Goal: Task Accomplishment & Management: Complete application form

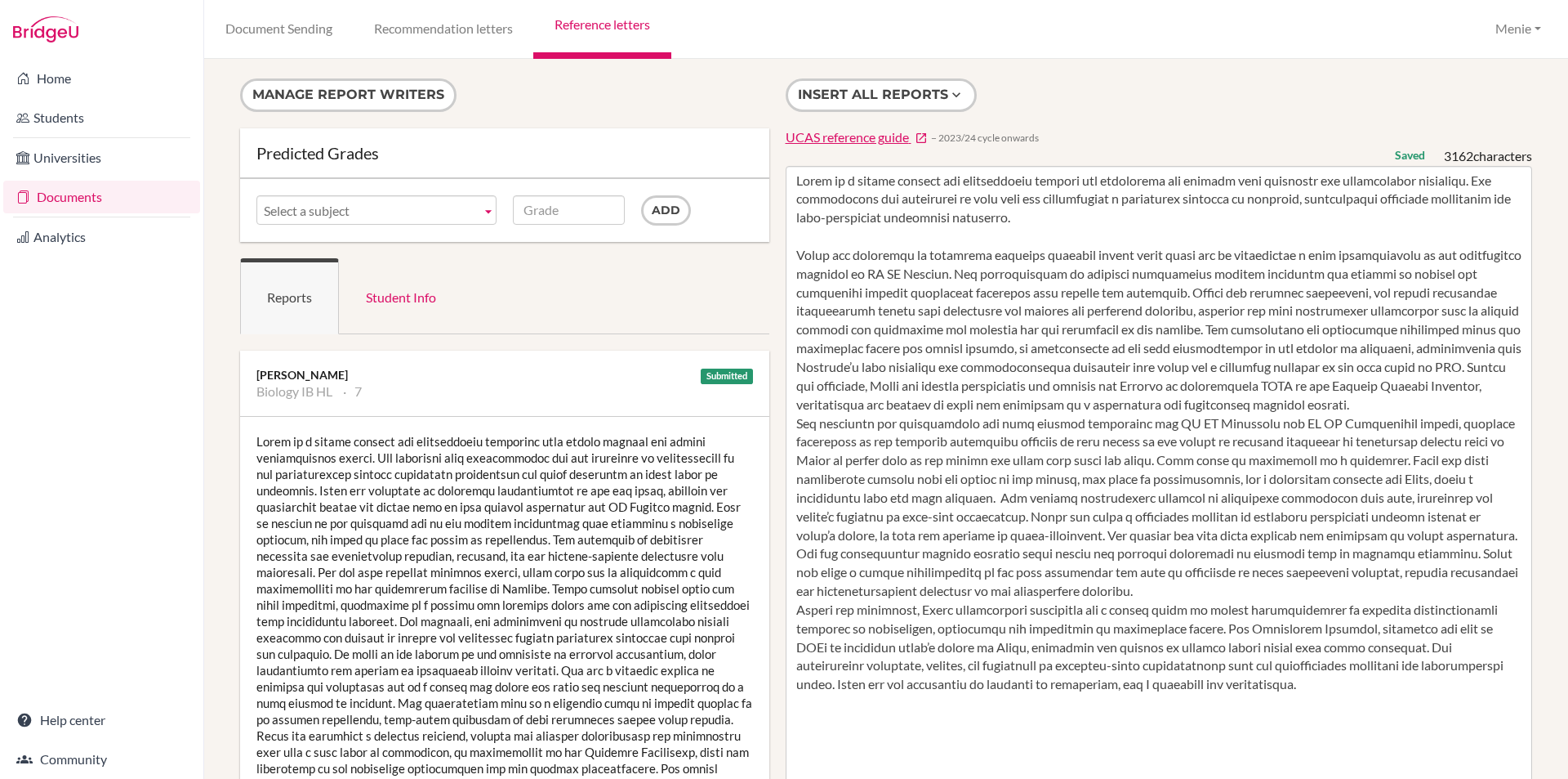
scroll to position [163, 0]
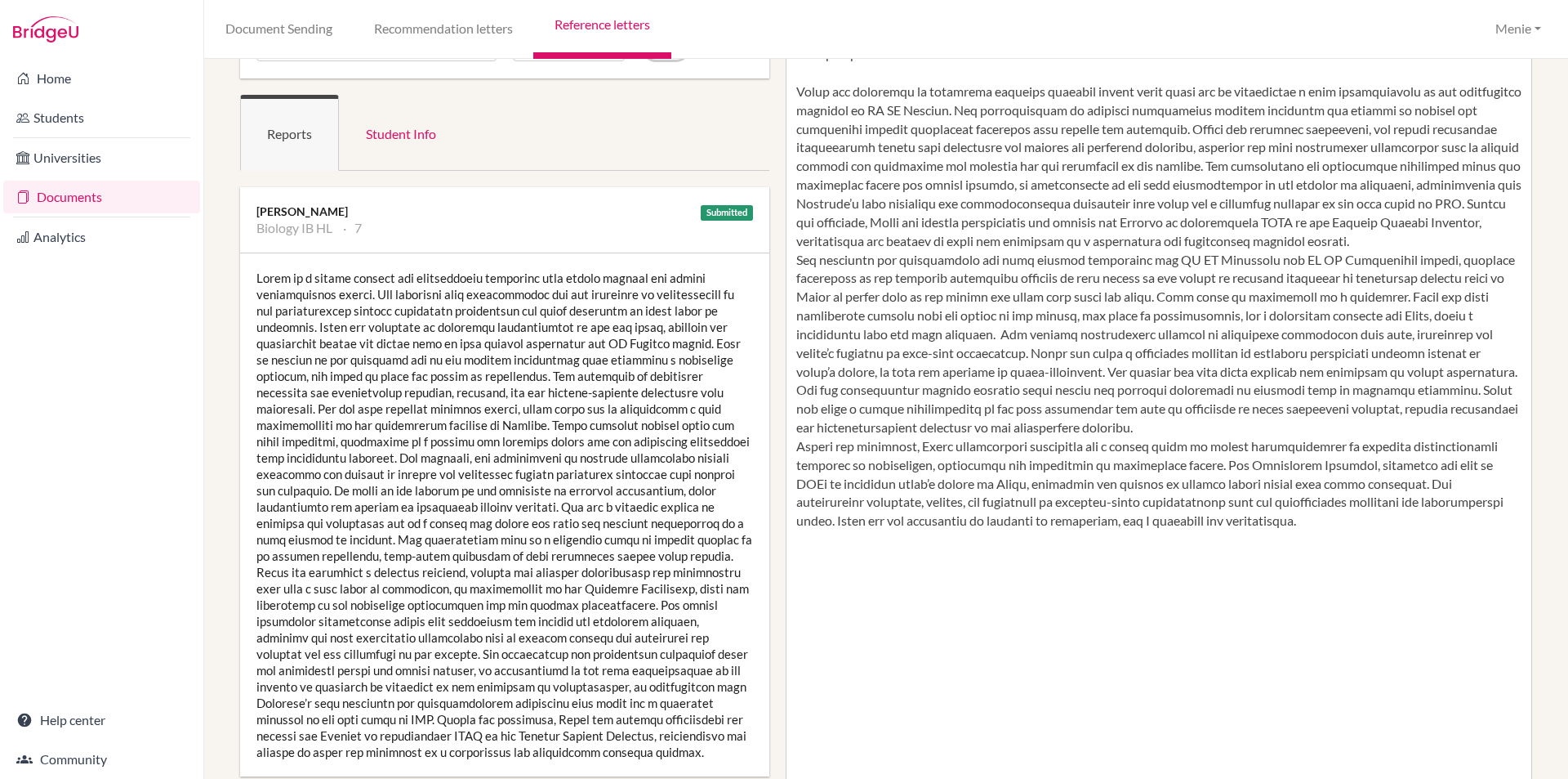
drag, startPoint x: 1411, startPoint y: 482, endPoint x: 1210, endPoint y: 523, distance: 205.1
click at [1421, 520] on textarea at bounding box center [1159, 475] width 747 height 945
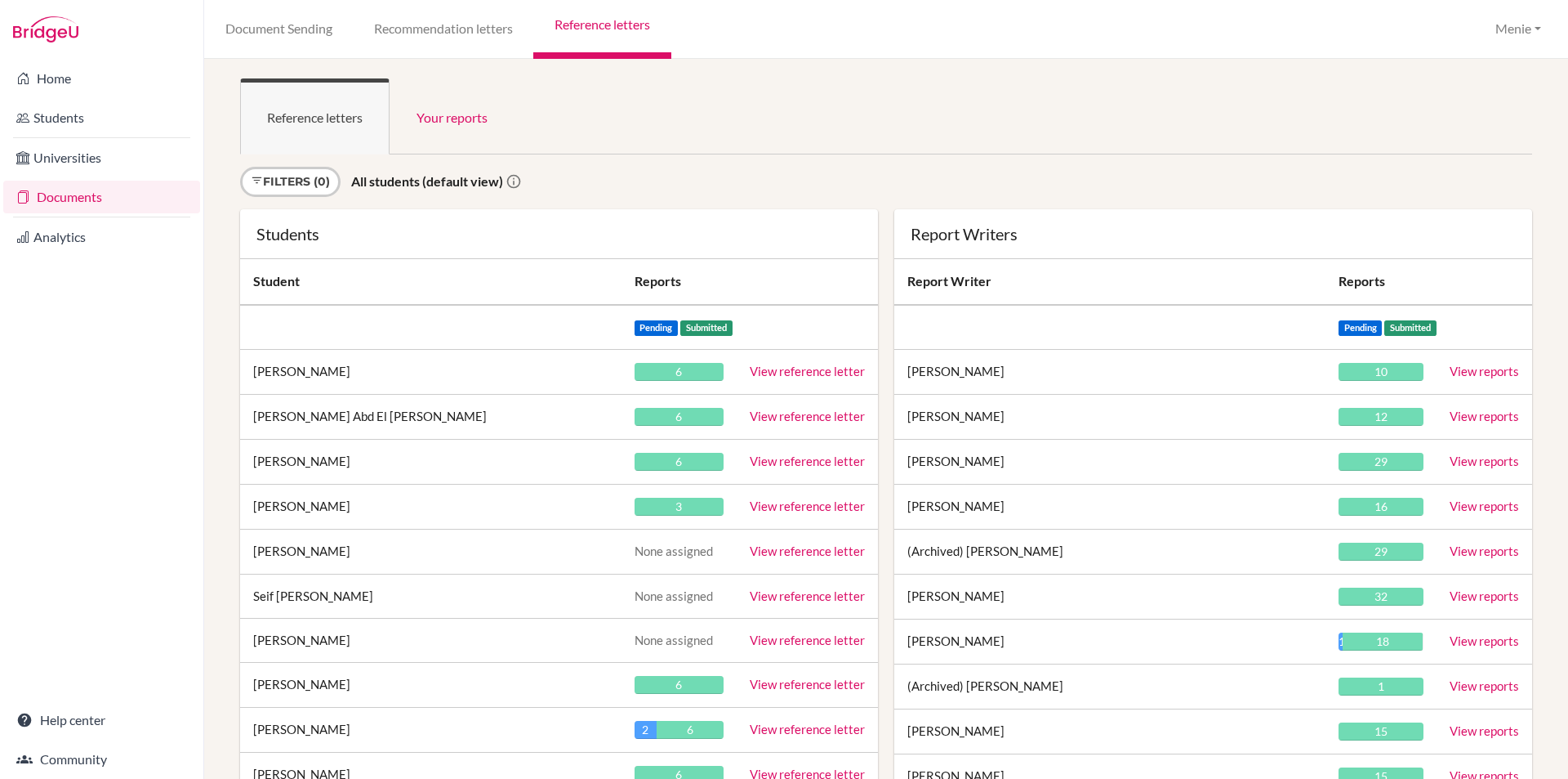
click at [920, 139] on ul "Reference letters Your reports" at bounding box center [886, 116] width 1292 height 76
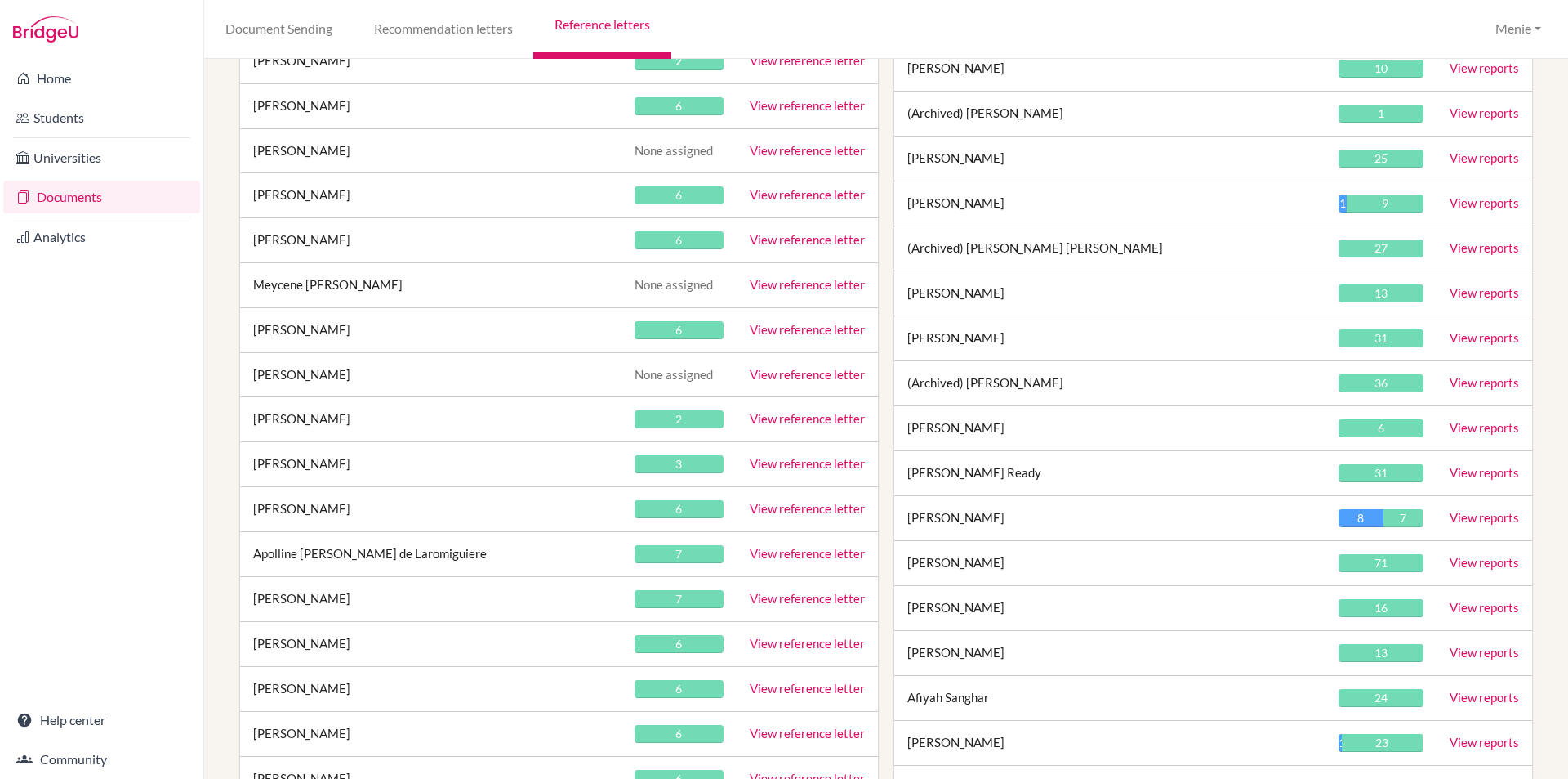
scroll to position [8290, 0]
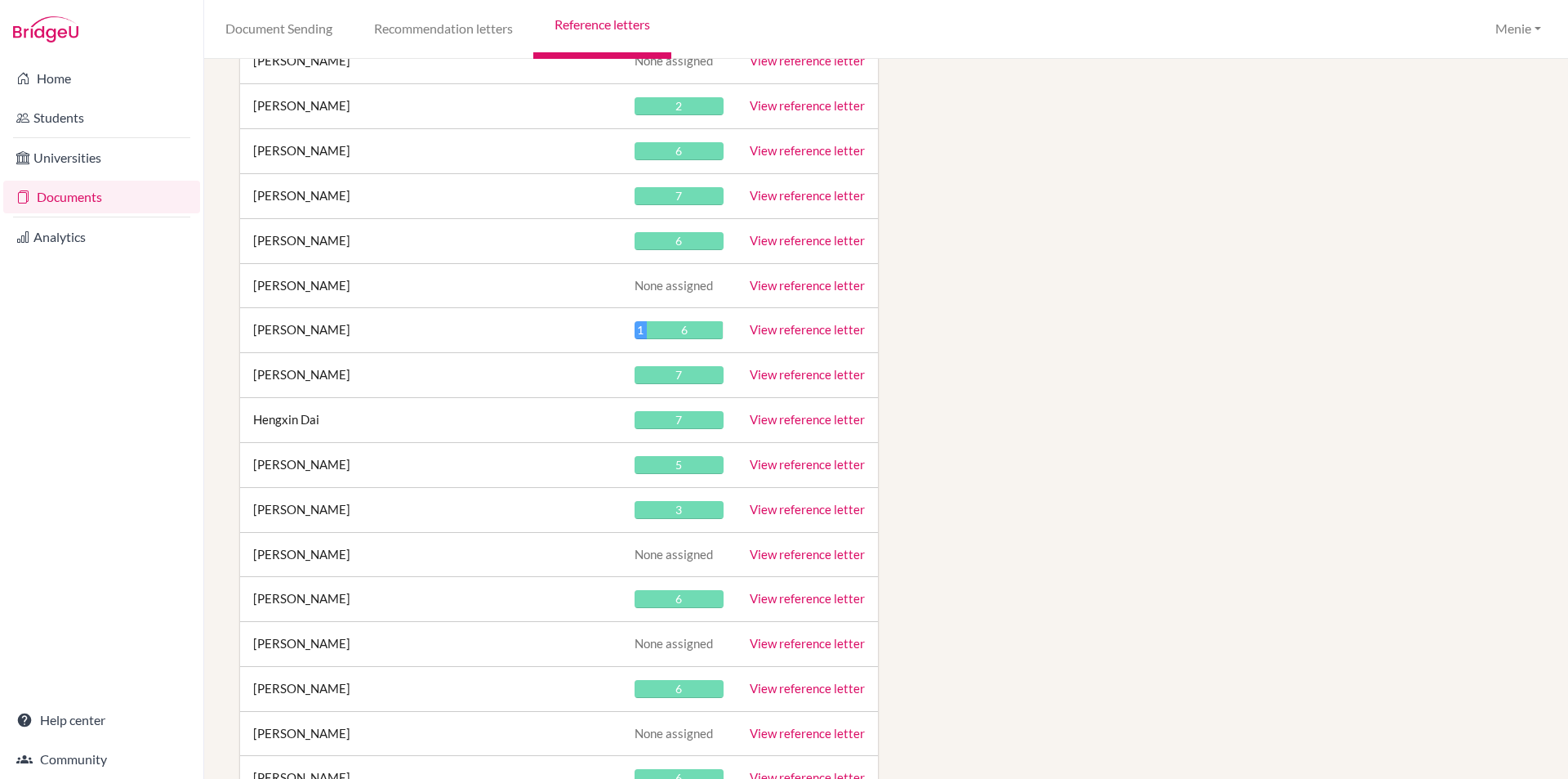
click at [778, 425] on link "View reference letter" at bounding box center [807, 419] width 115 height 14
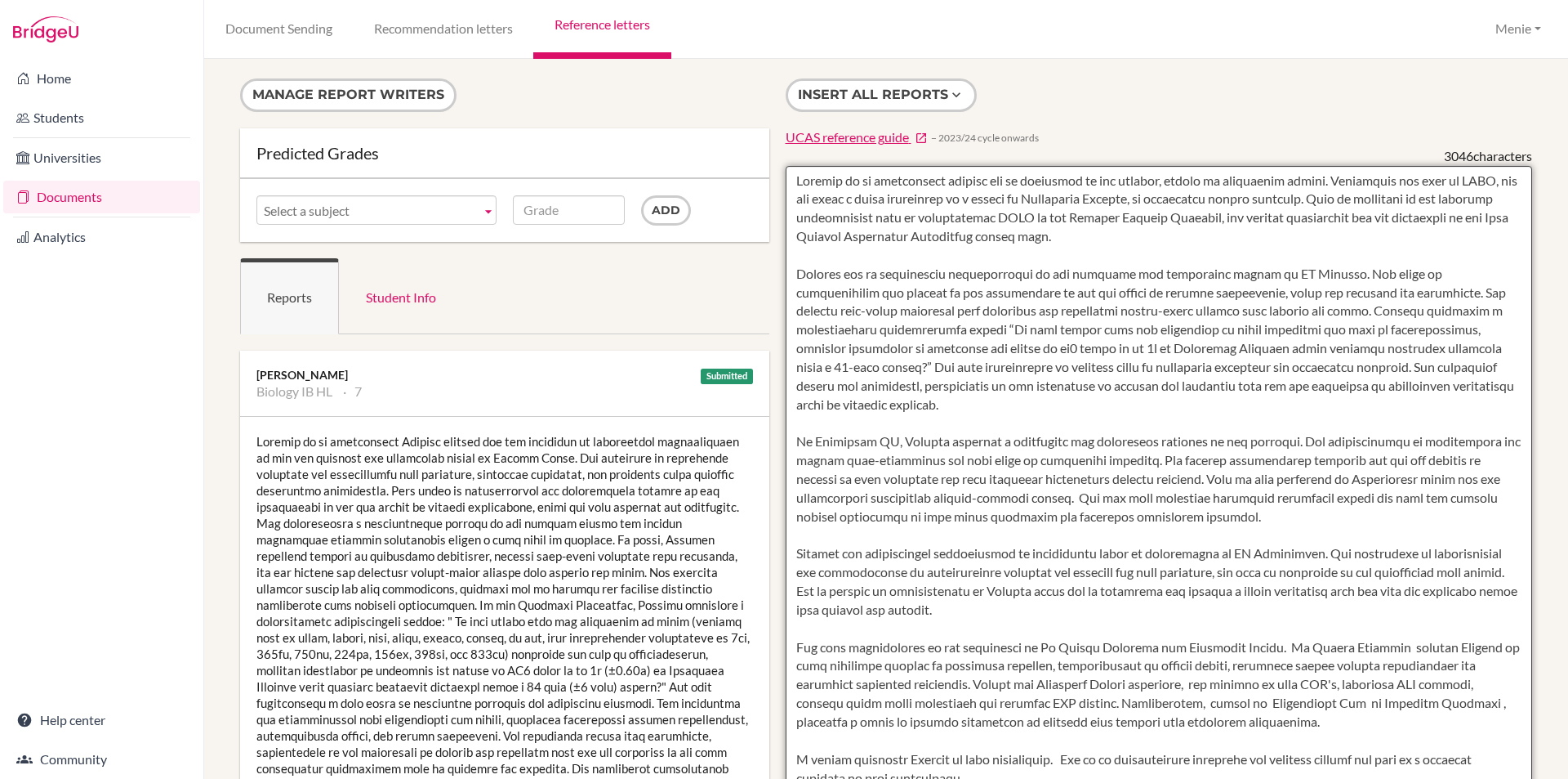
drag, startPoint x: 791, startPoint y: 179, endPoint x: 1258, endPoint y: 189, distance: 467.1
click at [1349, 194] on textarea at bounding box center [1159, 638] width 747 height 945
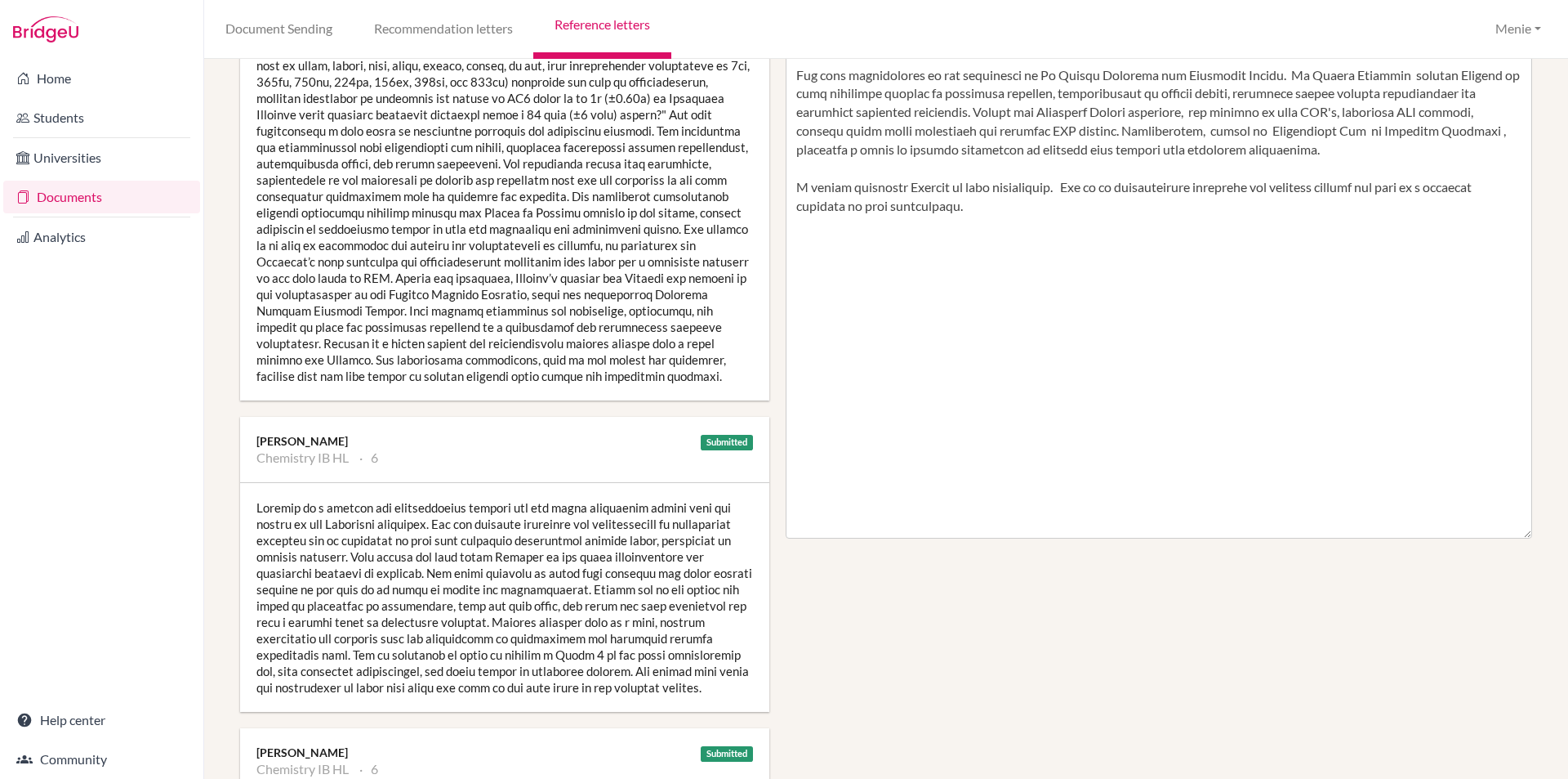
scroll to position [82, 0]
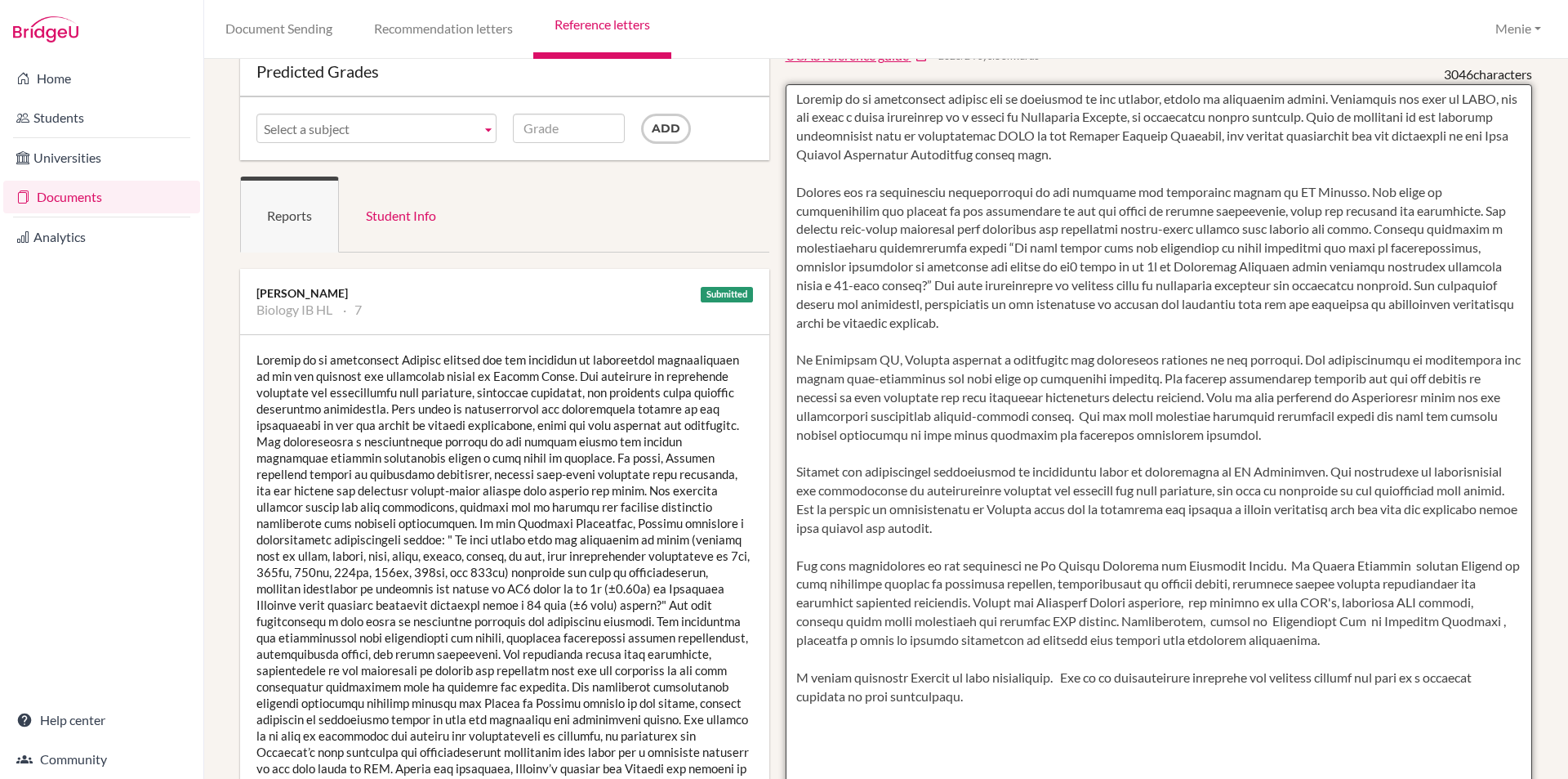
click at [1235, 437] on textarea at bounding box center [1159, 556] width 747 height 945
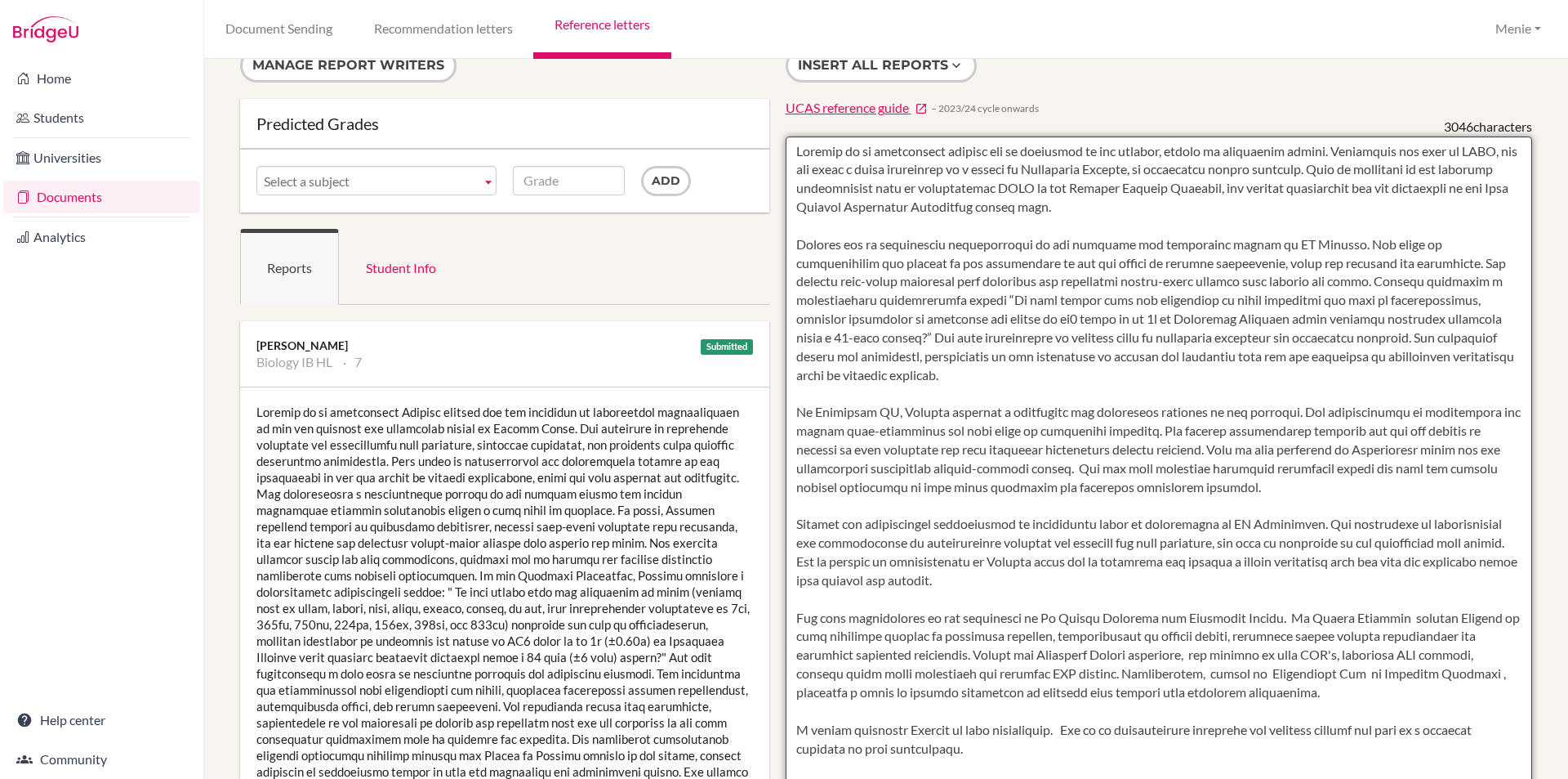
scroll to position [0, 0]
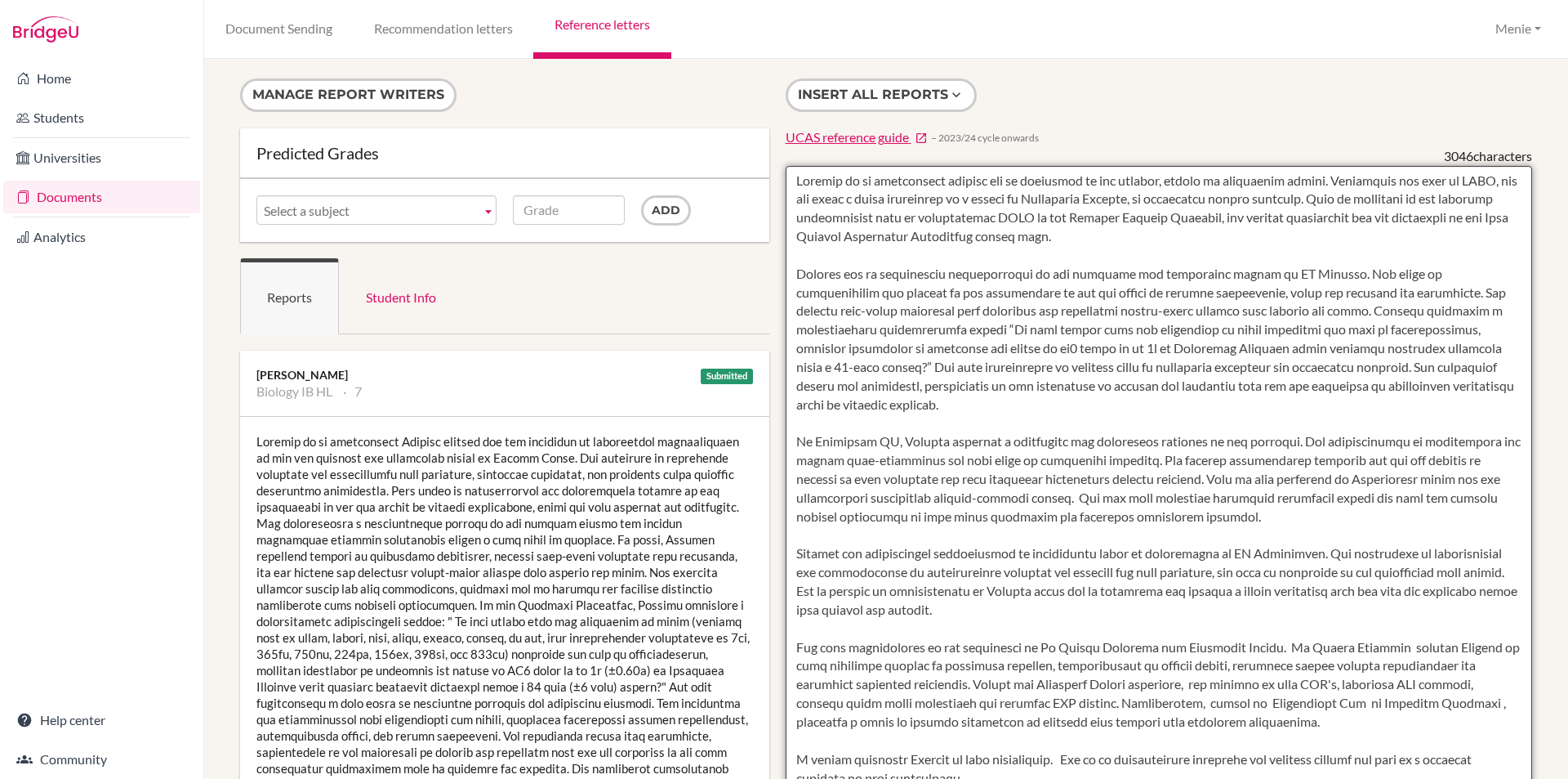
drag, startPoint x: 788, startPoint y: 270, endPoint x: 1300, endPoint y: 306, distance: 513.3
click at [1300, 306] on textarea at bounding box center [1159, 638] width 747 height 945
click at [1161, 357] on textarea at bounding box center [1159, 638] width 747 height 945
drag, startPoint x: 1308, startPoint y: 366, endPoint x: 1312, endPoint y: 519, distance: 153.1
click at [1312, 519] on textarea at bounding box center [1159, 638] width 747 height 945
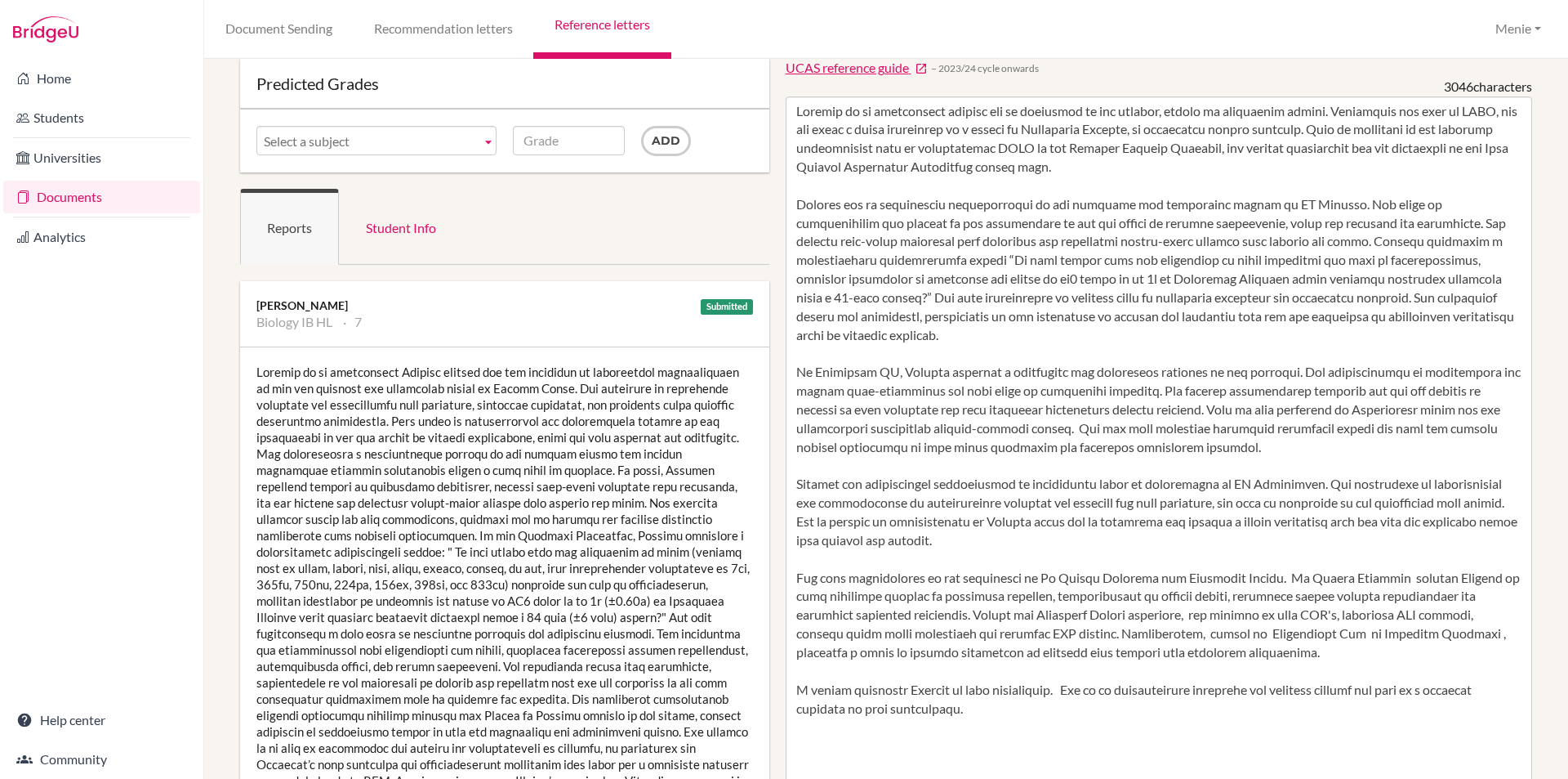
scroll to position [163, 0]
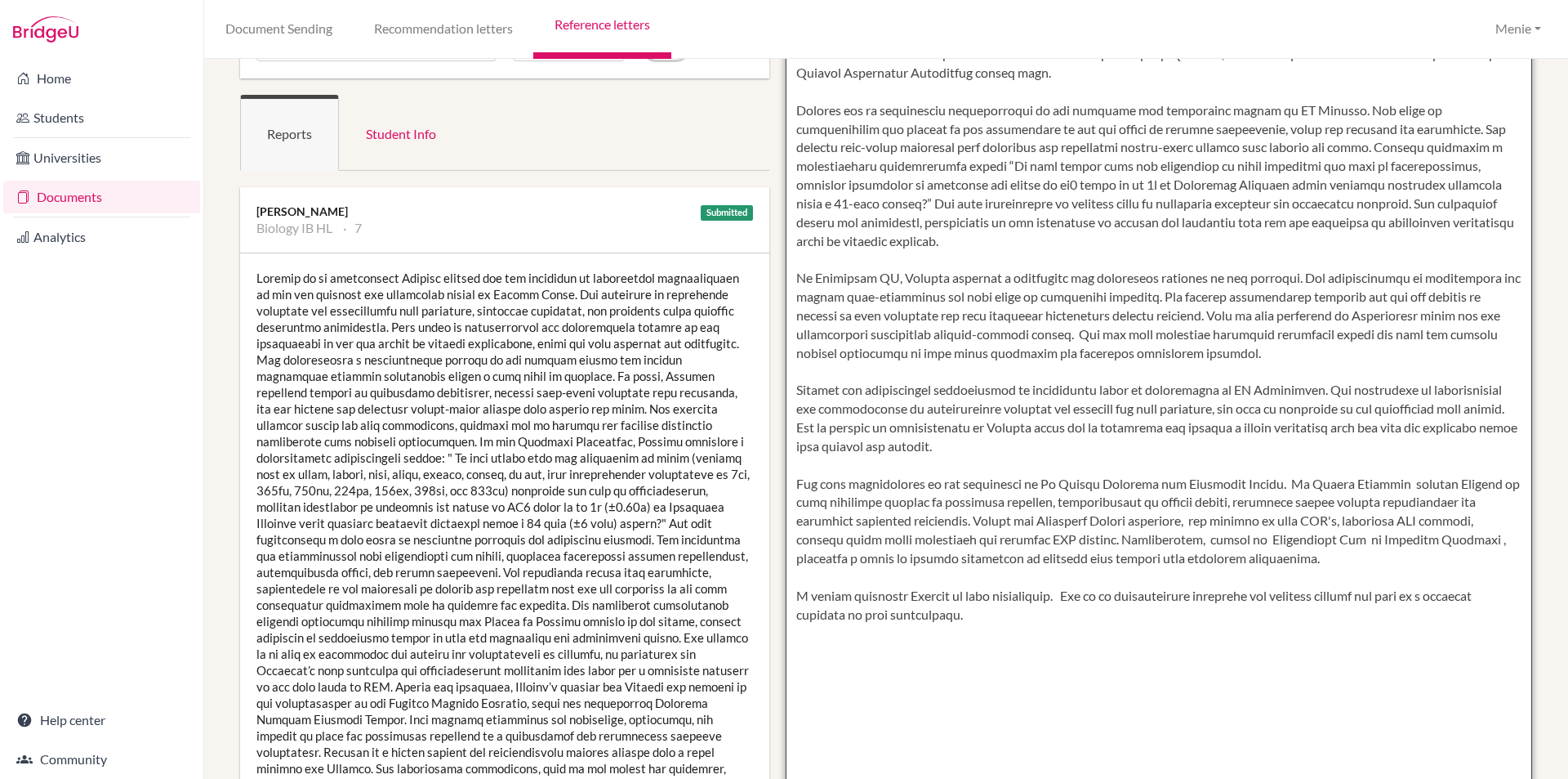
click at [835, 405] on textarea at bounding box center [1159, 475] width 747 height 945
drag, startPoint x: 1022, startPoint y: 486, endPoint x: 1122, endPoint y: 487, distance: 100.0
click at [1122, 487] on textarea at bounding box center [1159, 475] width 747 height 945
drag, startPoint x: 1315, startPoint y: 568, endPoint x: 1299, endPoint y: 572, distance: 16.5
click at [1315, 568] on textarea at bounding box center [1159, 475] width 747 height 945
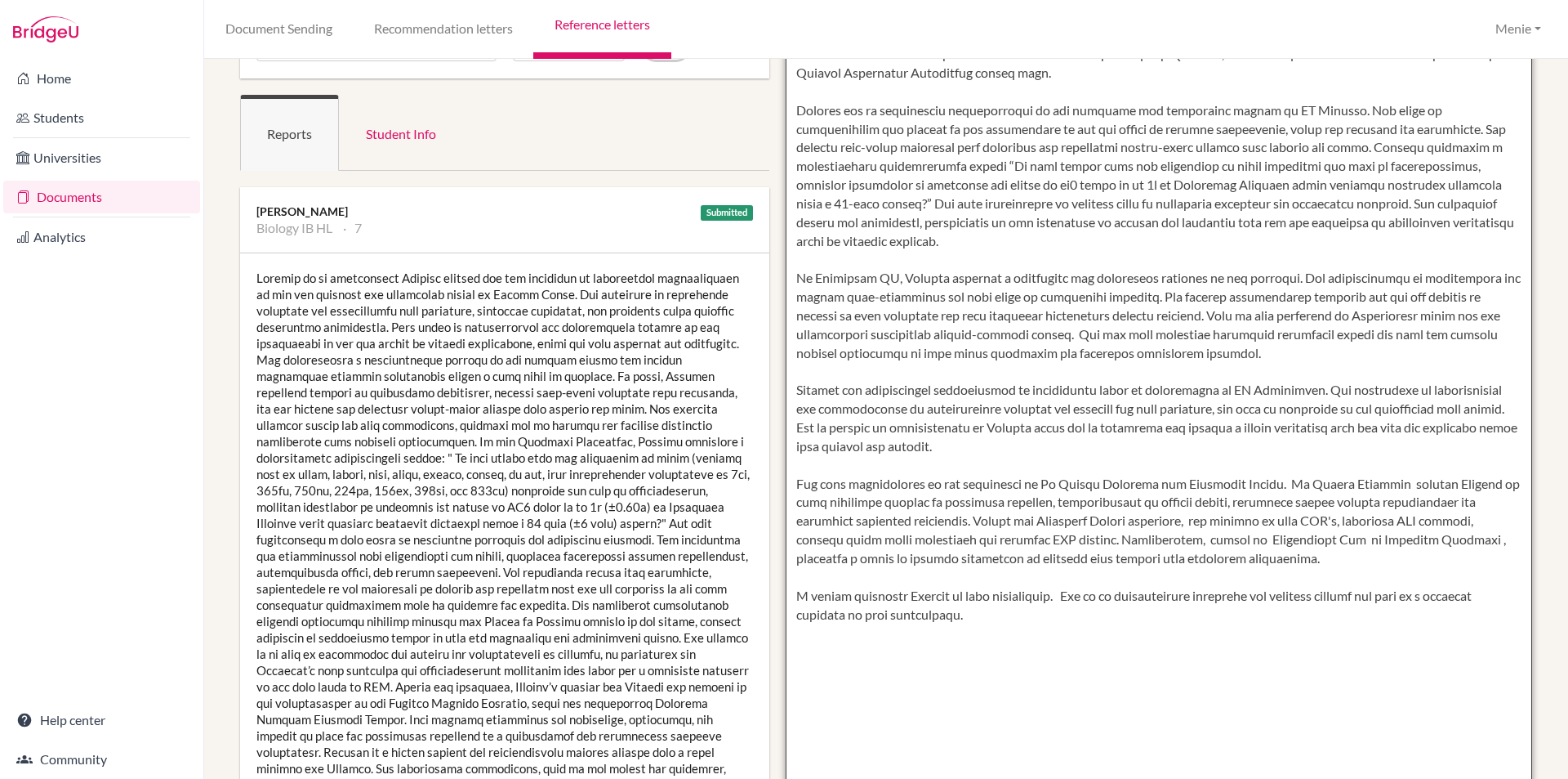
drag, startPoint x: 791, startPoint y: 596, endPoint x: 985, endPoint y: 621, distance: 195.6
click at [1030, 623] on textarea at bounding box center [1159, 475] width 747 height 945
paste textarea "er dedication to this cause extended internationally when she traveled to the P…"
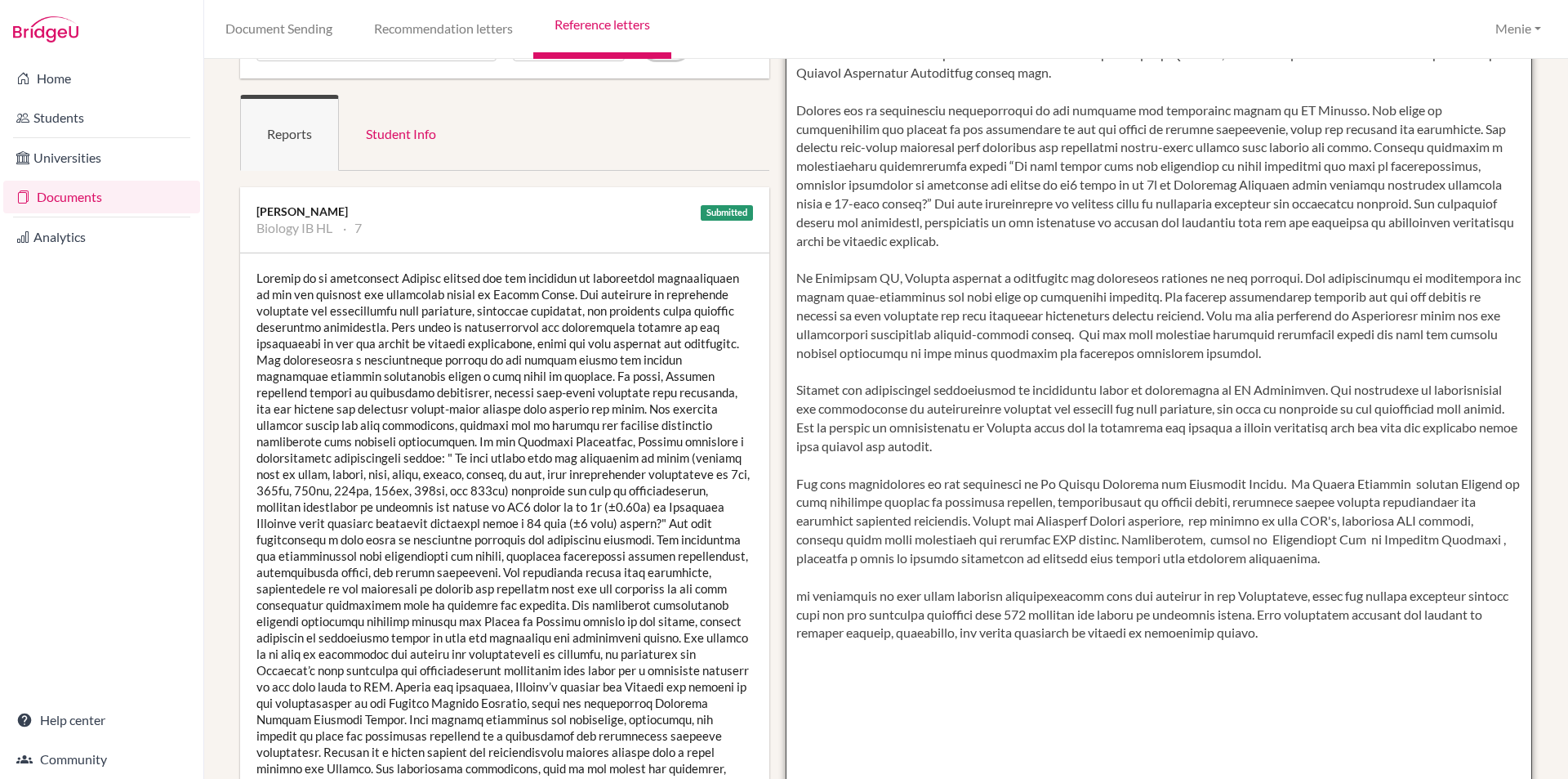
drag, startPoint x: 1089, startPoint y: 711, endPoint x: 973, endPoint y: 661, distance: 126.3
click at [1089, 711] on textarea at bounding box center [1159, 475] width 747 height 945
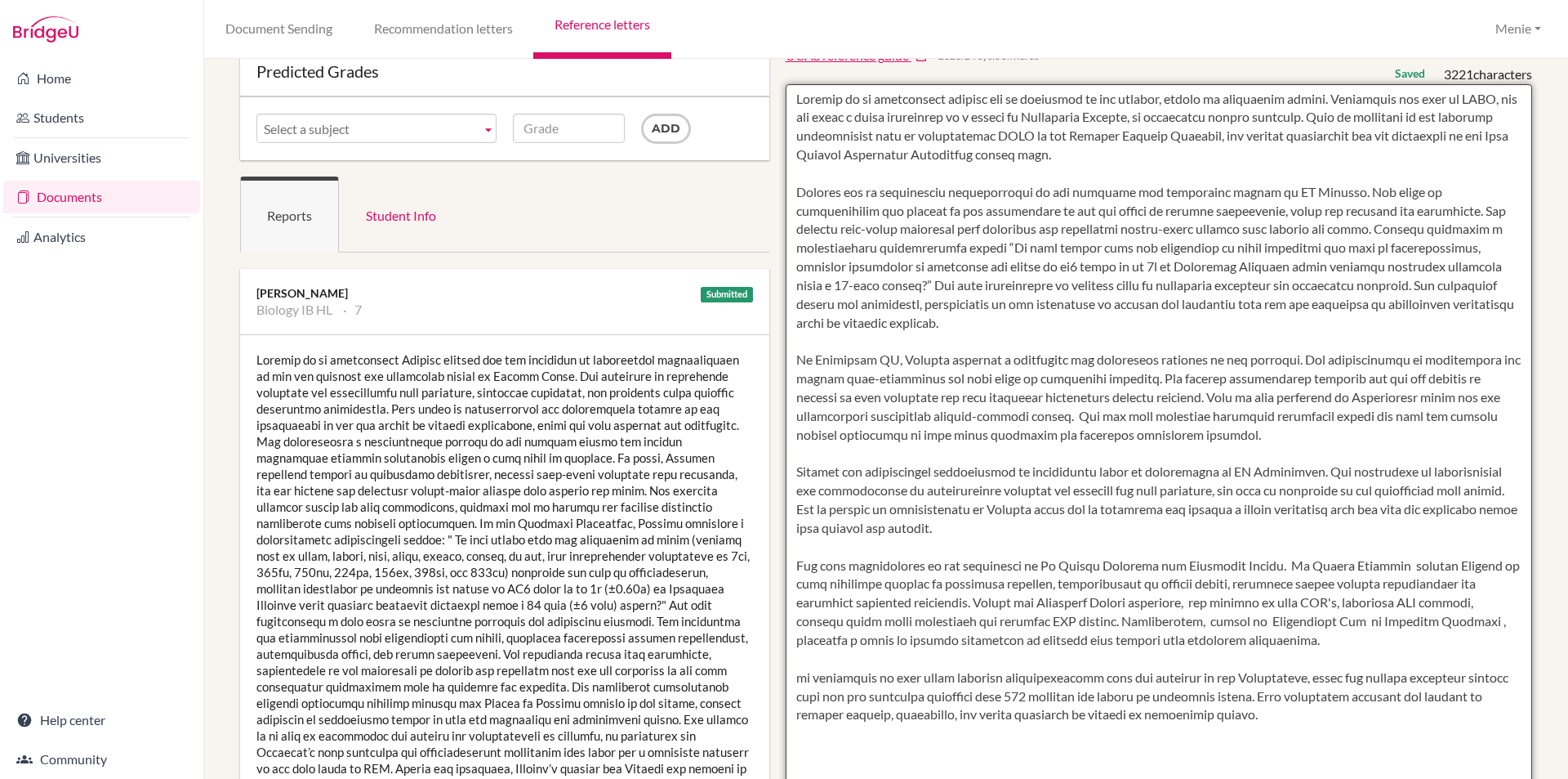
scroll to position [245, 0]
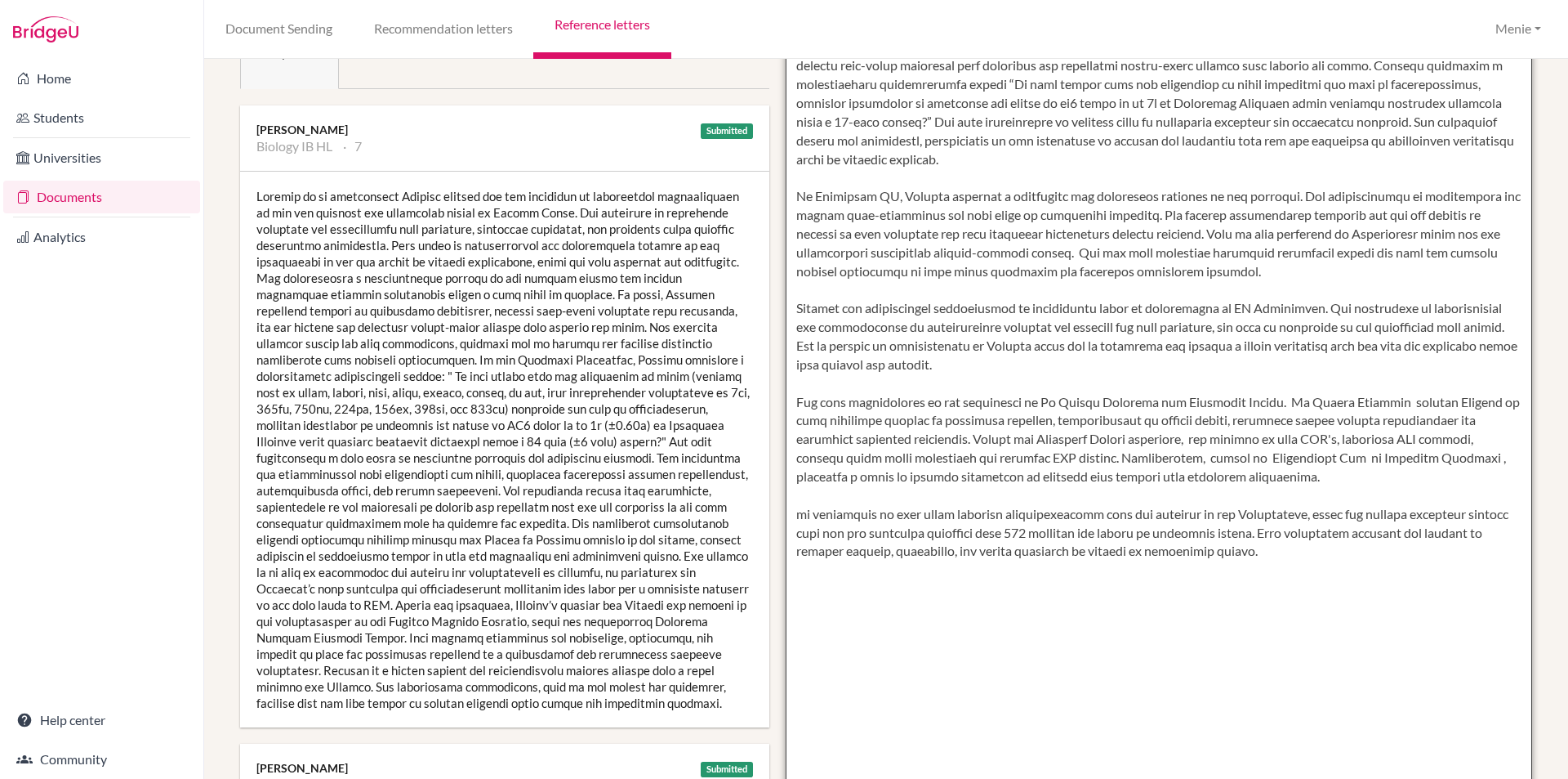
click at [871, 573] on textarea at bounding box center [1159, 393] width 747 height 945
click at [795, 512] on textarea at bounding box center [1159, 393] width 747 height 945
click at [788, 511] on textarea at bounding box center [1159, 393] width 747 height 945
drag, startPoint x: 790, startPoint y: 514, endPoint x: 1294, endPoint y: 567, distance: 506.8
click at [1294, 567] on textarea at bounding box center [1159, 393] width 747 height 945
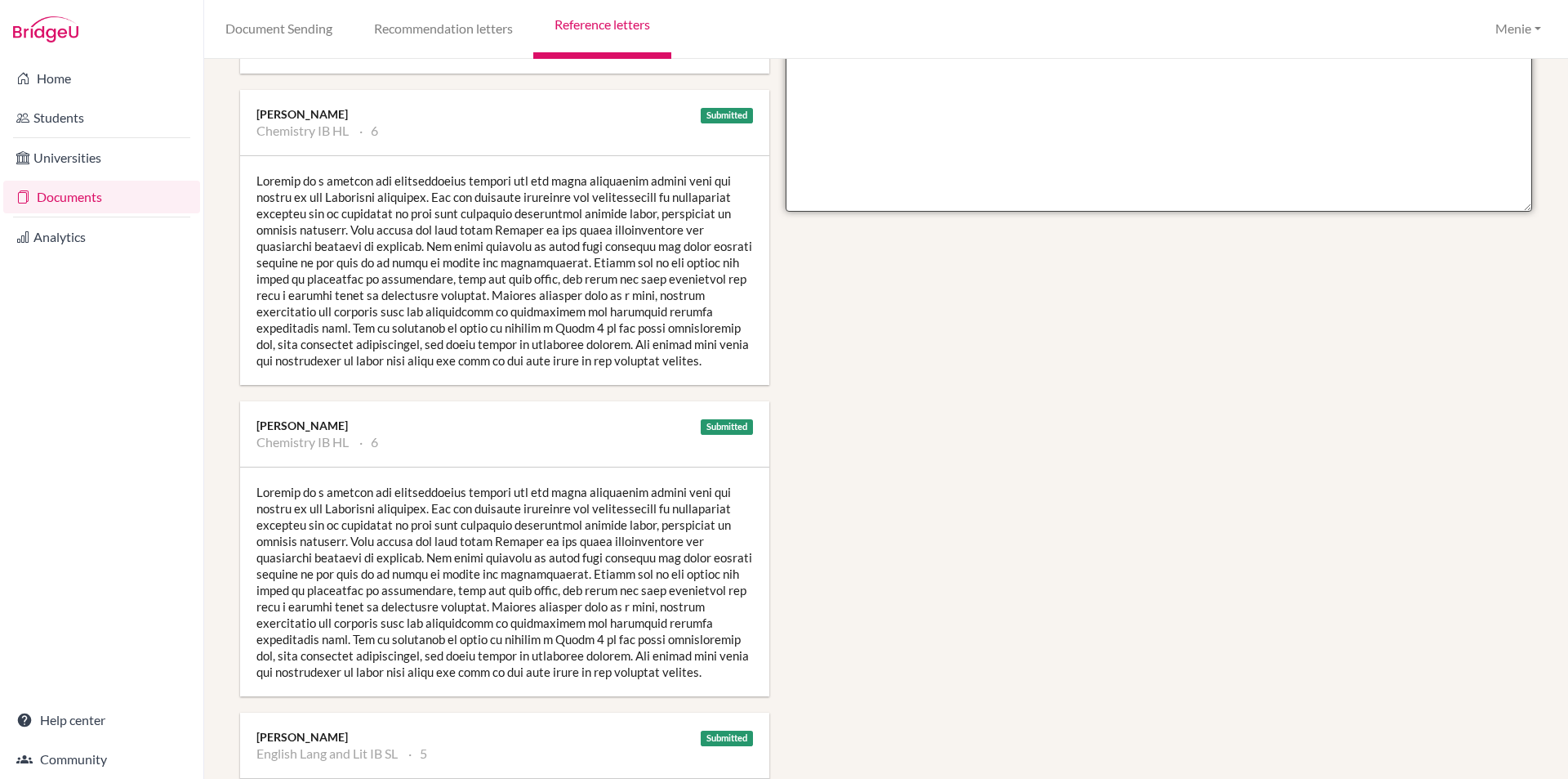
scroll to position [409, 0]
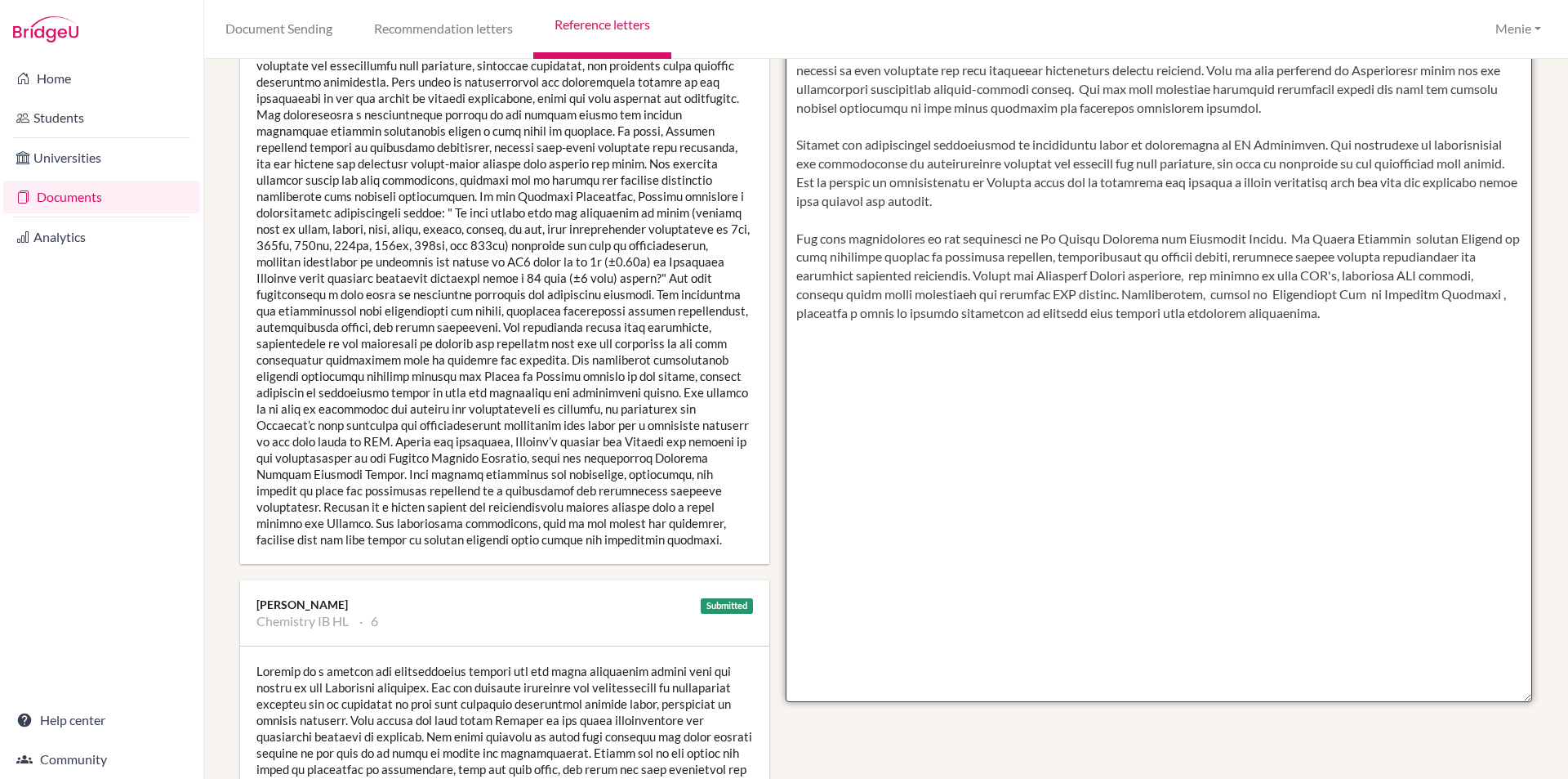
click at [956, 441] on textarea at bounding box center [1159, 229] width 747 height 945
click at [910, 416] on textarea at bounding box center [1159, 229] width 747 height 945
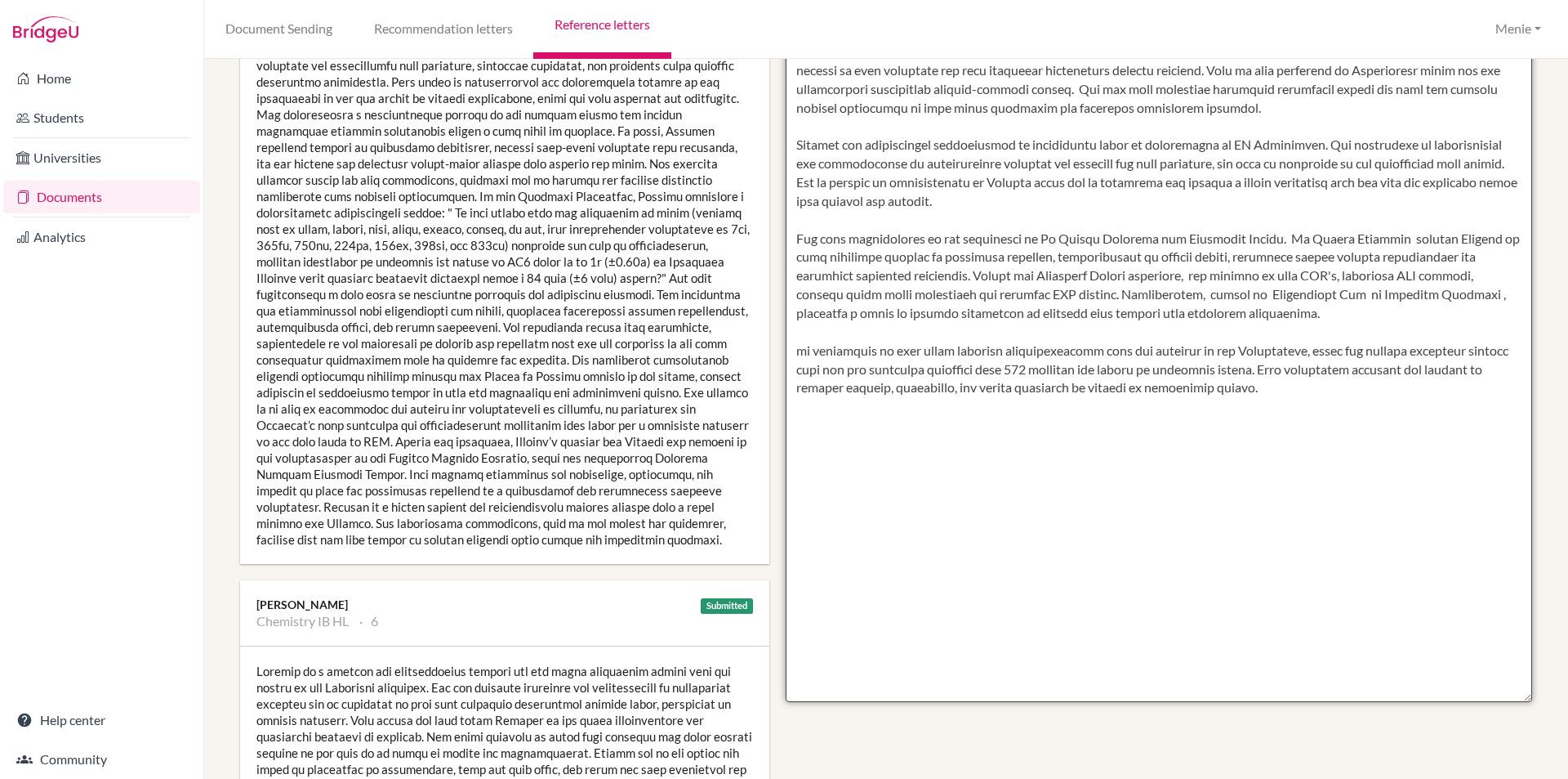
paste textarea
click at [889, 385] on textarea at bounding box center [1159, 229] width 747 height 945
drag, startPoint x: 896, startPoint y: 370, endPoint x: 870, endPoint y: 377, distance: 26.9
click at [871, 377] on textarea at bounding box center [1159, 229] width 747 height 945
drag, startPoint x: 791, startPoint y: 348, endPoint x: 1129, endPoint y: 393, distance: 341.0
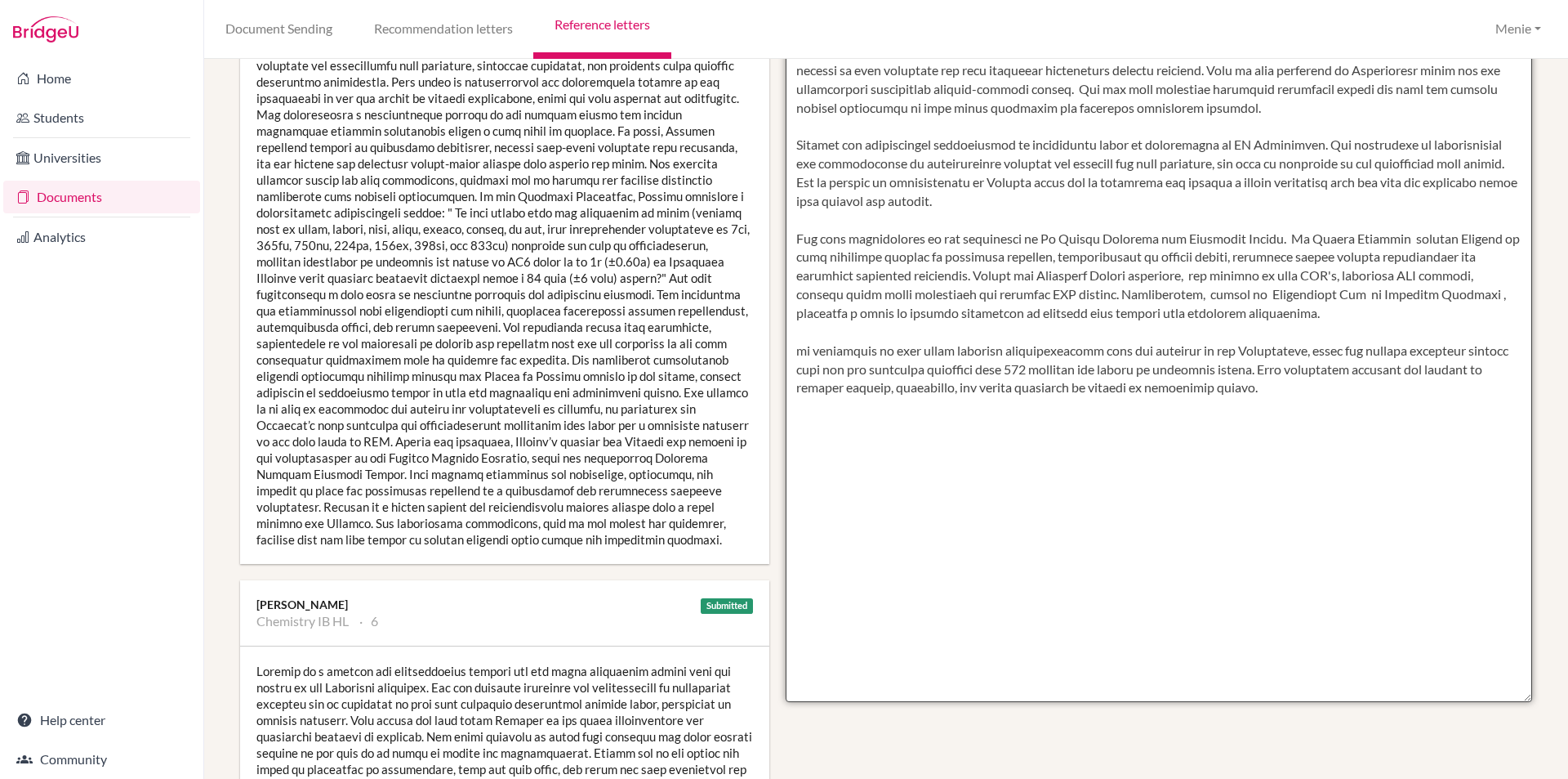
click at [1290, 412] on textarea at bounding box center [1159, 229] width 747 height 945
drag, startPoint x: 1117, startPoint y: 385, endPoint x: 1093, endPoint y: 414, distance: 37.6
click at [1093, 414] on textarea at bounding box center [1159, 229] width 747 height 945
drag, startPoint x: 907, startPoint y: 332, endPoint x: 794, endPoint y: 358, distance: 116.0
click at [907, 332] on textarea at bounding box center [1159, 229] width 747 height 945
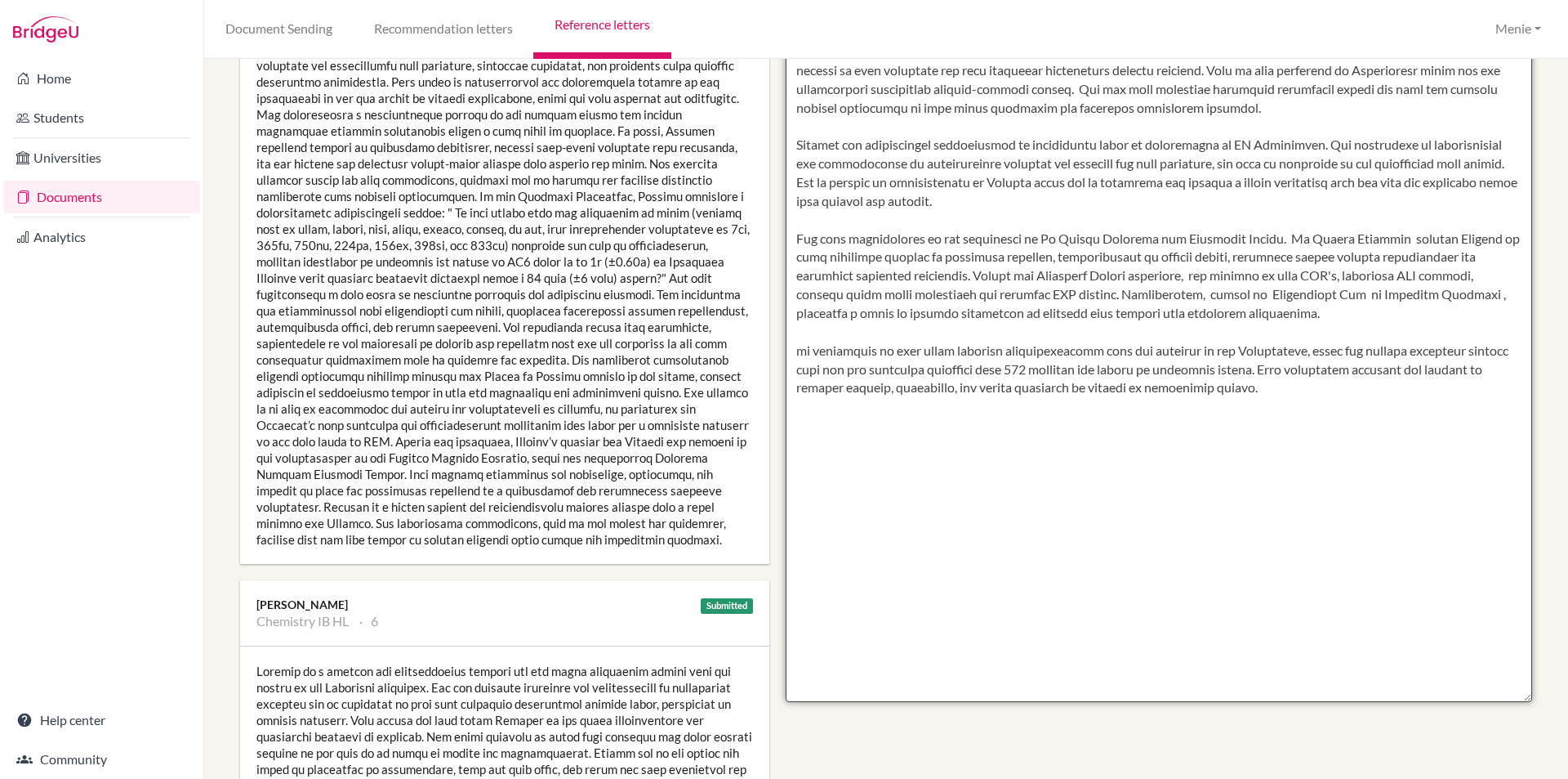
drag, startPoint x: 796, startPoint y: 350, endPoint x: 1207, endPoint y: 417, distance: 416.4
click at [1307, 423] on textarea at bounding box center [1159, 229] width 747 height 945
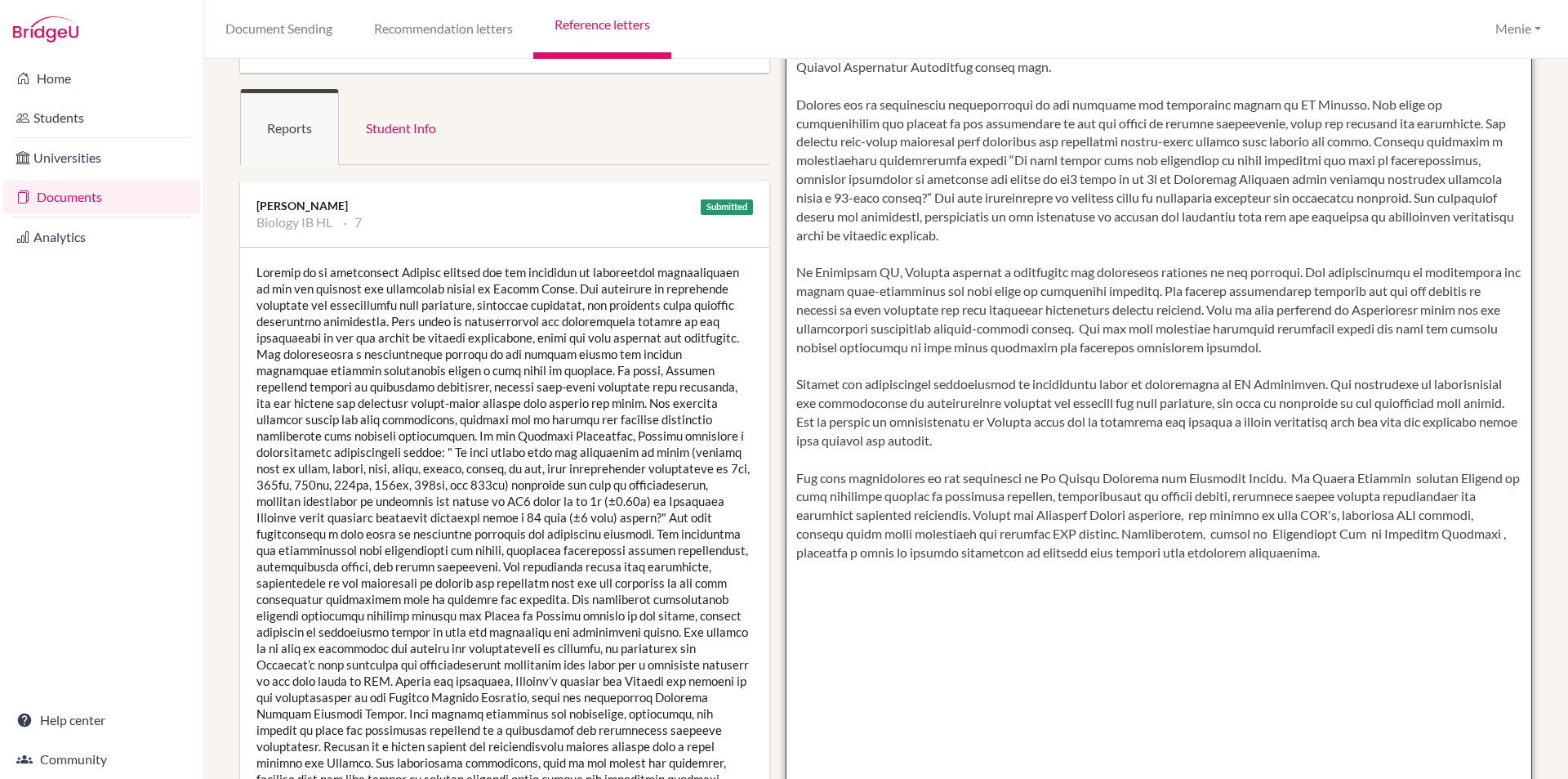
scroll to position [163, 0]
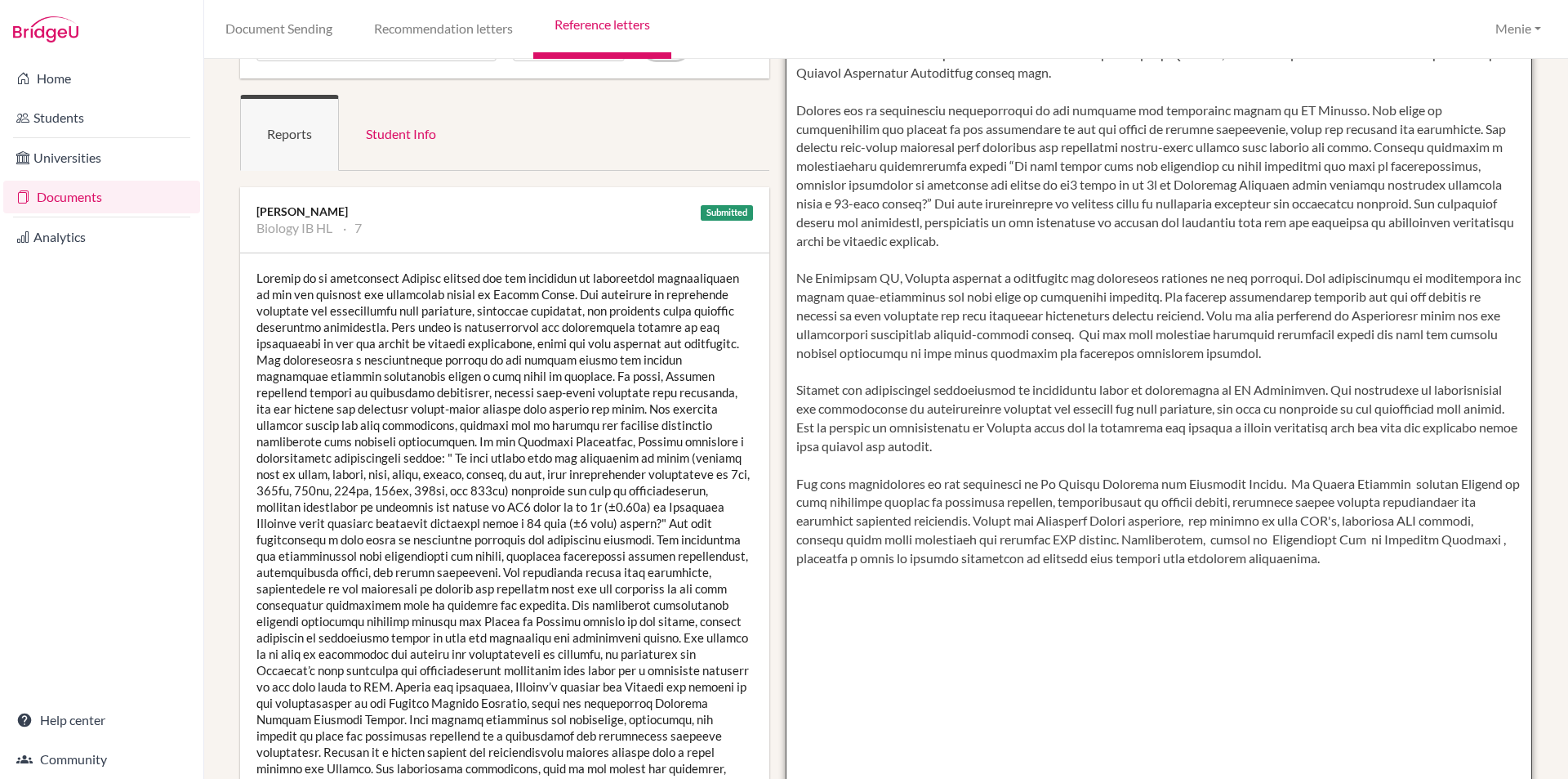
click at [1156, 465] on textarea at bounding box center [1159, 475] width 747 height 945
drag, startPoint x: 1044, startPoint y: 480, endPoint x: 1217, endPoint y: 562, distance: 191.4
click at [1221, 562] on textarea at bounding box center [1159, 475] width 747 height 945
click at [1217, 562] on textarea at bounding box center [1159, 475] width 747 height 945
click at [925, 572] on textarea at bounding box center [1159, 475] width 747 height 945
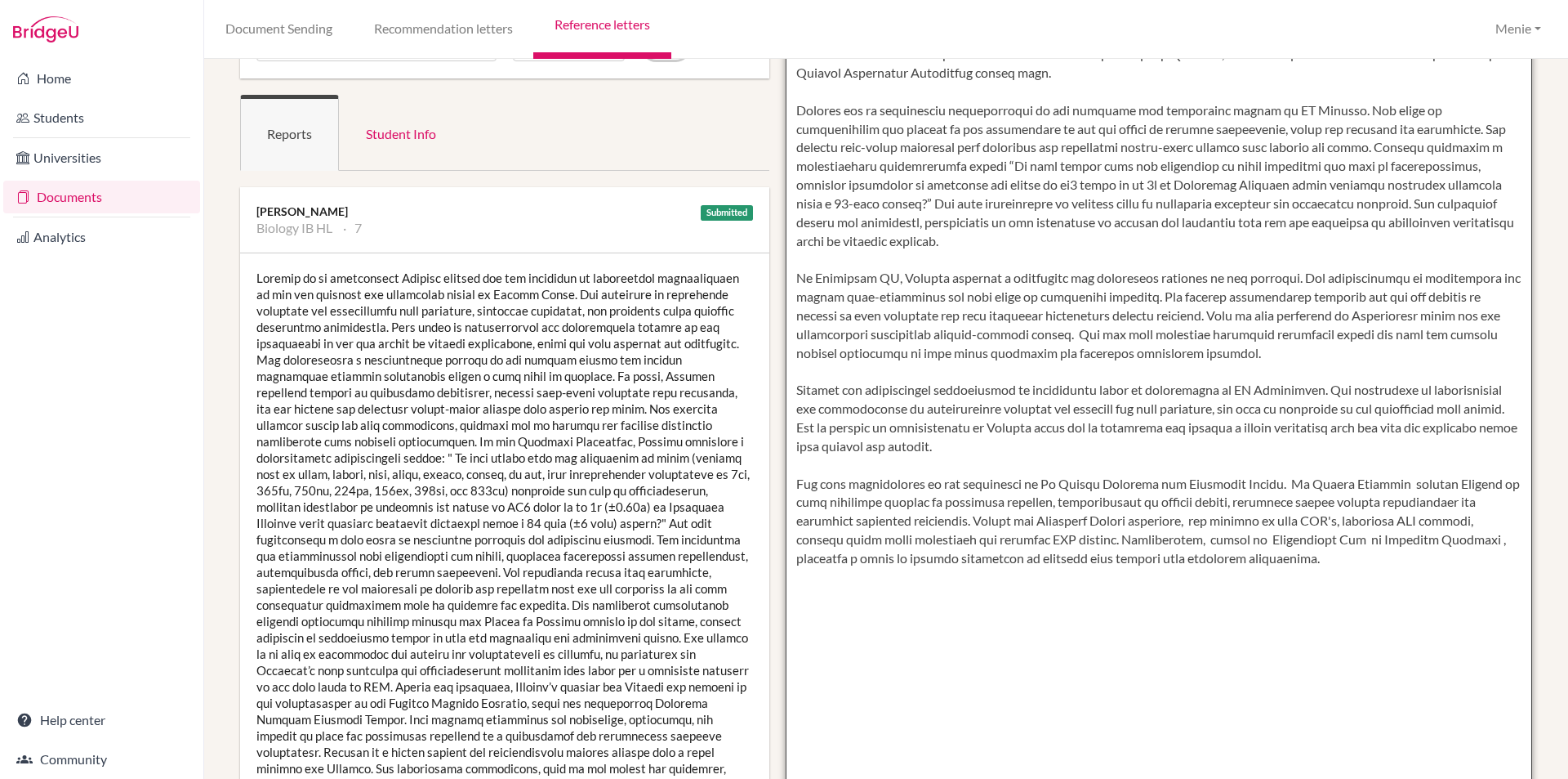
drag, startPoint x: 795, startPoint y: 477, endPoint x: 1203, endPoint y: 563, distance: 417.0
click at [1205, 563] on textarea at bounding box center [1159, 475] width 747 height 945
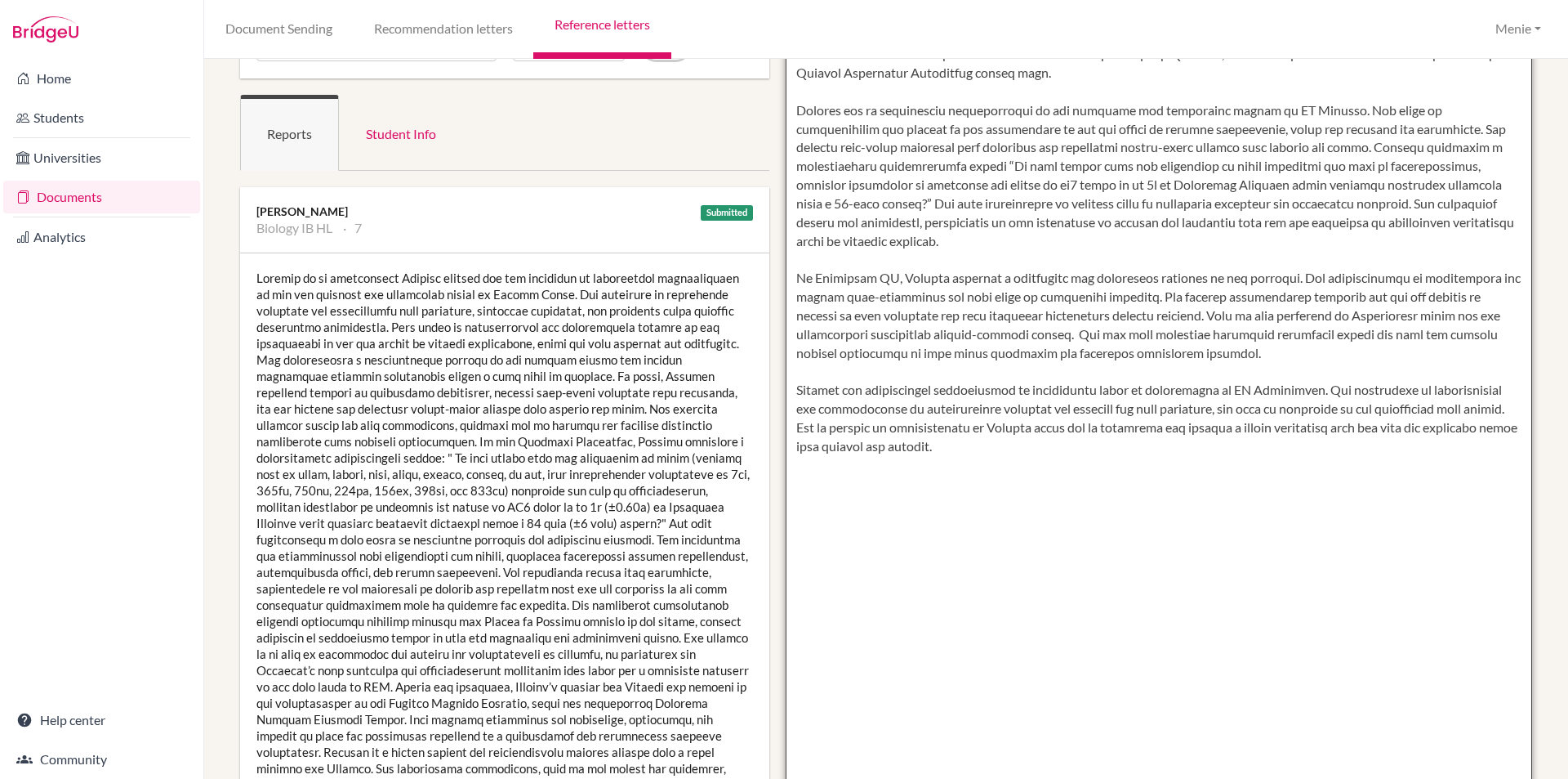
paste textarea "In addition to her academic accomplishments, Hengxin volunteered at Al Jalila H…"
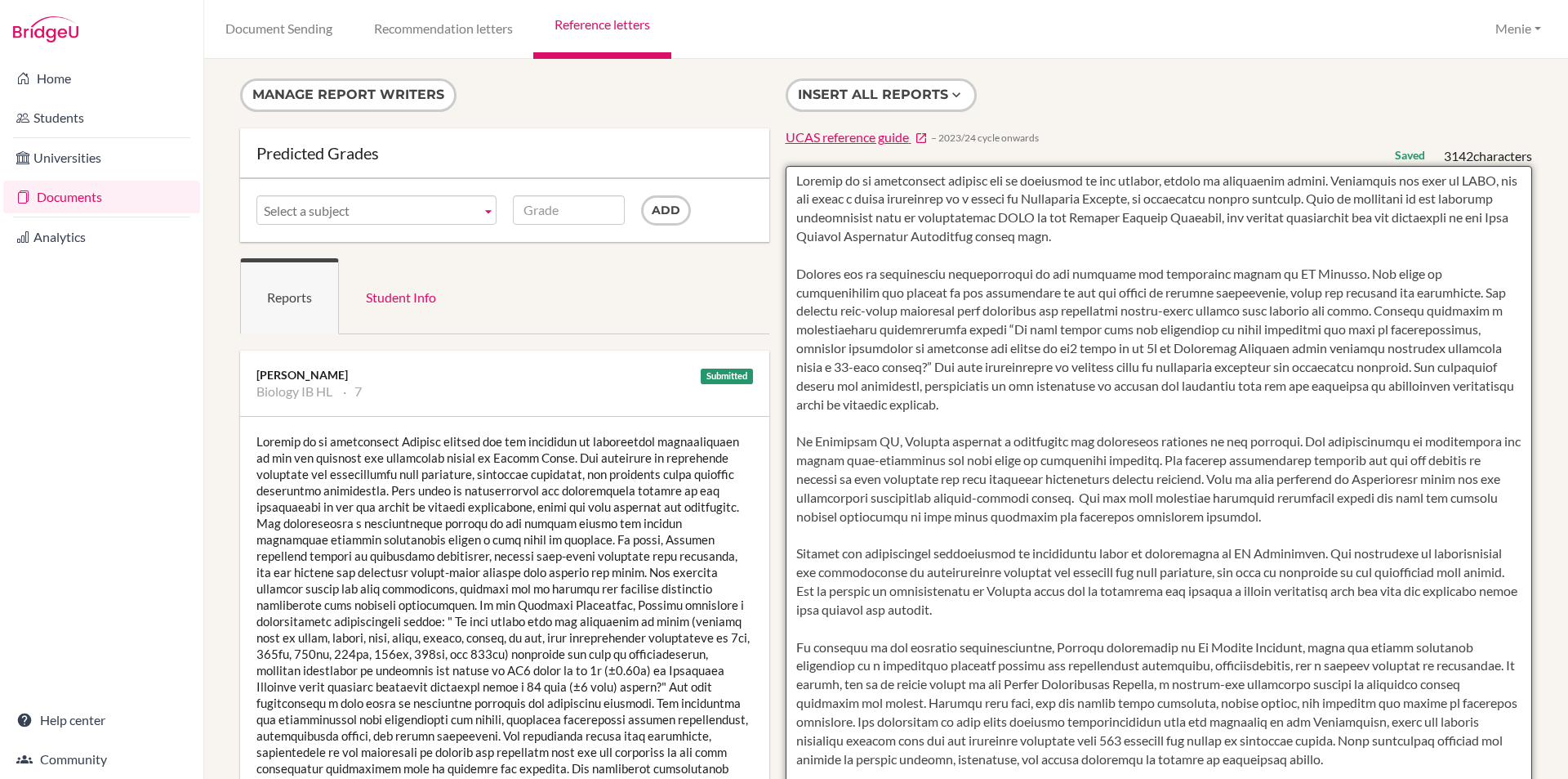
scroll to position [409, 0]
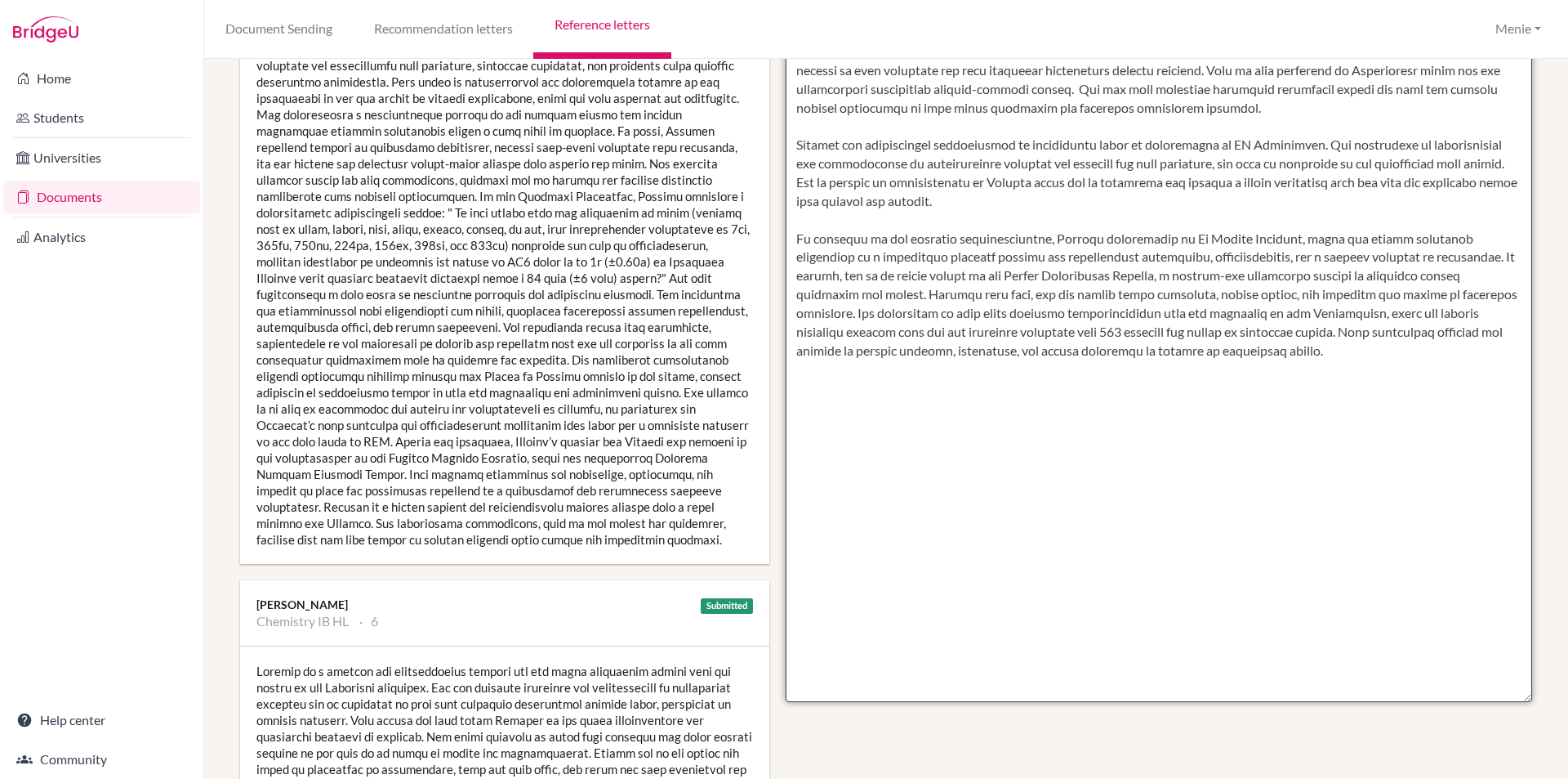
click at [1298, 354] on textarea at bounding box center [1159, 229] width 747 height 945
click at [842, 435] on textarea at bounding box center [1159, 229] width 747 height 945
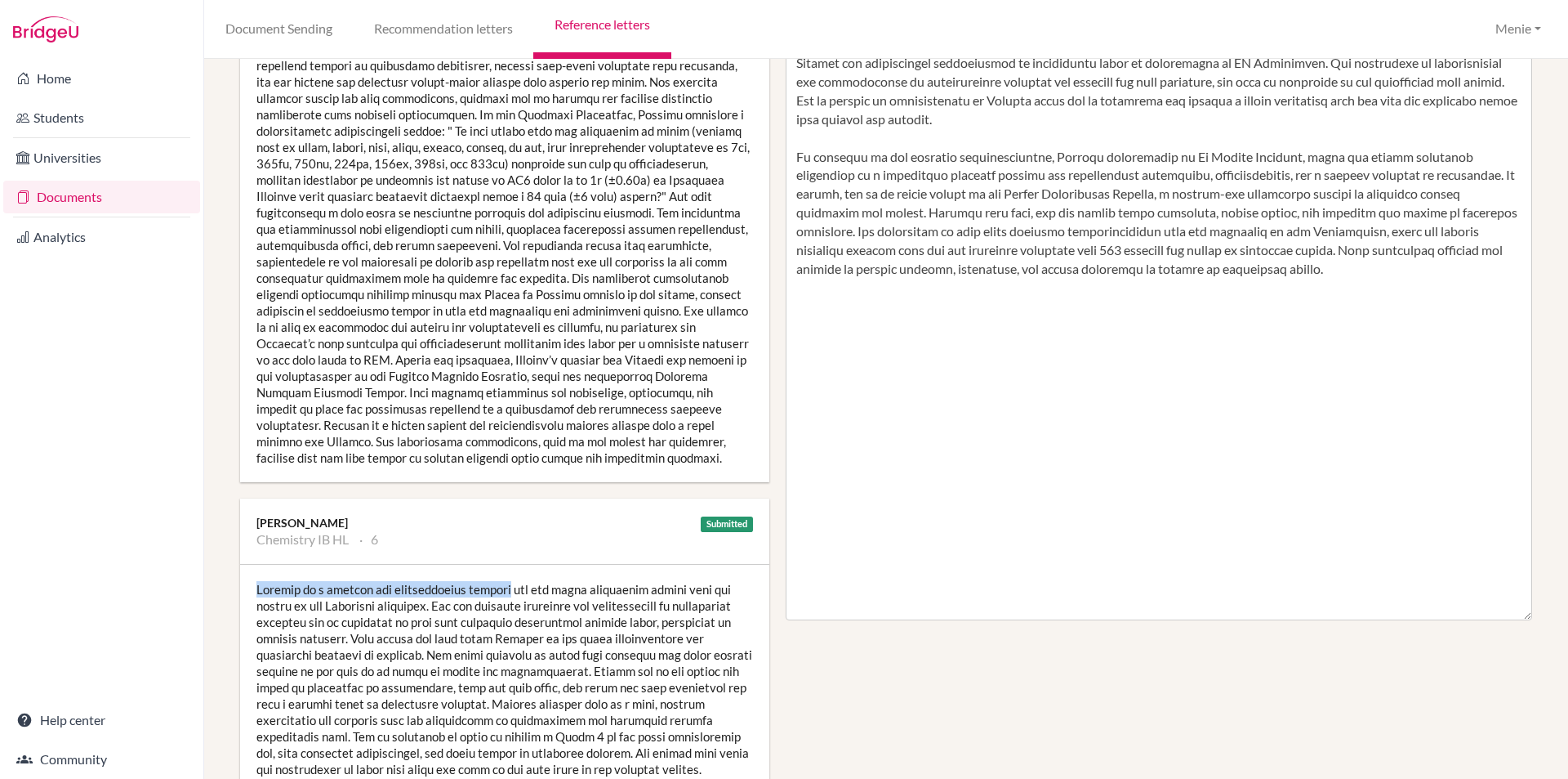
drag, startPoint x: 258, startPoint y: 590, endPoint x: 505, endPoint y: 593, distance: 247.0
click at [505, 593] on div at bounding box center [504, 679] width 529 height 228
copy div "Hengxin is a capable and conscientious student"
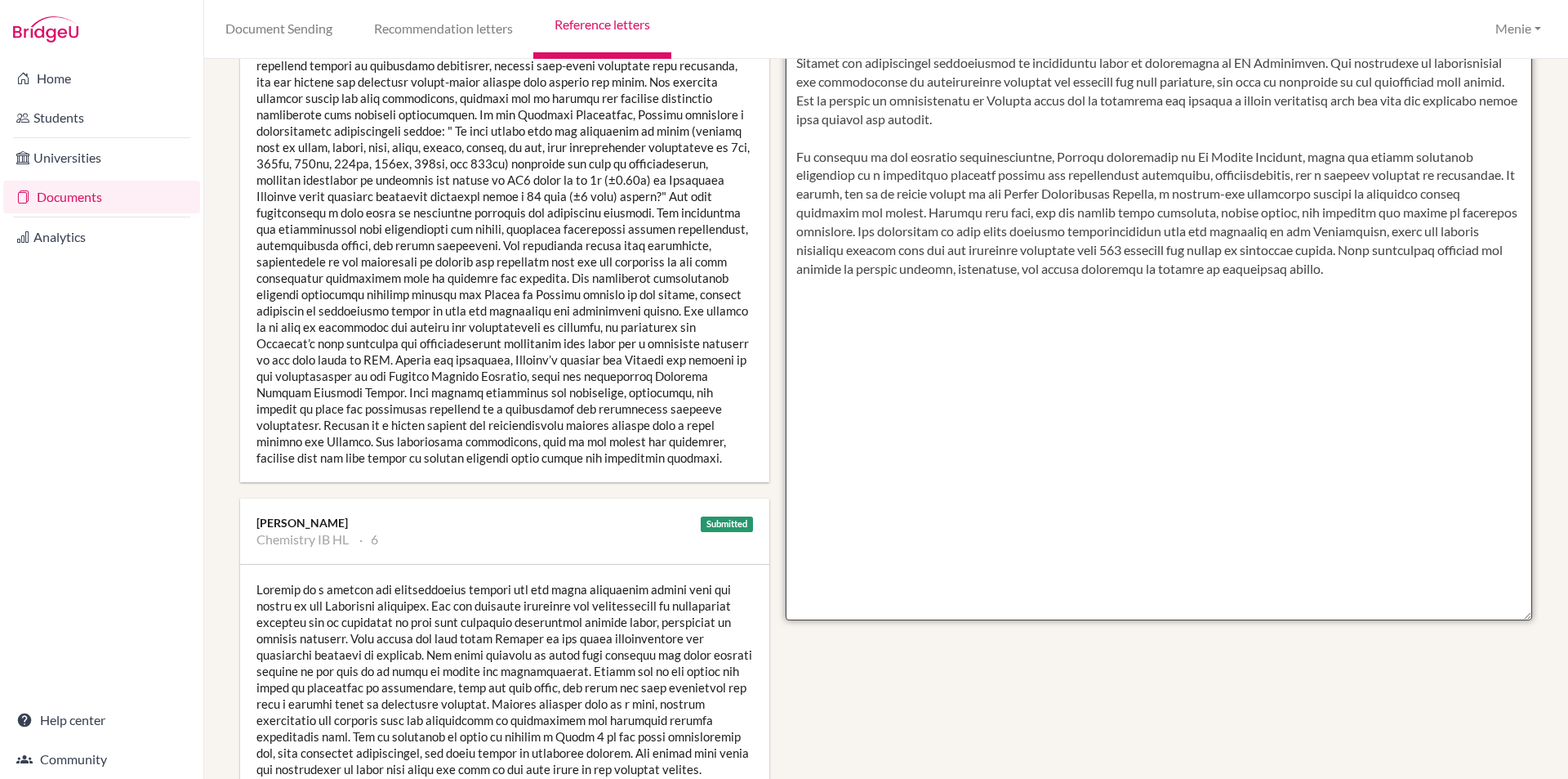
click at [820, 319] on textarea at bounding box center [1159, 147] width 747 height 945
paste textarea "Hengxin is a capable and conscientious student"
click at [1093, 320] on textarea at bounding box center [1159, 147] width 747 height 945
paste textarea "and commitment to equity make her an outstanding candidate for university study"
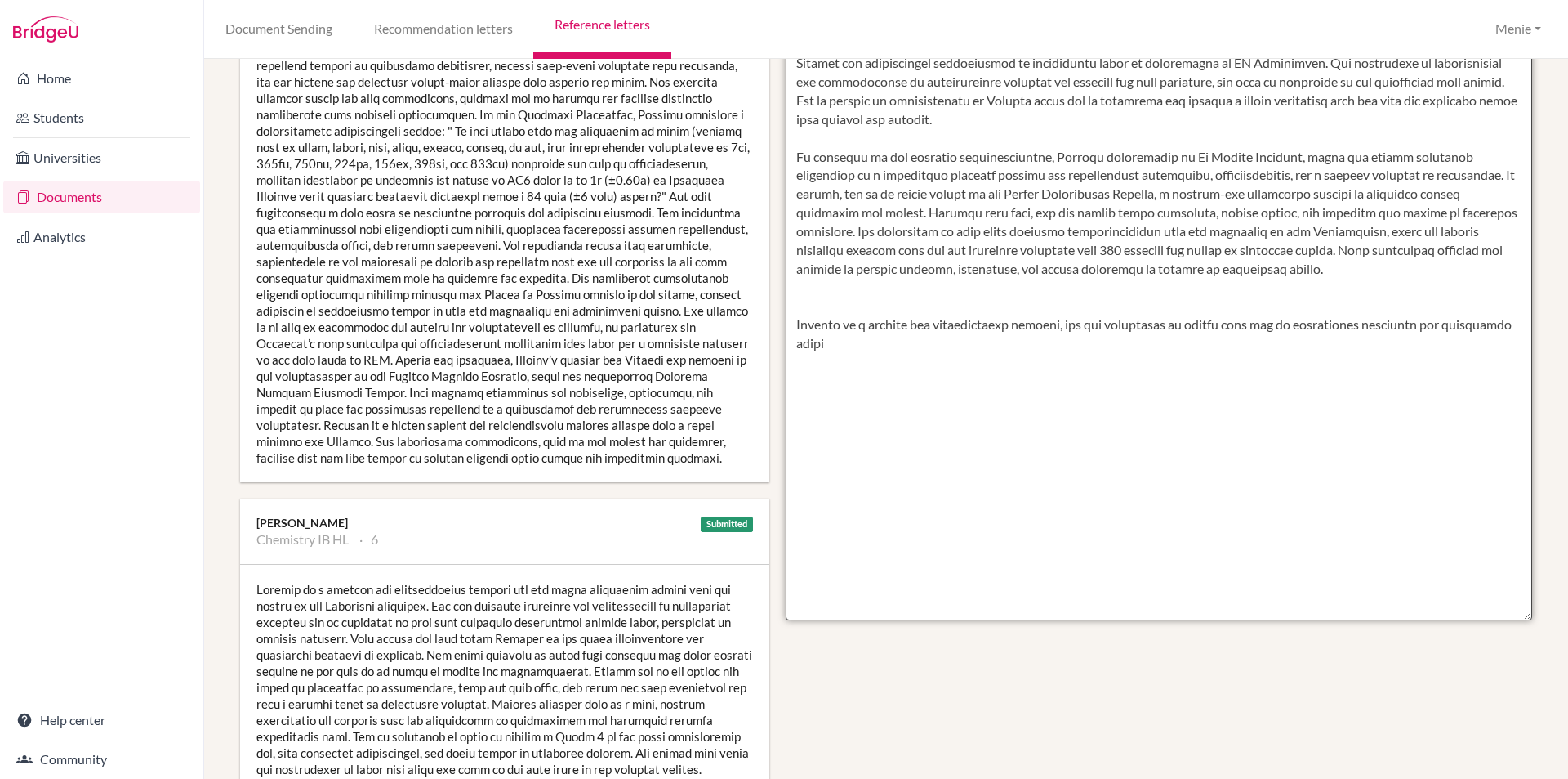
click at [1108, 327] on textarea at bounding box center [1159, 147] width 747 height 945
drag, startPoint x: 1062, startPoint y: 325, endPoint x: 1271, endPoint y: 330, distance: 209.1
click at [1271, 330] on textarea at bounding box center [1159, 147] width 747 height 945
click at [1083, 321] on textarea at bounding box center [1159, 147] width 747 height 945
drag, startPoint x: 1363, startPoint y: 321, endPoint x: 1386, endPoint y: 346, distance: 34.0
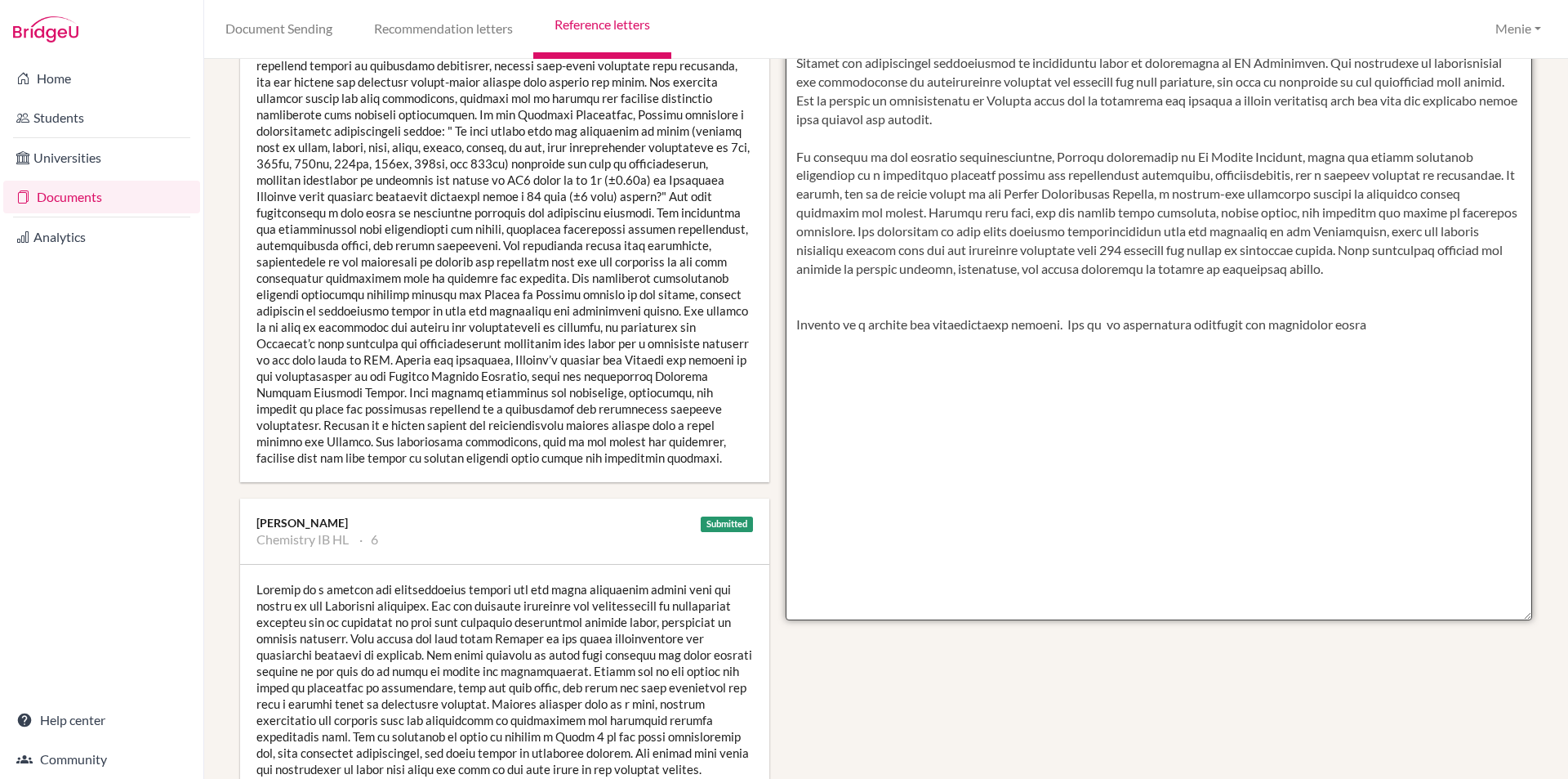
click at [1364, 322] on textarea at bounding box center [1159, 147] width 747 height 945
paste textarea "I recommend her without reservation a"
click at [1361, 323] on textarea at bounding box center [1159, 147] width 747 height 945
drag, startPoint x: 787, startPoint y: 325, endPoint x: 1061, endPoint y: 327, distance: 274.0
click at [1061, 327] on textarea at bounding box center [1159, 147] width 747 height 945
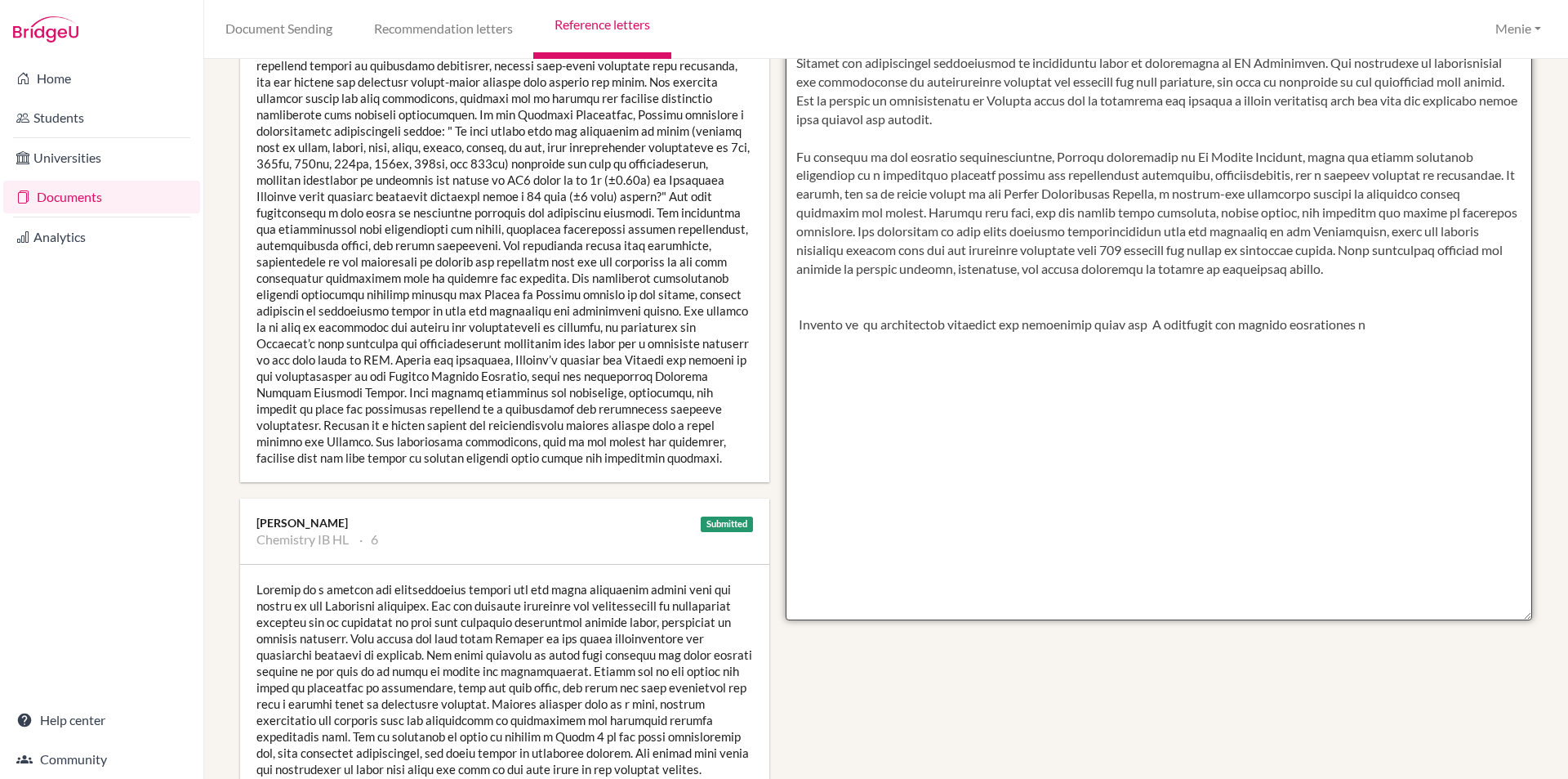
click at [1373, 327] on textarea at bounding box center [1159, 147] width 747 height 945
type textarea "Hengxin is an exceptional student who is dedicated to her studies, marked by co…"
drag, startPoint x: 782, startPoint y: 322, endPoint x: 1116, endPoint y: 331, distance: 334.1
click at [1116, 331] on textarea at bounding box center [1159, 147] width 747 height 945
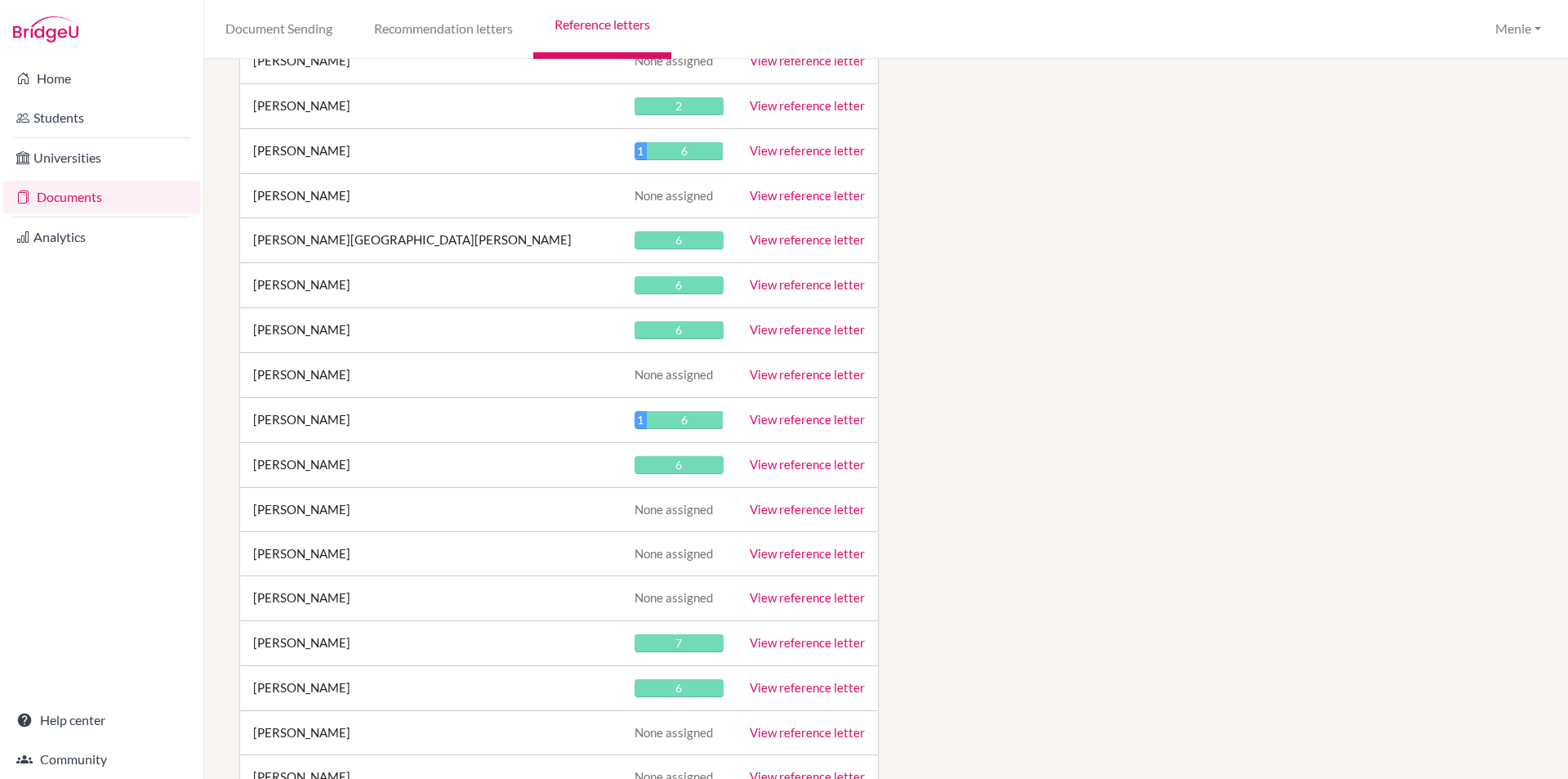
scroll to position [22133, 0]
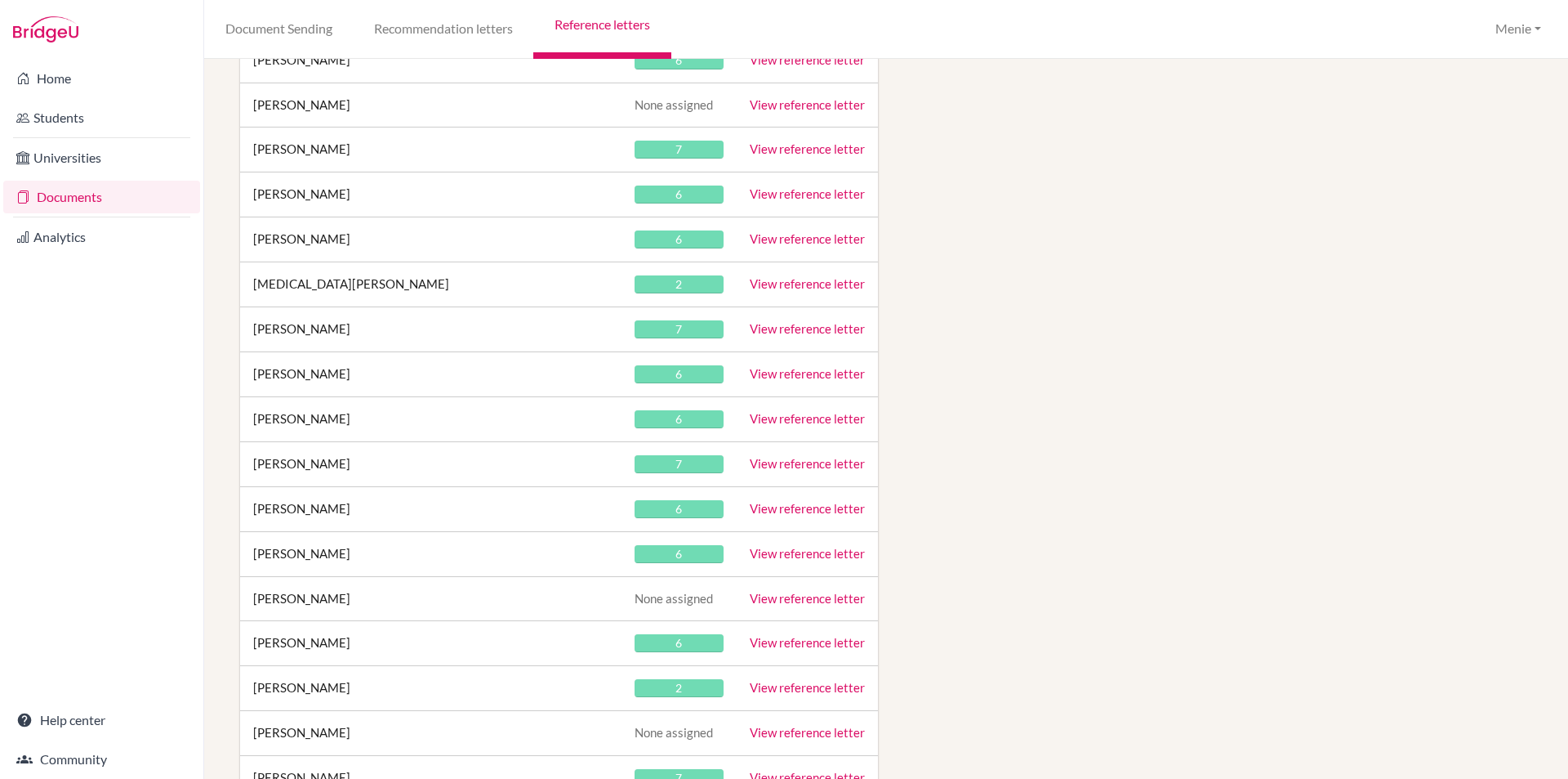
click at [767, 414] on link "View reference letter" at bounding box center [807, 419] width 115 height 14
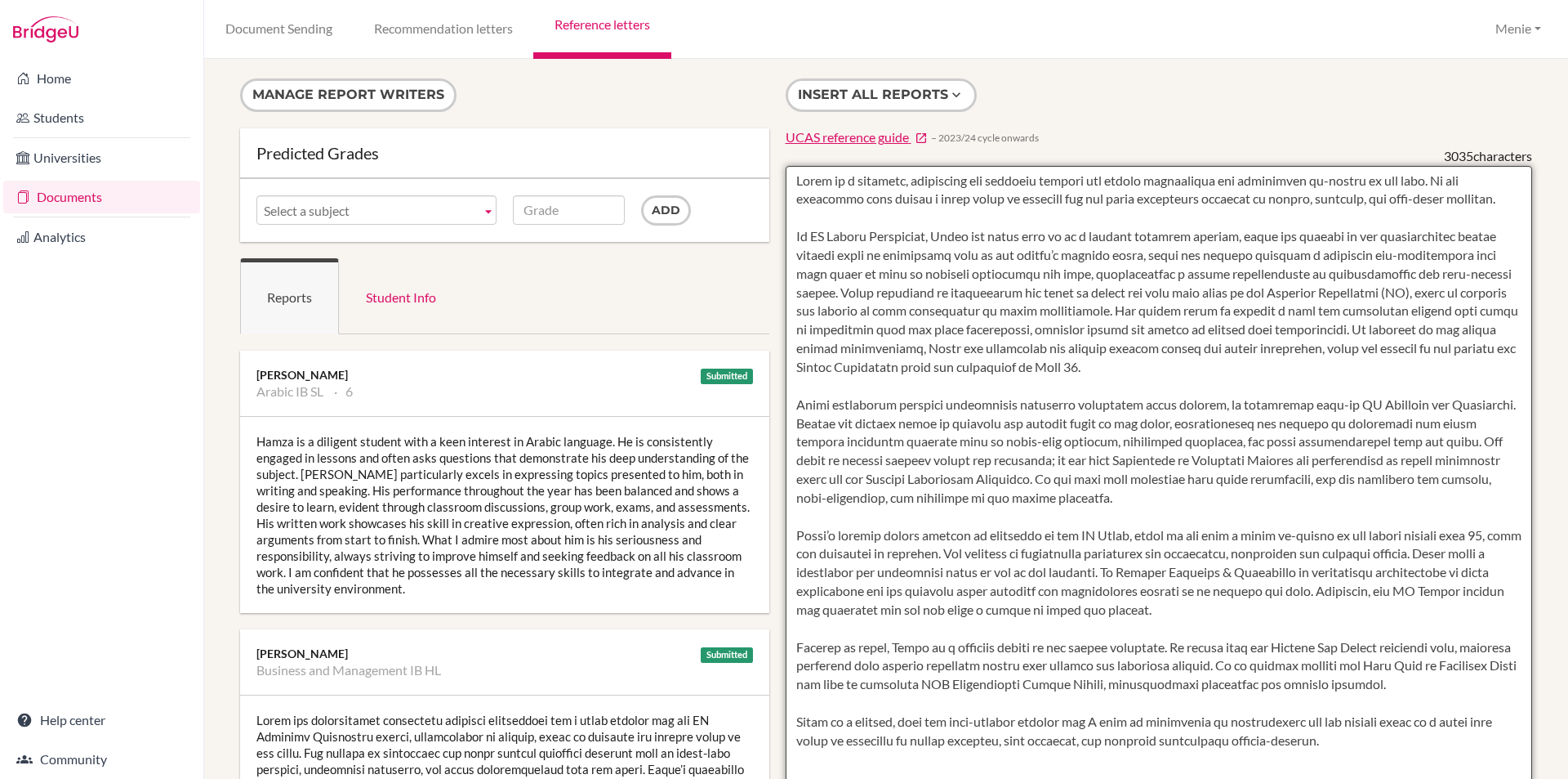
drag, startPoint x: 795, startPoint y: 180, endPoint x: 1227, endPoint y: 189, distance: 432.1
click at [1524, 206] on div "Insert all reports UCAS reference guide − 2023/24 cycle onwards 3035 characters" at bounding box center [1159, 594] width 763 height 1032
click at [1333, 470] on textarea at bounding box center [1159, 638] width 747 height 945
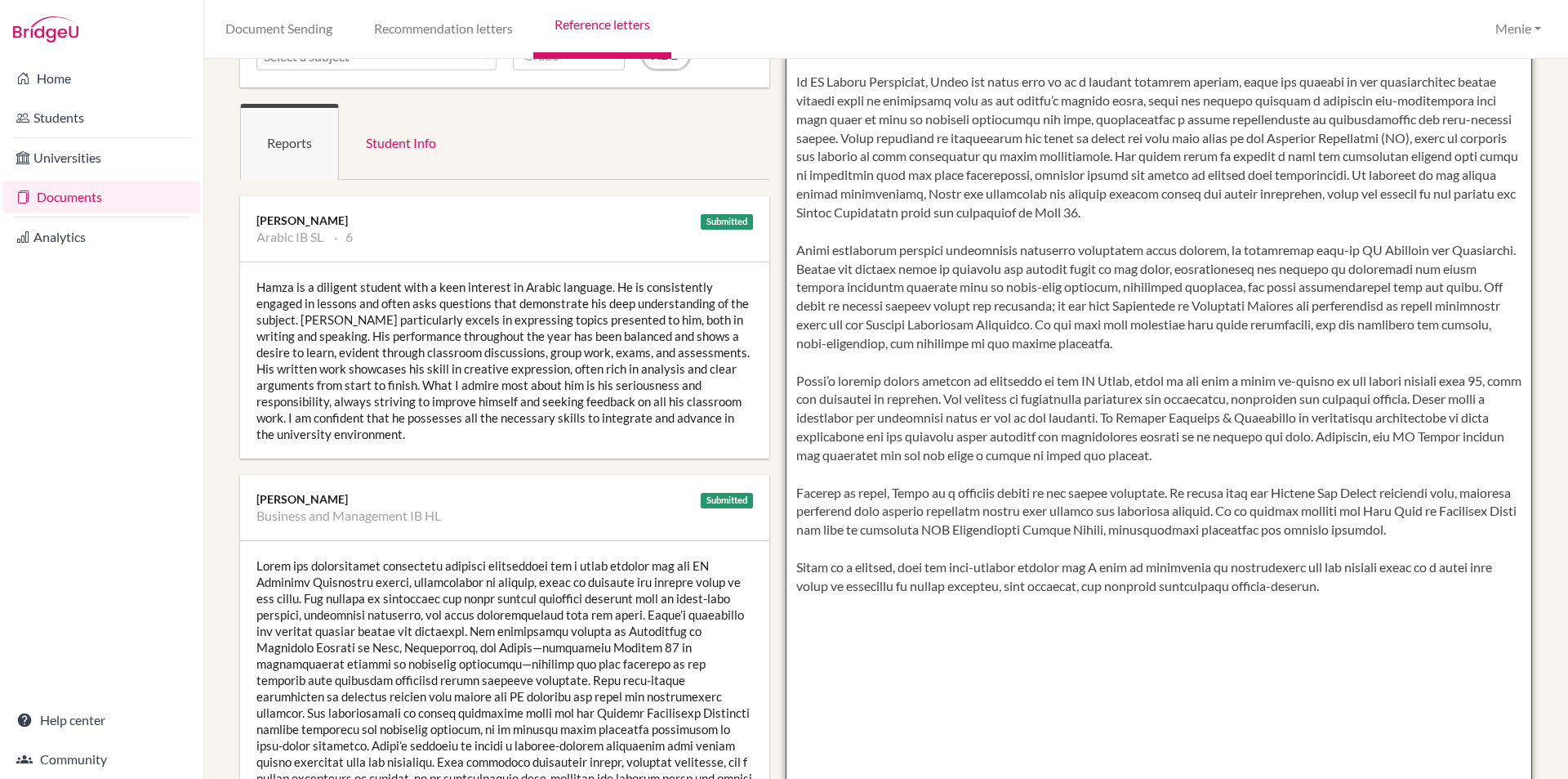
scroll to position [163, 0]
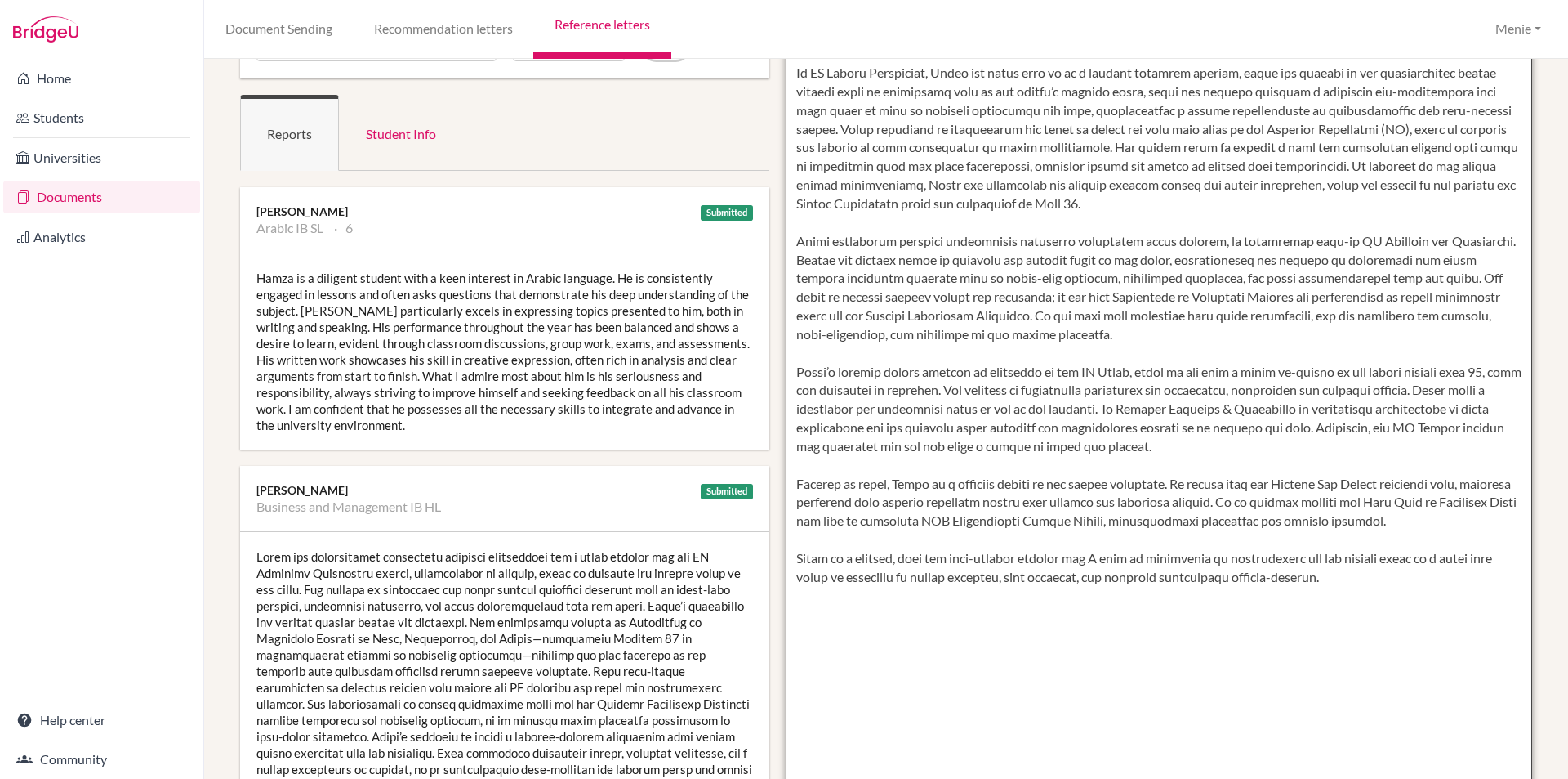
drag, startPoint x: 793, startPoint y: 368, endPoint x: 1291, endPoint y: 395, distance: 498.7
click at [1291, 395] on textarea at bounding box center [1159, 475] width 747 height 945
click at [871, 351] on textarea at bounding box center [1159, 475] width 747 height 945
drag, startPoint x: 796, startPoint y: 237, endPoint x: 1150, endPoint y: 323, distance: 364.3
click at [1206, 336] on textarea at bounding box center [1159, 475] width 747 height 945
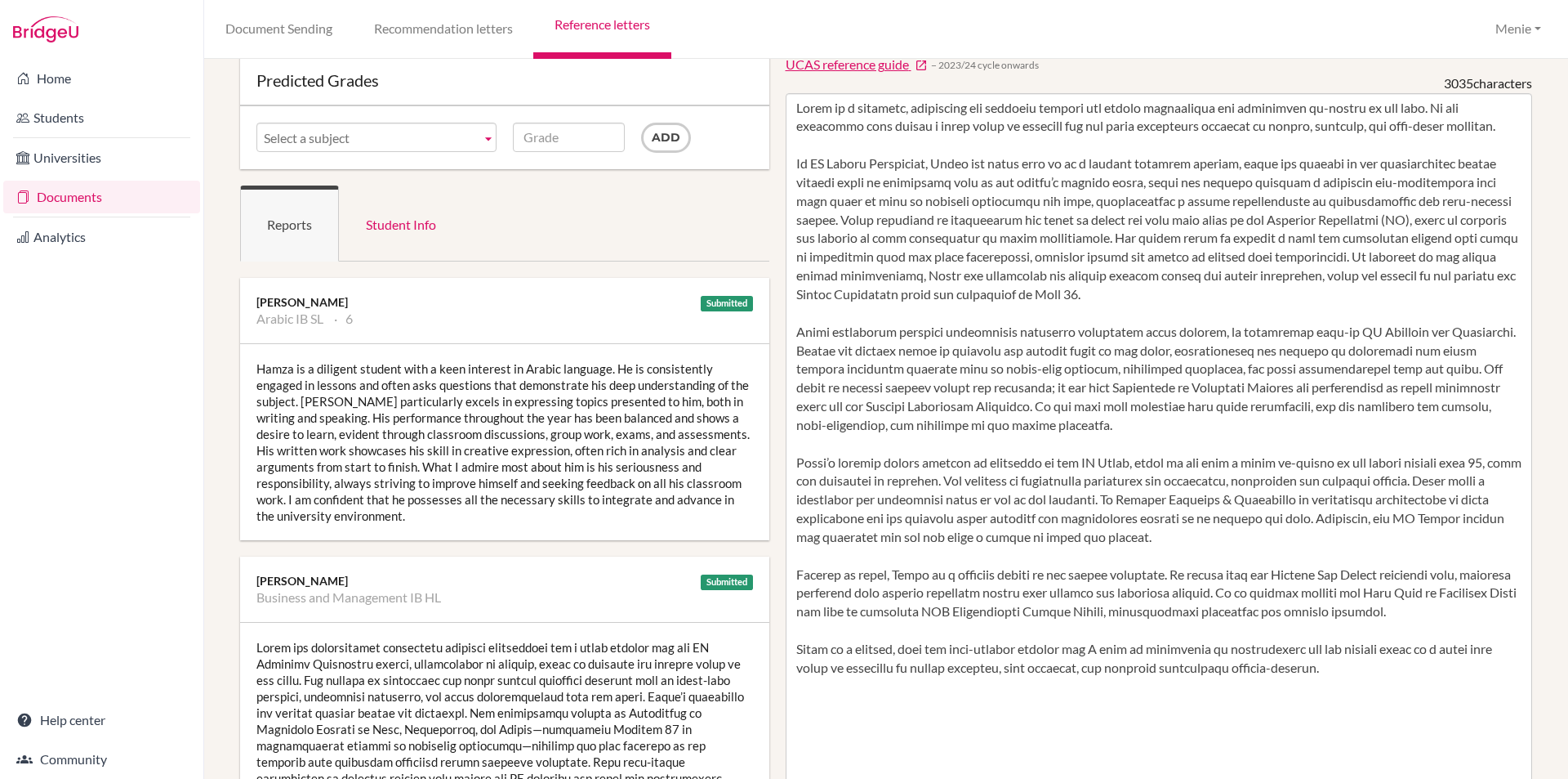
scroll to position [0, 0]
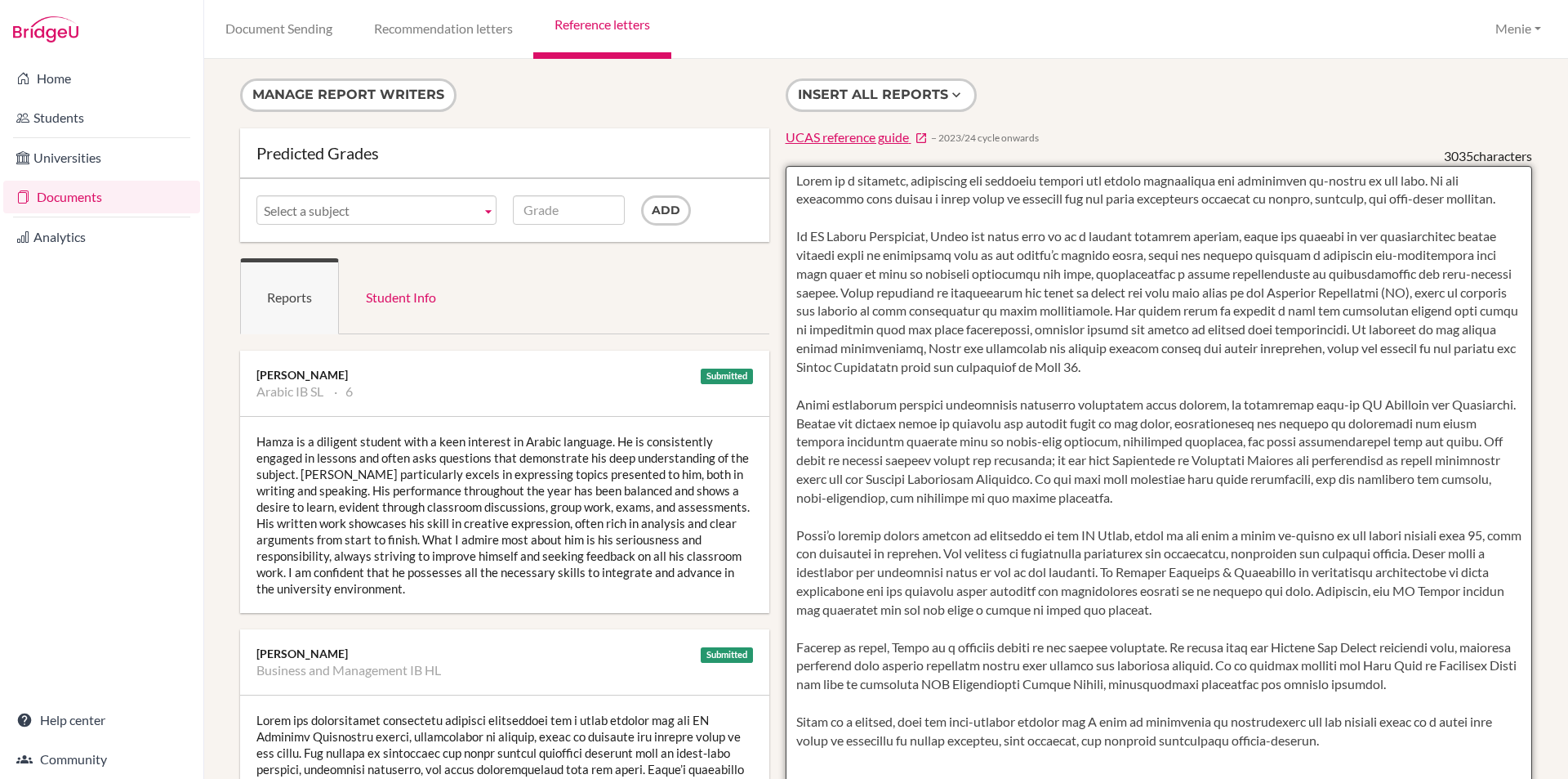
drag, startPoint x: 790, startPoint y: 534, endPoint x: 1458, endPoint y: 553, distance: 668.3
click at [1461, 554] on textarea at bounding box center [1159, 638] width 747 height 945
click at [907, 533] on textarea at bounding box center [1159, 638] width 747 height 945
drag, startPoint x: 796, startPoint y: 239, endPoint x: 849, endPoint y: 267, distance: 59.9
click at [872, 296] on textarea at bounding box center [1159, 638] width 747 height 945
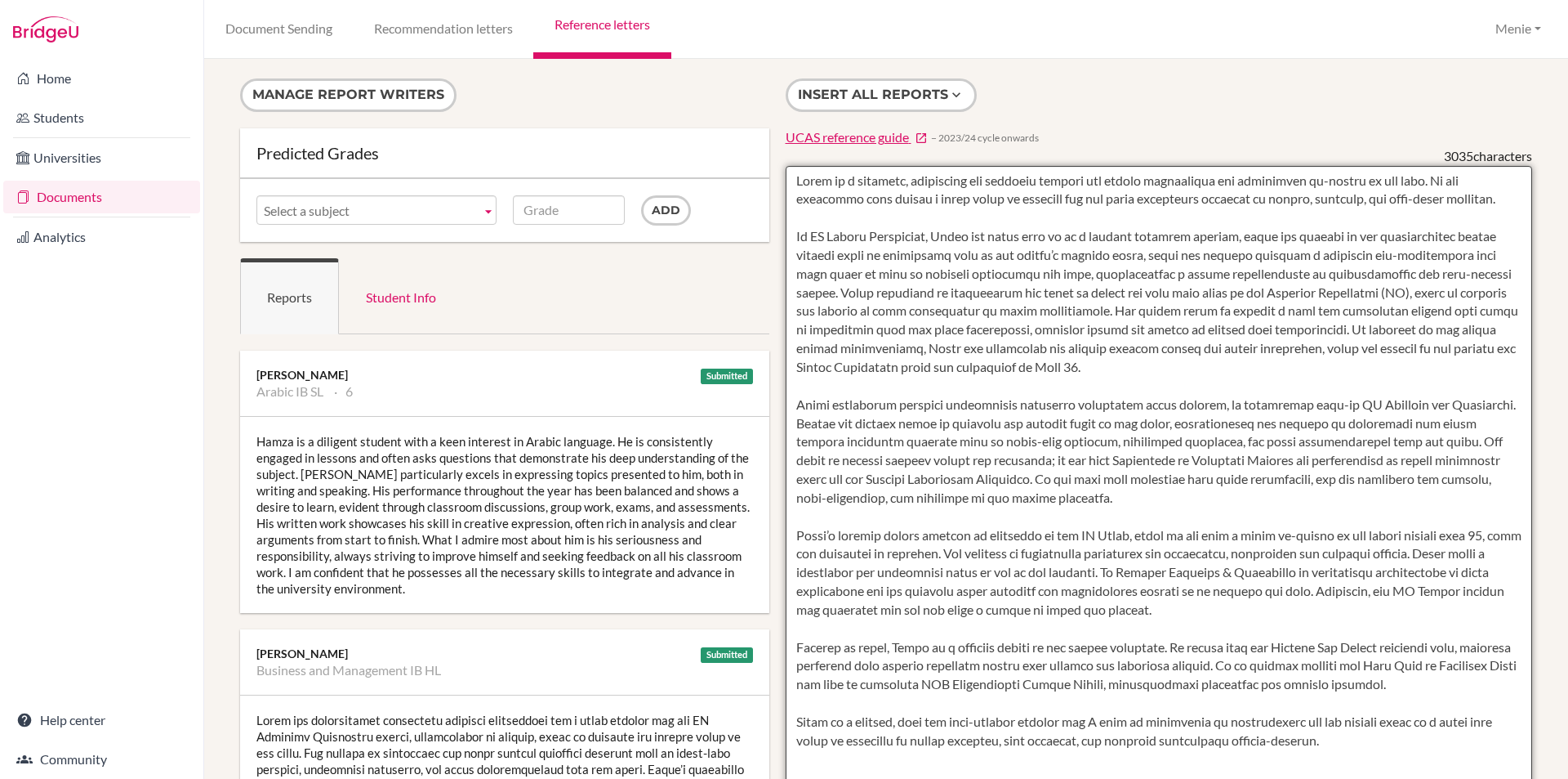
click at [825, 254] on textarea at bounding box center [1159, 638] width 747 height 945
drag, startPoint x: 792, startPoint y: 237, endPoint x: 833, endPoint y: 292, distance: 68.6
click at [833, 292] on textarea at bounding box center [1159, 638] width 747 height 945
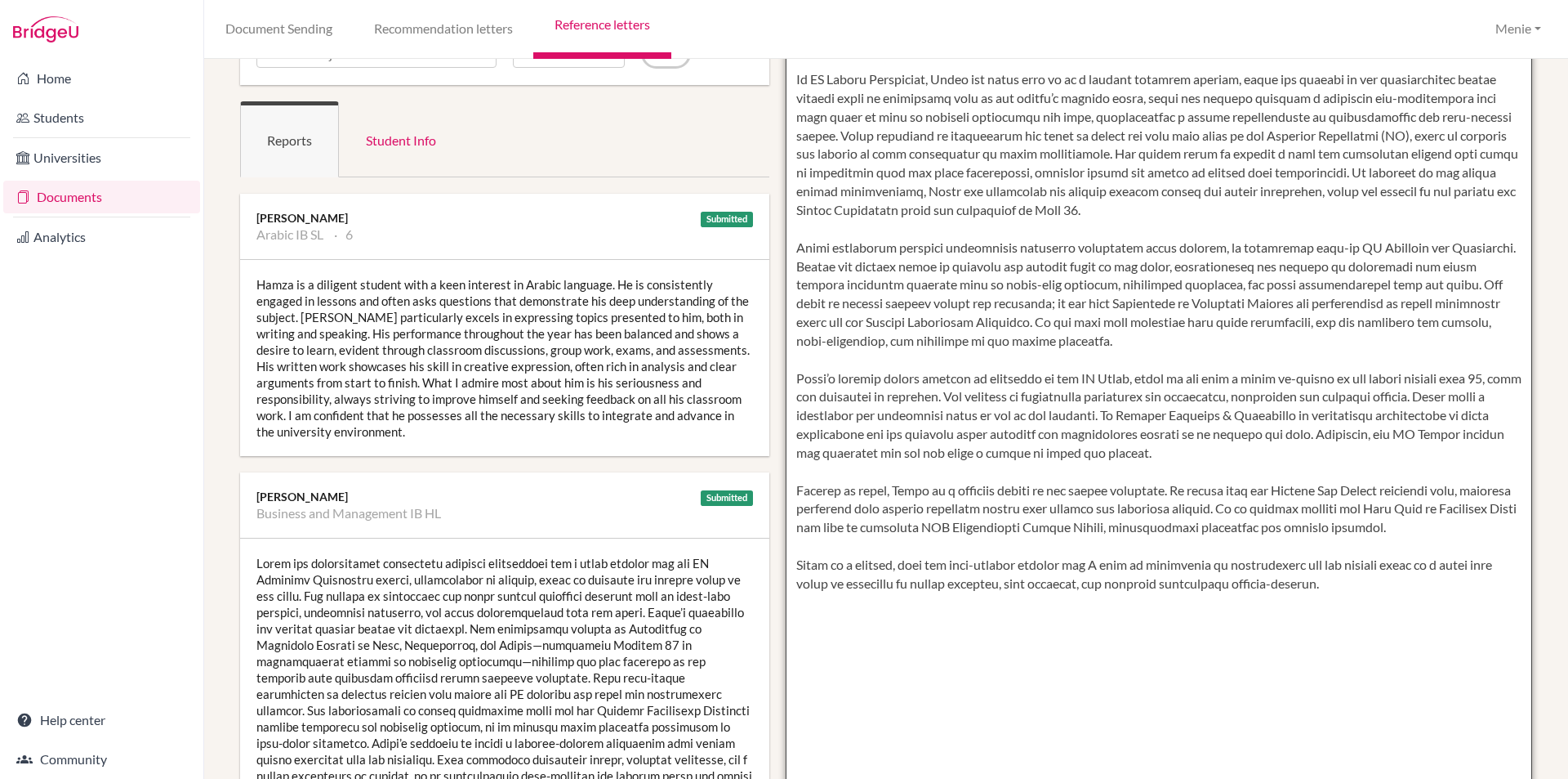
scroll to position [163, 0]
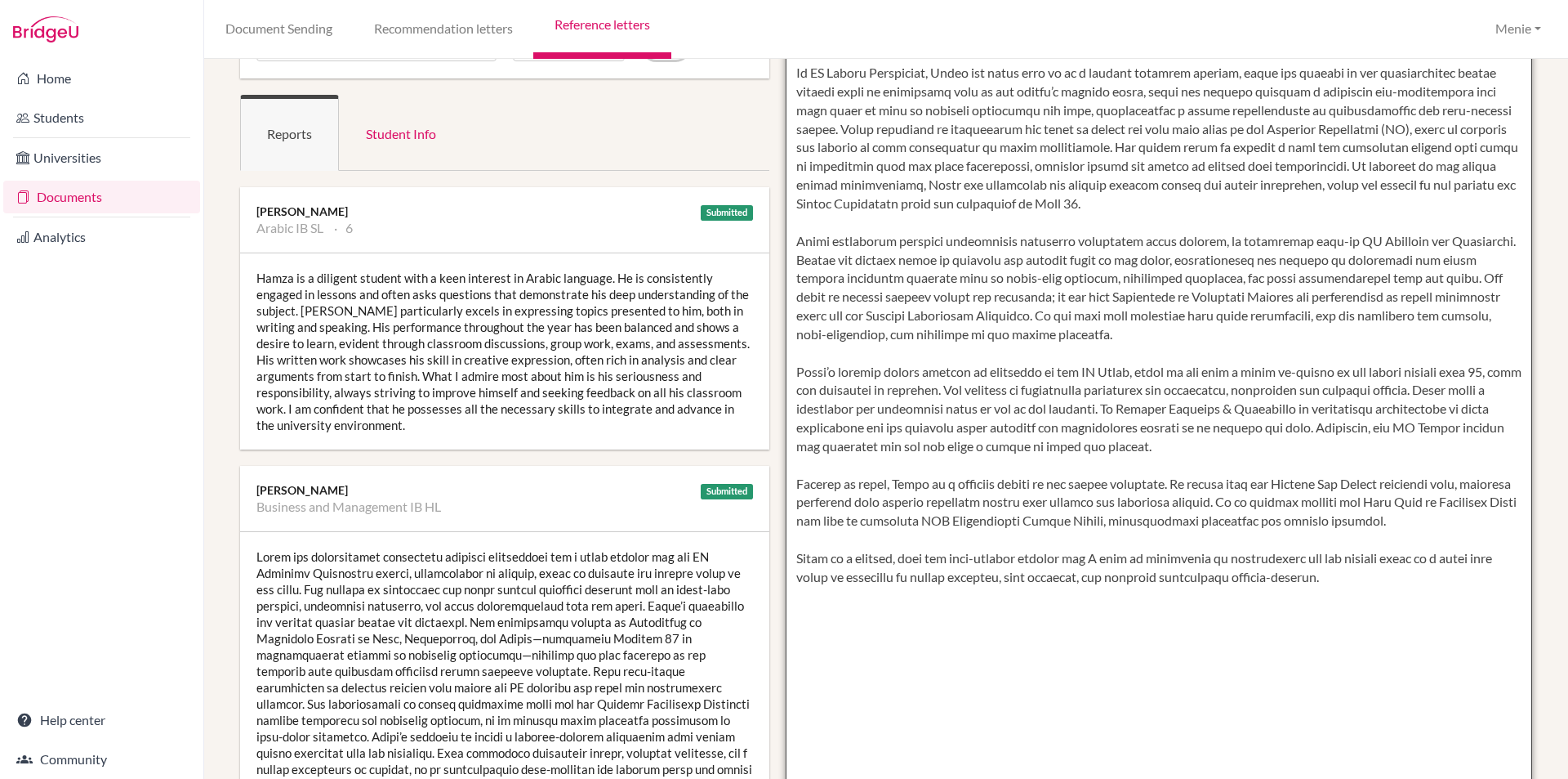
drag, startPoint x: 789, startPoint y: 576, endPoint x: 1317, endPoint y: 605, distance: 528.8
click at [1382, 607] on textarea at bounding box center [1159, 475] width 747 height 945
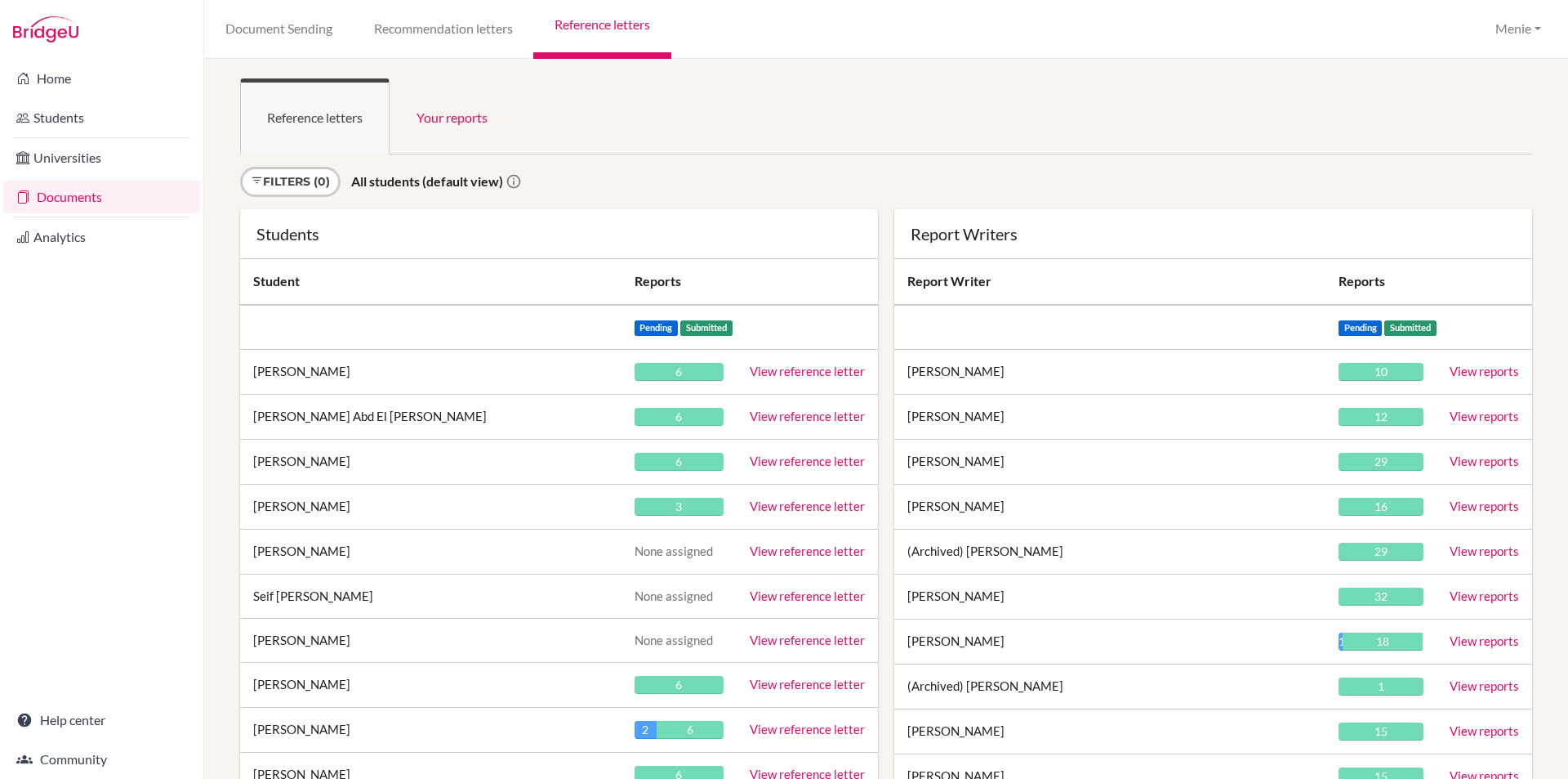
scroll to position [28632, 0]
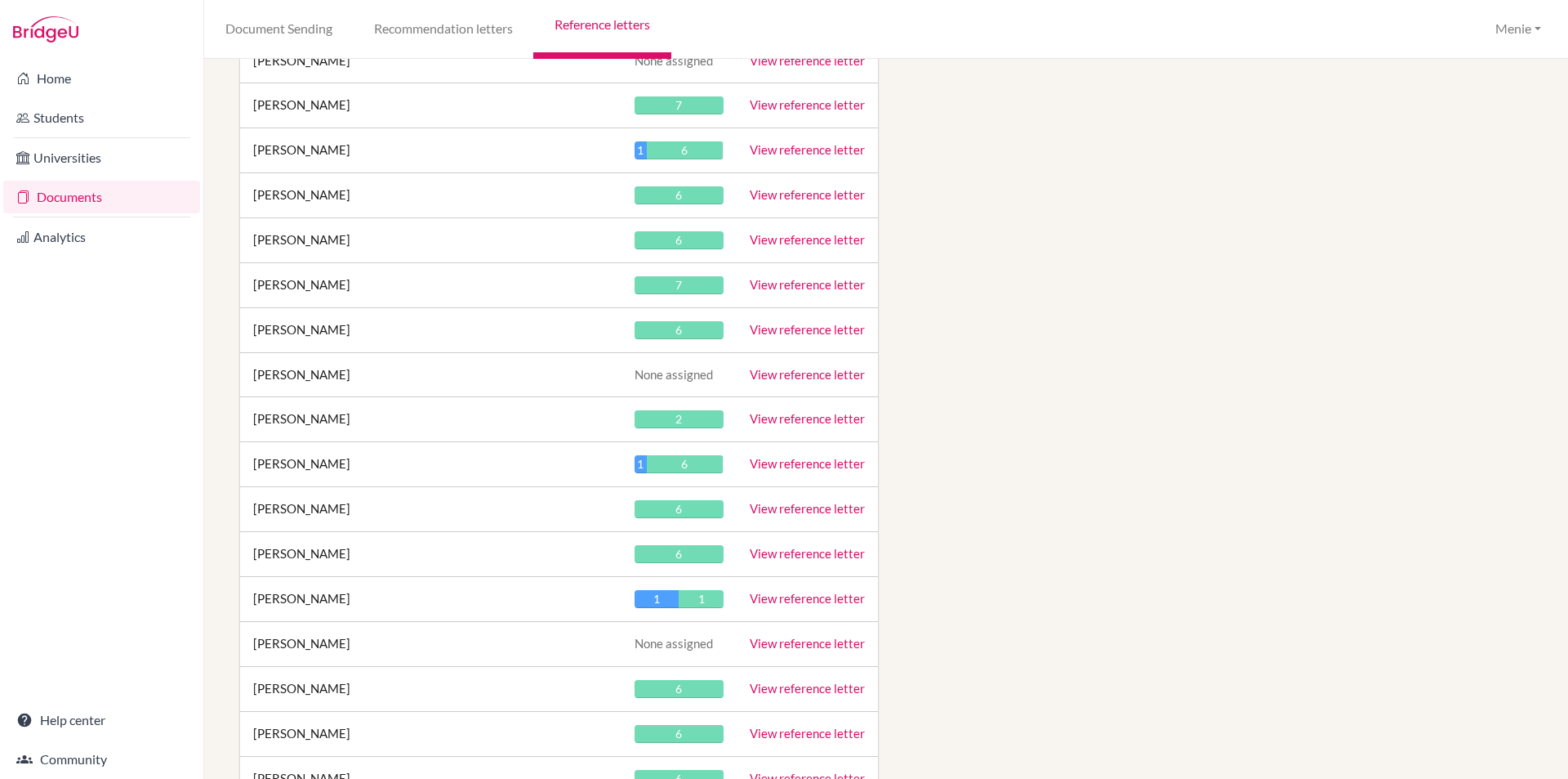
click at [798, 419] on link "View reference letter" at bounding box center [807, 419] width 115 height 14
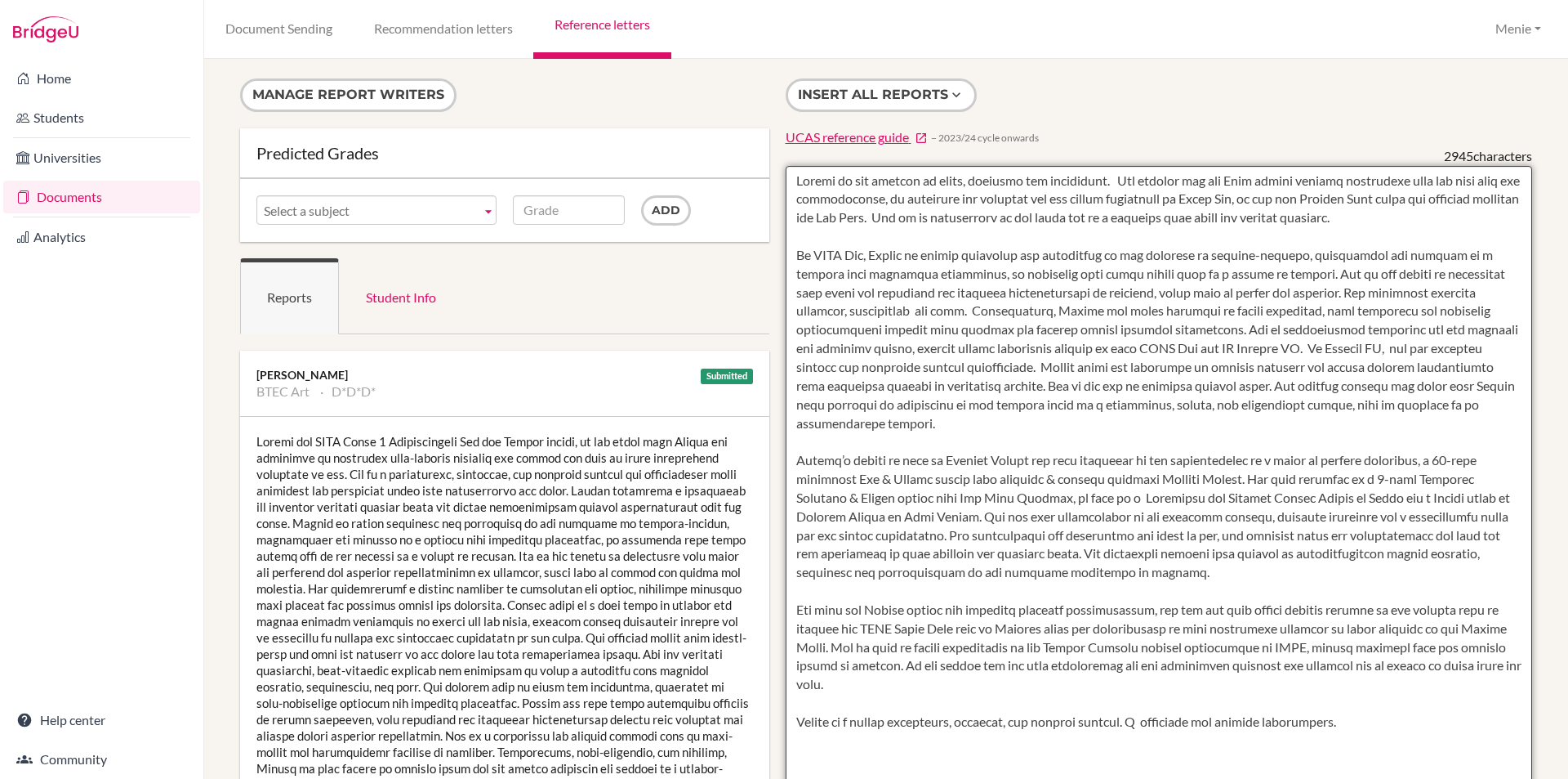
drag, startPoint x: 788, startPoint y: 179, endPoint x: 1194, endPoint y: 213, distance: 407.4
click at [1473, 217] on textarea at bounding box center [1159, 638] width 747 height 945
drag, startPoint x: 790, startPoint y: 253, endPoint x: 1170, endPoint y: 573, distance: 496.8
click at [1170, 573] on textarea at bounding box center [1159, 638] width 747 height 945
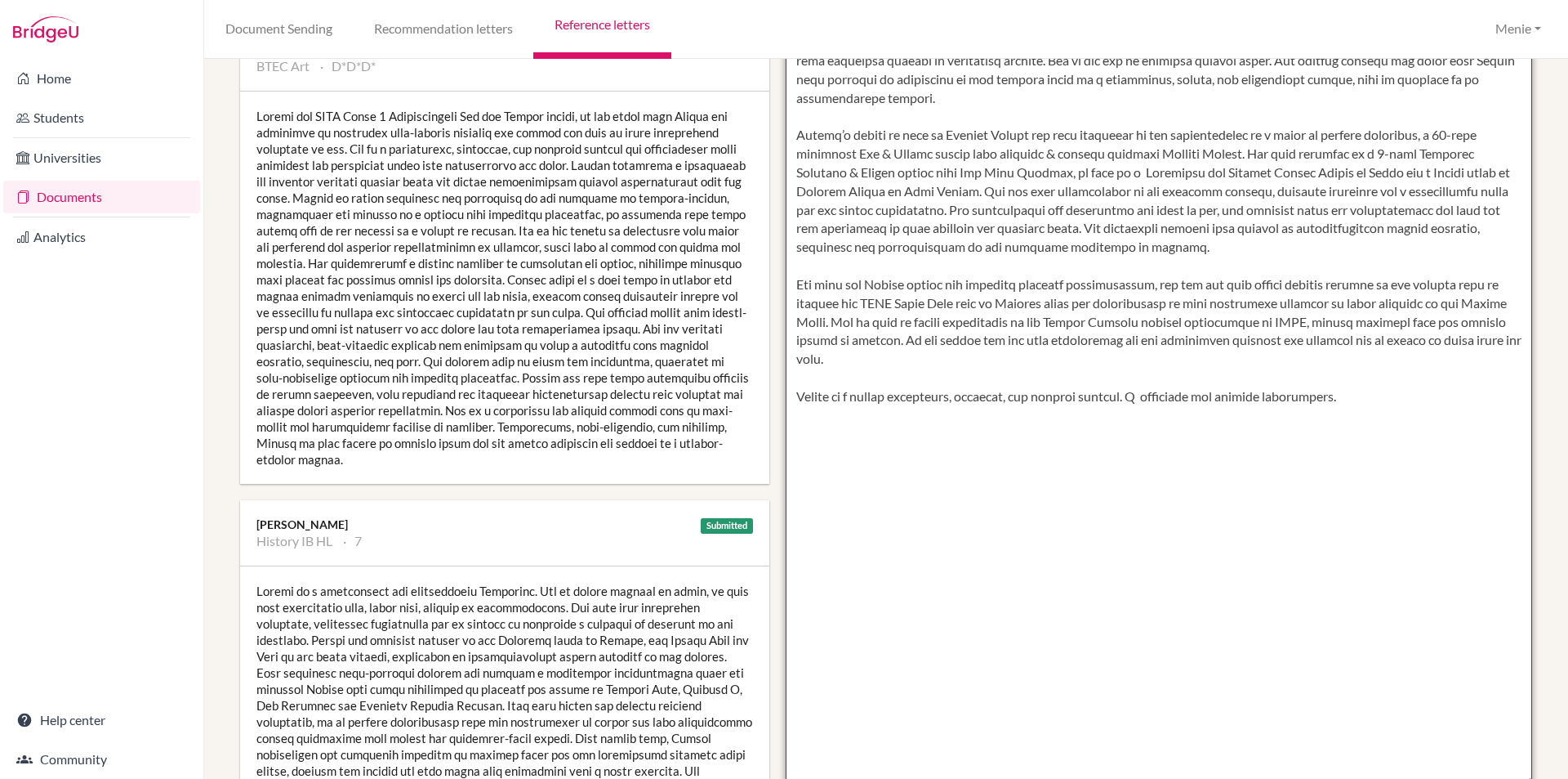
scroll to position [327, 0]
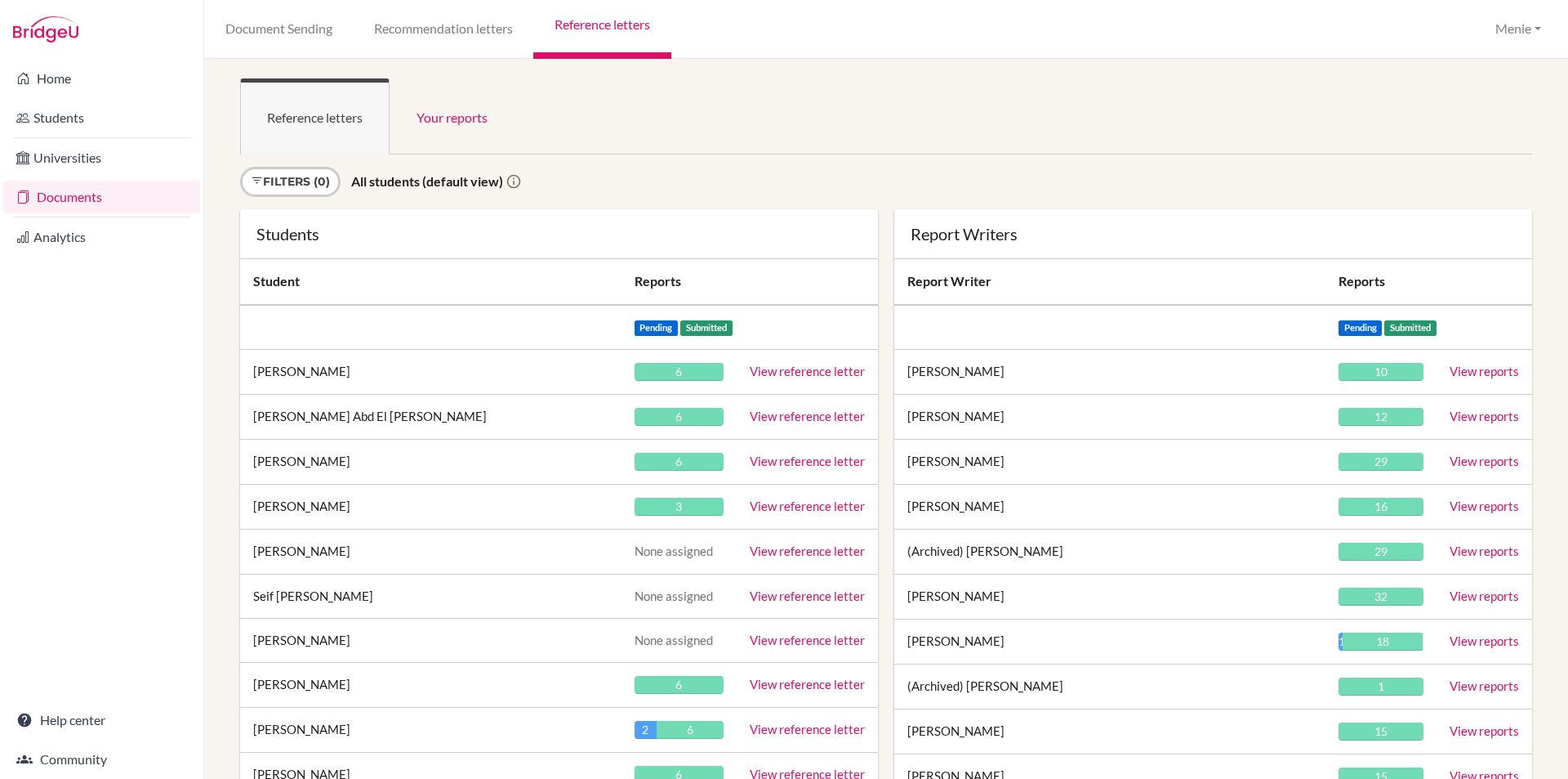
click at [1050, 58] on div "Document Sending Recommendation letters Reference letters Menie Profile School …" at bounding box center [886, 29] width 1364 height 59
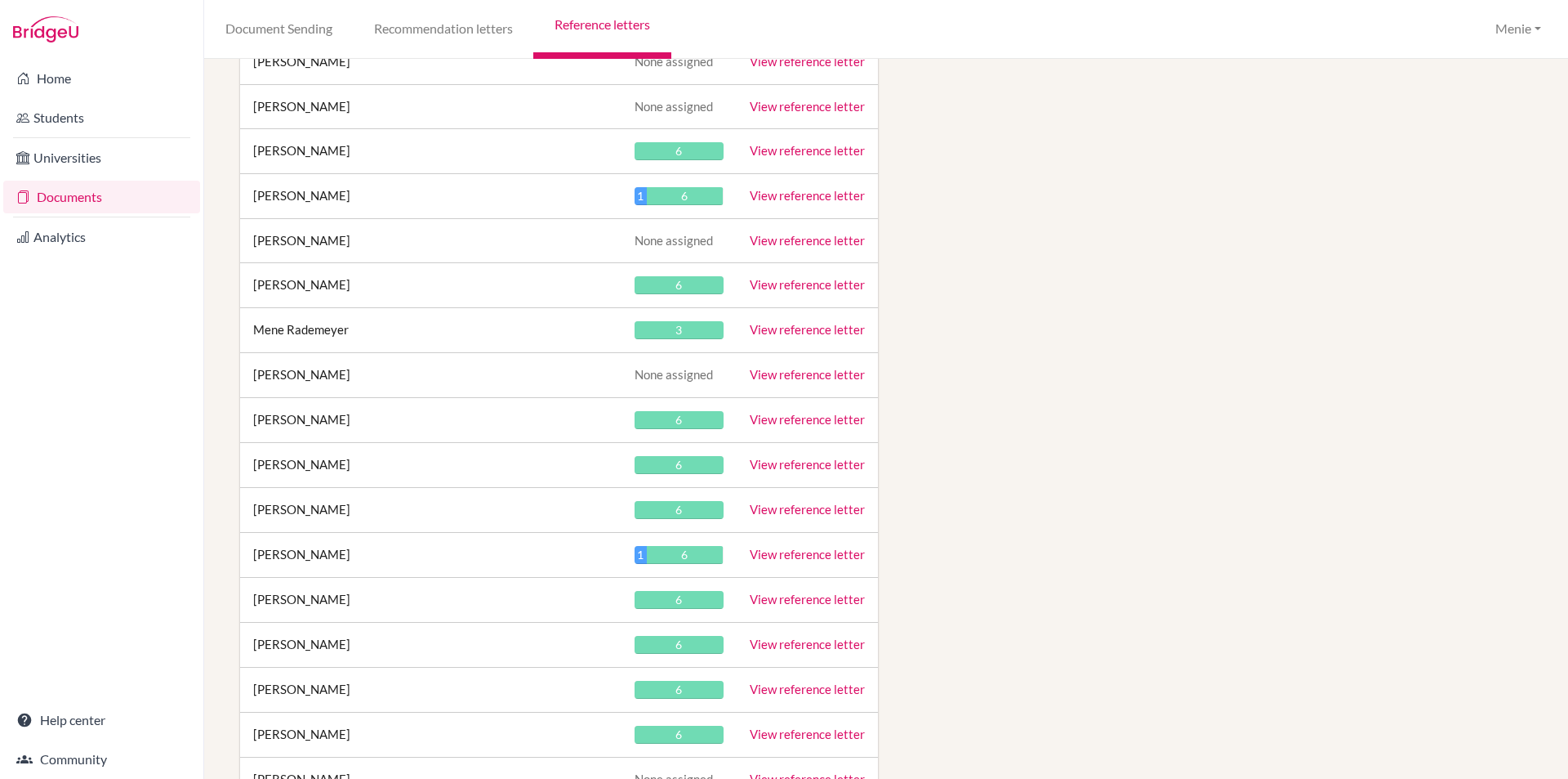
click at [821, 425] on link "View reference letter" at bounding box center [807, 419] width 115 height 14
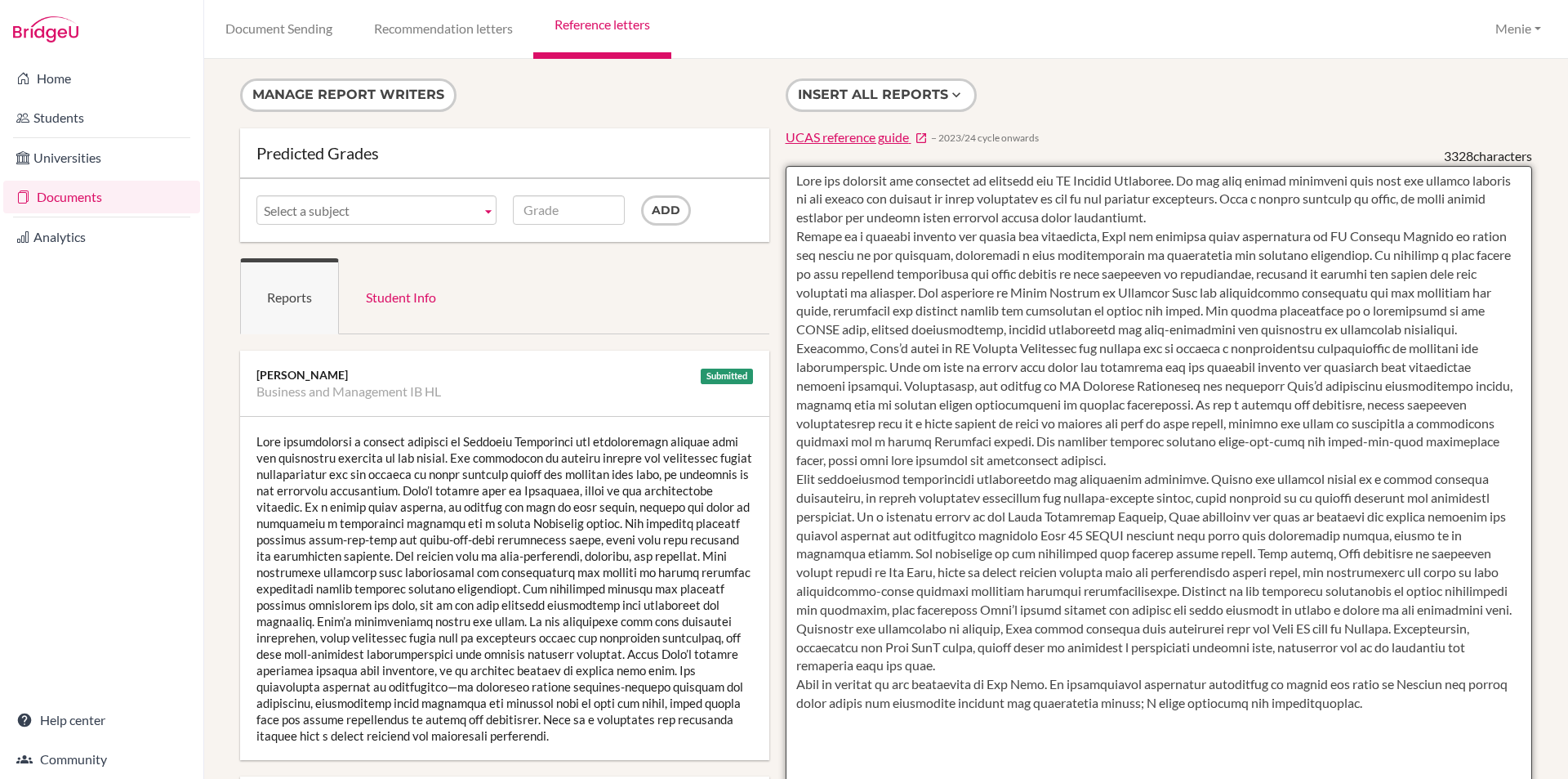
drag, startPoint x: 795, startPoint y: 180, endPoint x: 1227, endPoint y: 607, distance: 607.4
click at [1421, 725] on textarea at bounding box center [1159, 638] width 747 height 945
click at [1052, 491] on textarea at bounding box center [1159, 638] width 747 height 945
drag, startPoint x: 1185, startPoint y: 213, endPoint x: 1235, endPoint y: 246, distance: 59.9
click at [1208, 231] on textarea at bounding box center [1159, 638] width 747 height 945
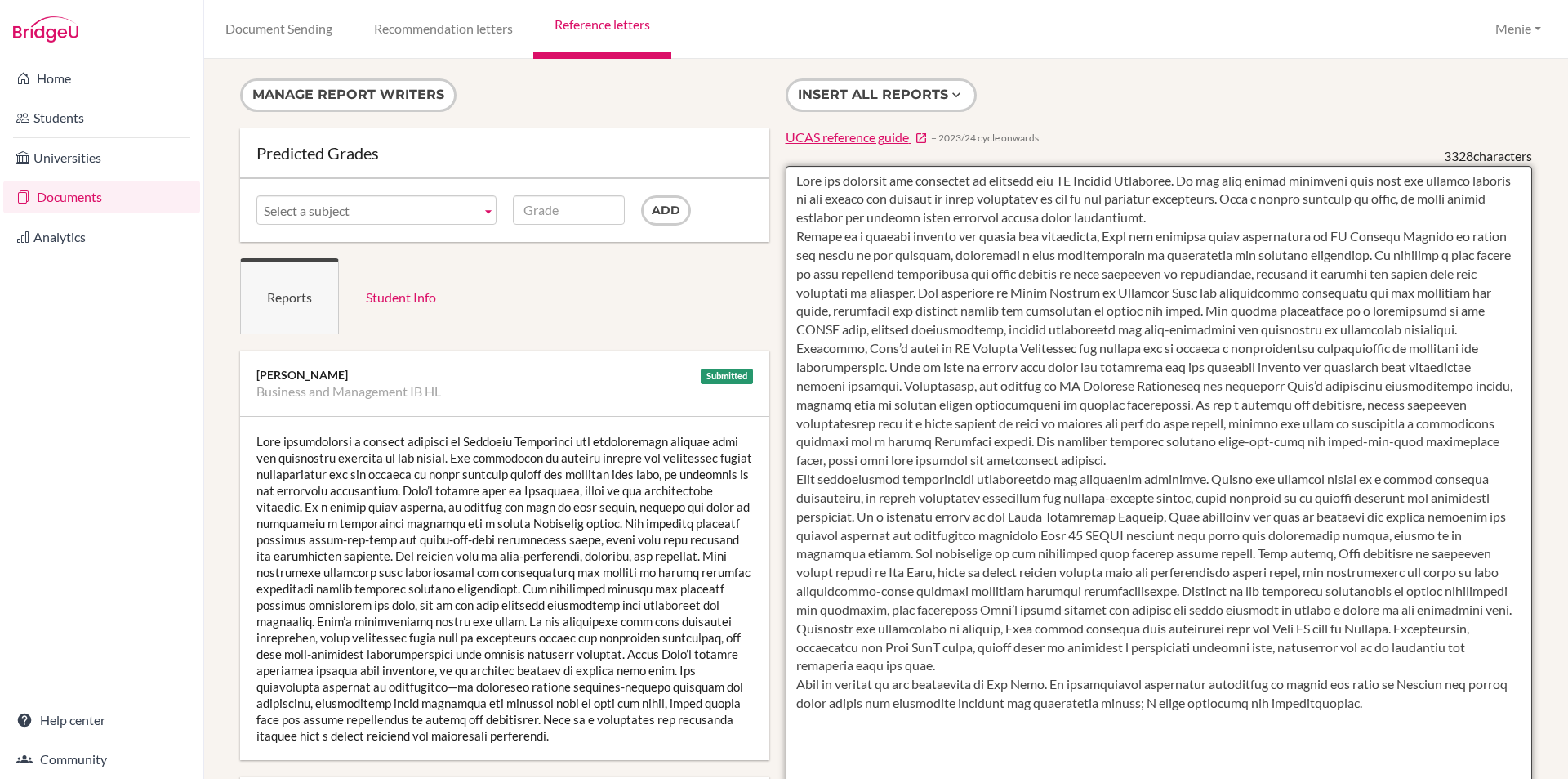
click at [1225, 219] on textarea at bounding box center [1159, 638] width 747 height 945
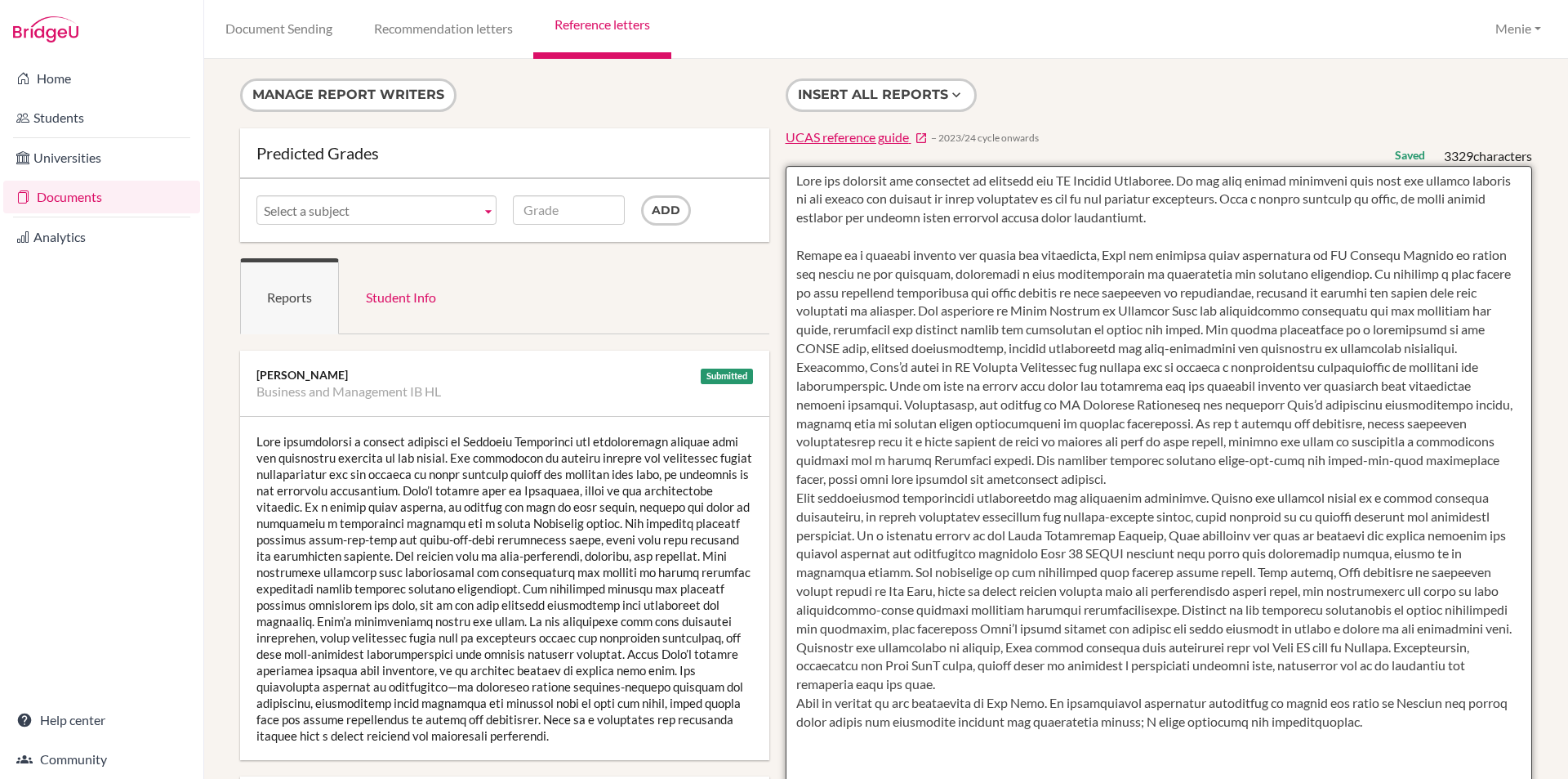
click at [1134, 485] on textarea at bounding box center [1159, 638] width 747 height 945
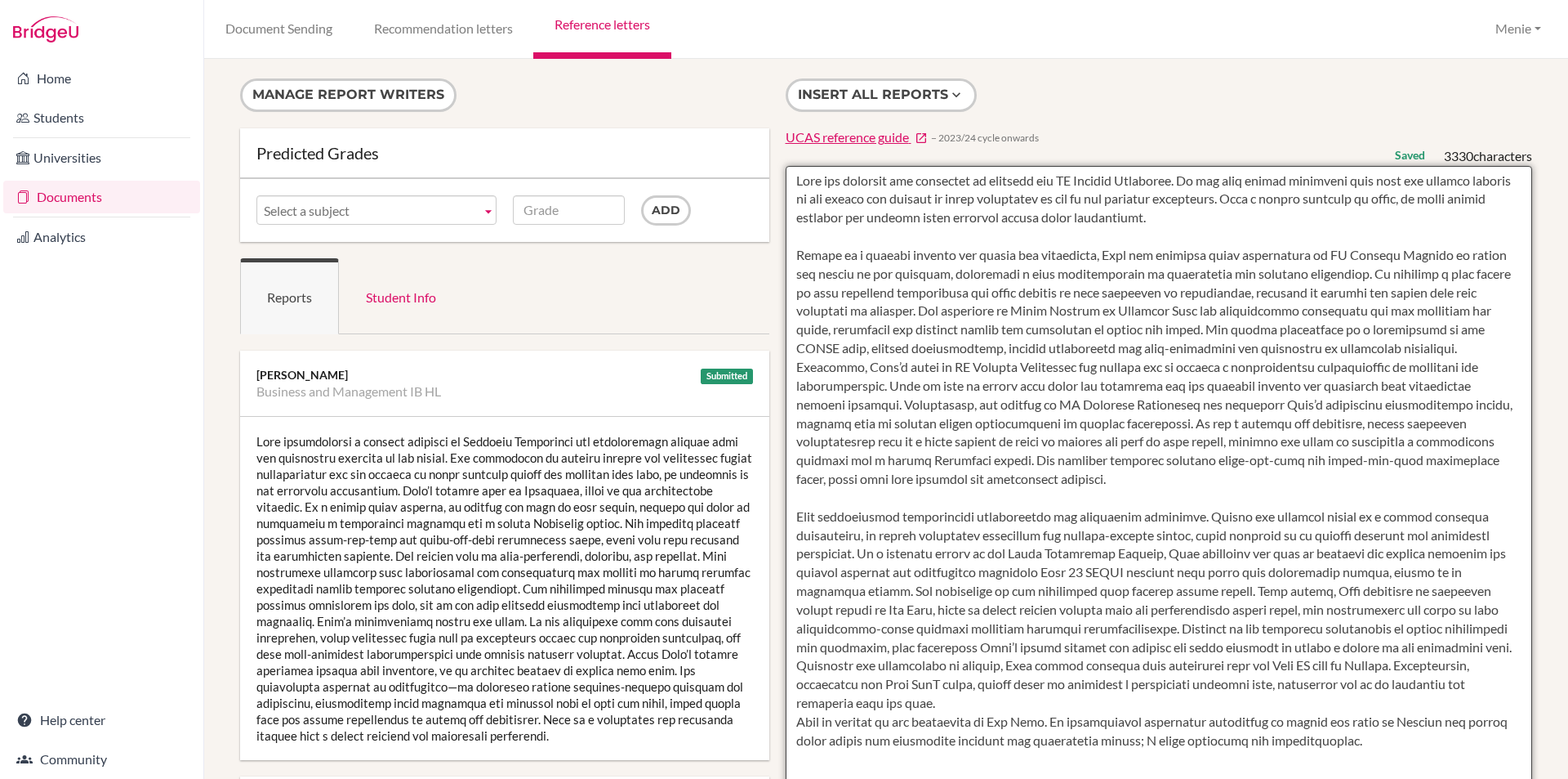
drag, startPoint x: 790, startPoint y: 181, endPoint x: 1093, endPoint y: 478, distance: 424.3
click at [1093, 478] on textarea at bounding box center [1159, 638] width 747 height 945
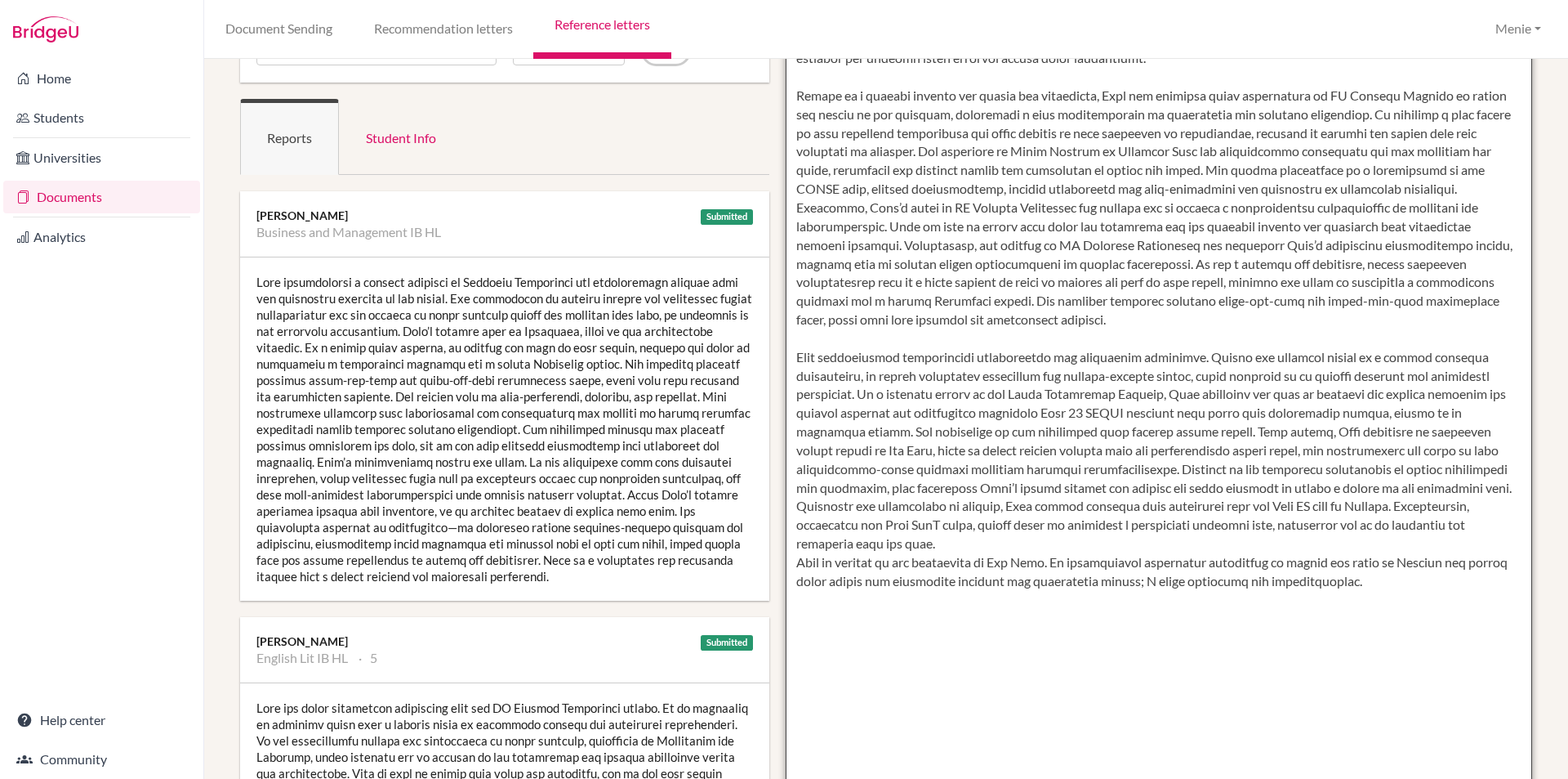
scroll to position [163, 0]
click at [916, 510] on textarea at bounding box center [1159, 475] width 747 height 945
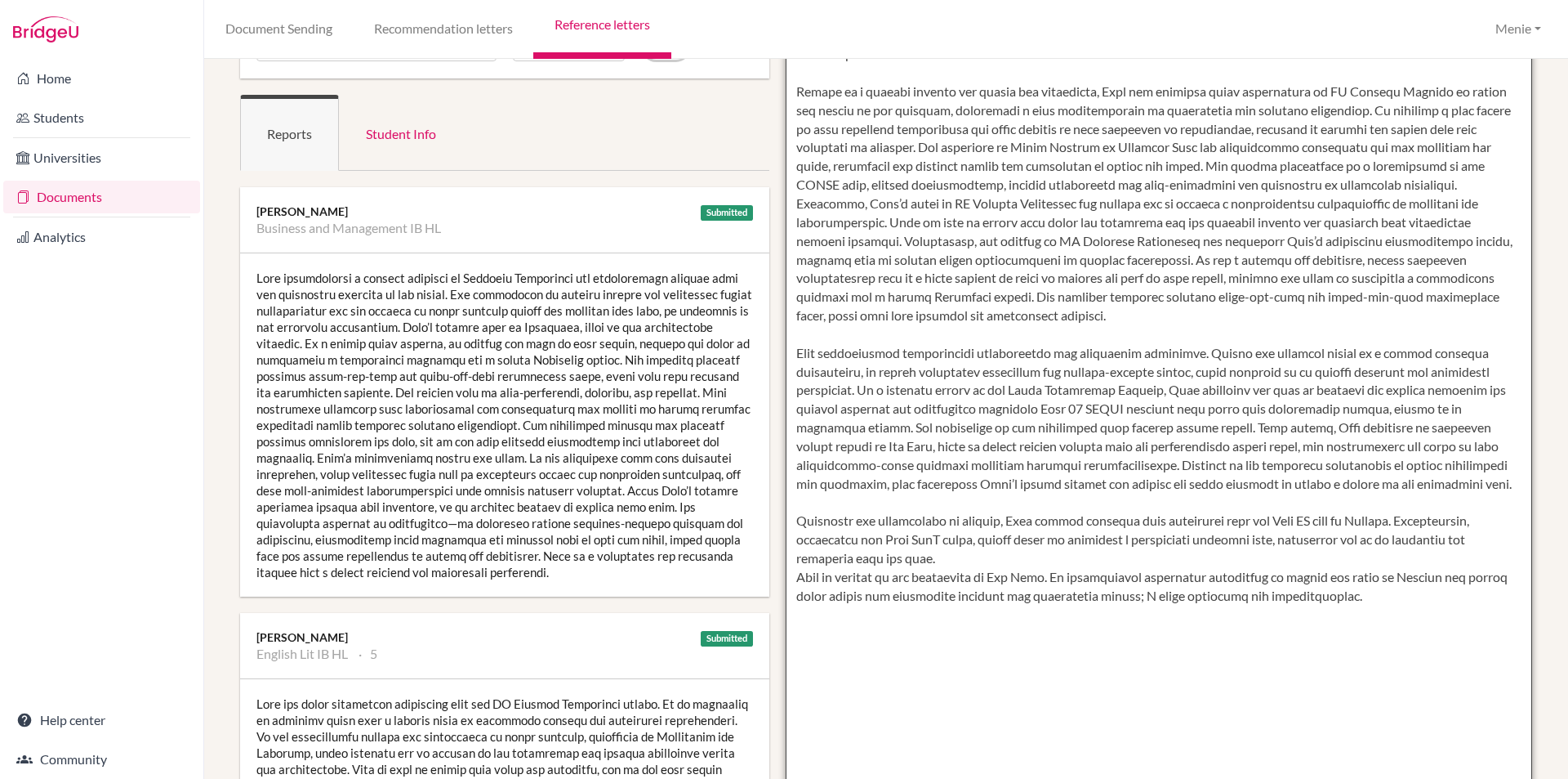
click at [948, 577] on textarea at bounding box center [1159, 475] width 747 height 945
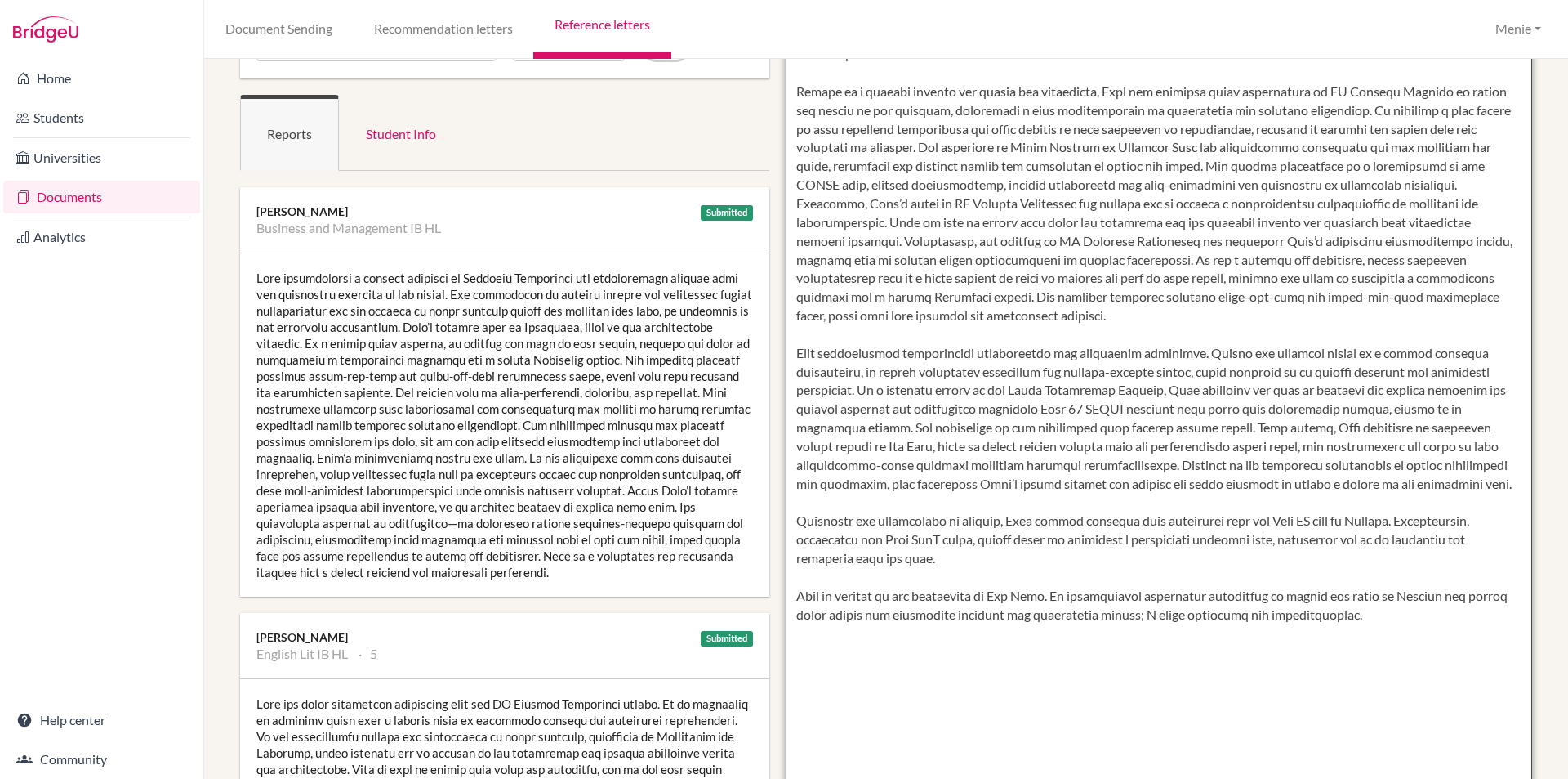
drag, startPoint x: 1273, startPoint y: 434, endPoint x: 1073, endPoint y: 548, distance: 230.2
click at [1362, 575] on textarea at bounding box center [1159, 475] width 747 height 945
type textarea "Luka has relished the challenge of studying the IB Diploma Programme. He has be…"
click at [878, 680] on textarea at bounding box center [1159, 475] width 747 height 945
drag, startPoint x: 790, startPoint y: 613, endPoint x: 1357, endPoint y: 635, distance: 567.4
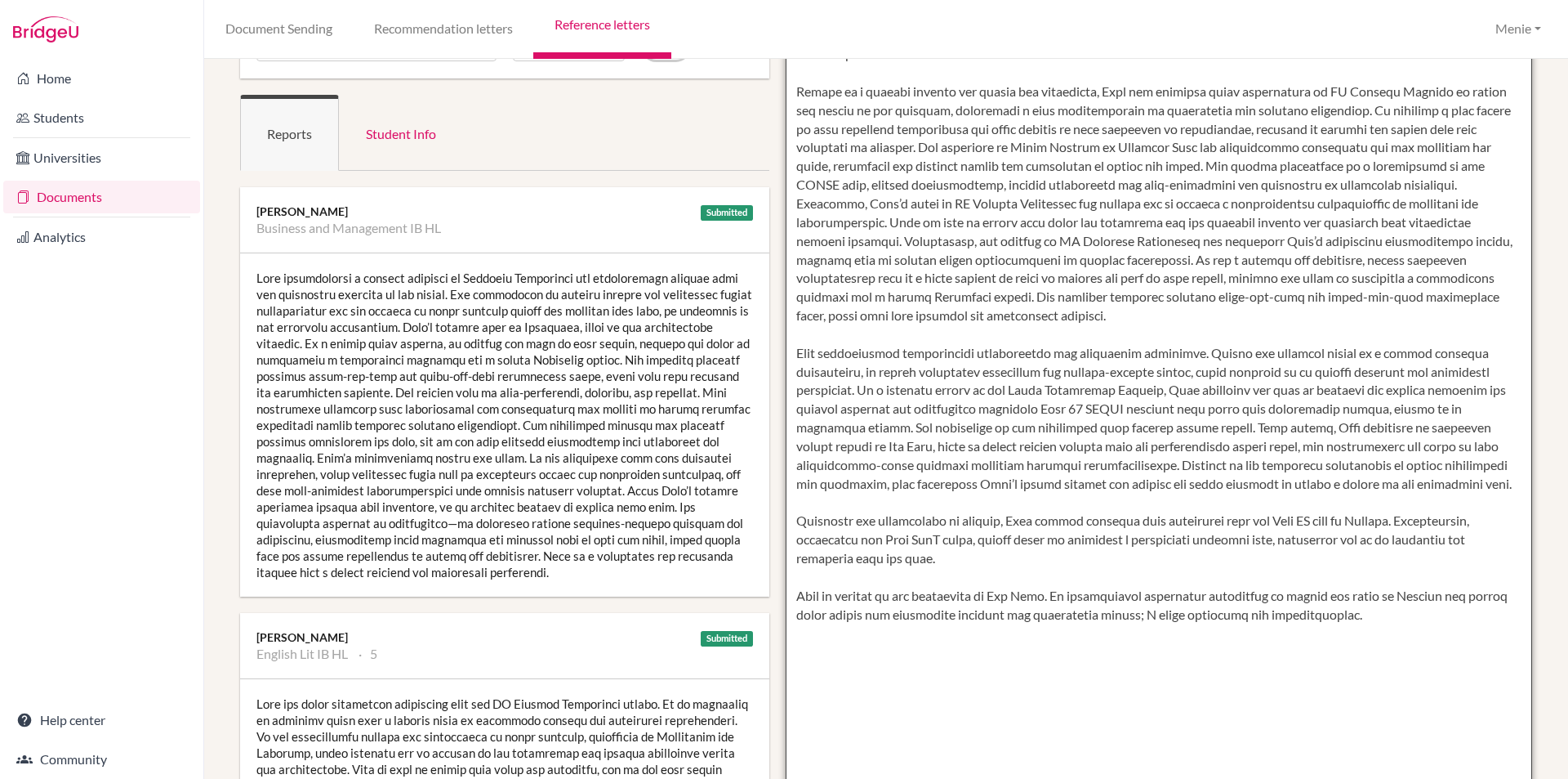
click at [1426, 630] on textarea at bounding box center [1159, 475] width 747 height 945
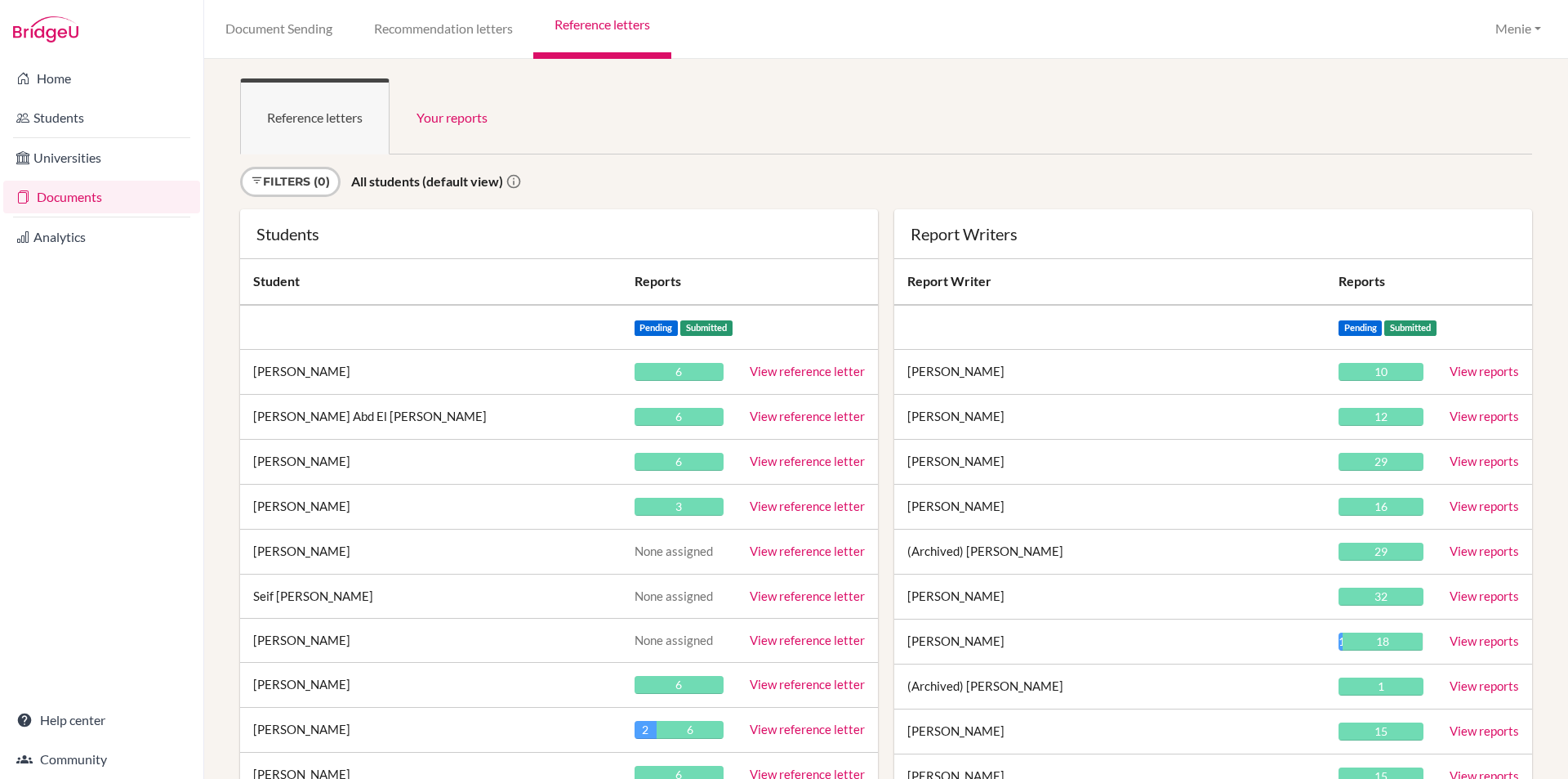
scroll to position [21954, 0]
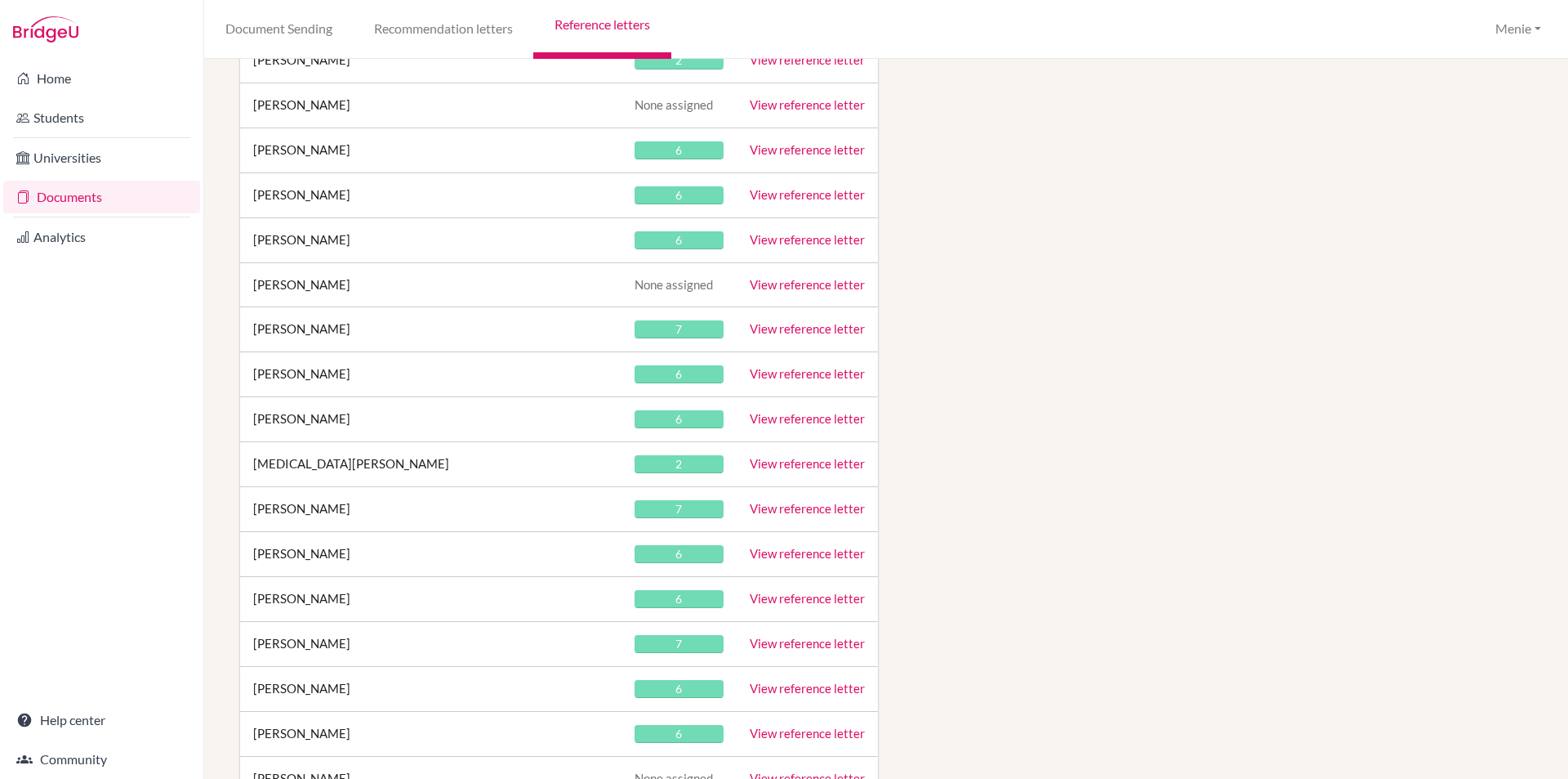
click at [794, 415] on link "View reference letter" at bounding box center [807, 419] width 115 height 14
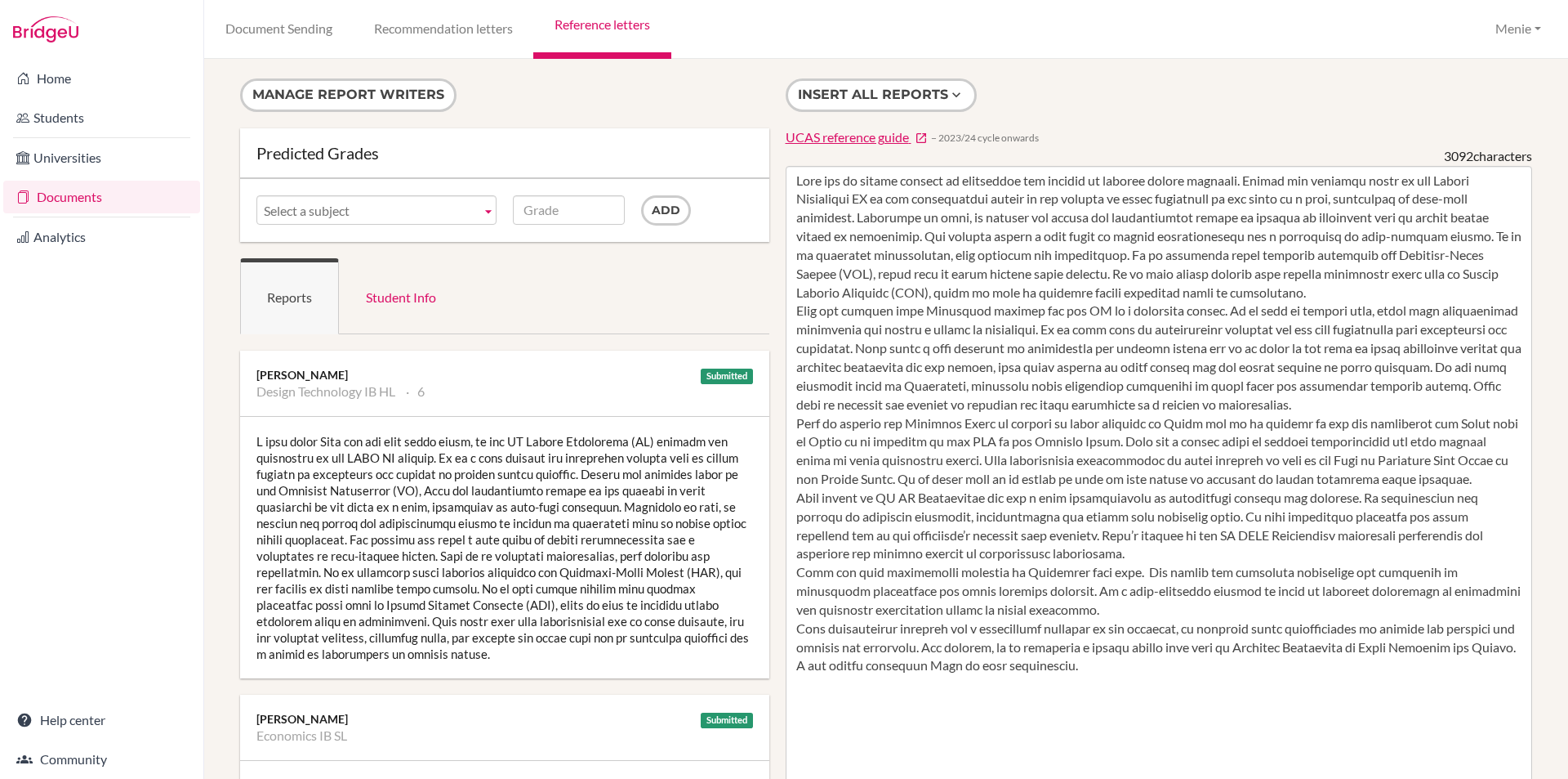
scroll to position [327, 0]
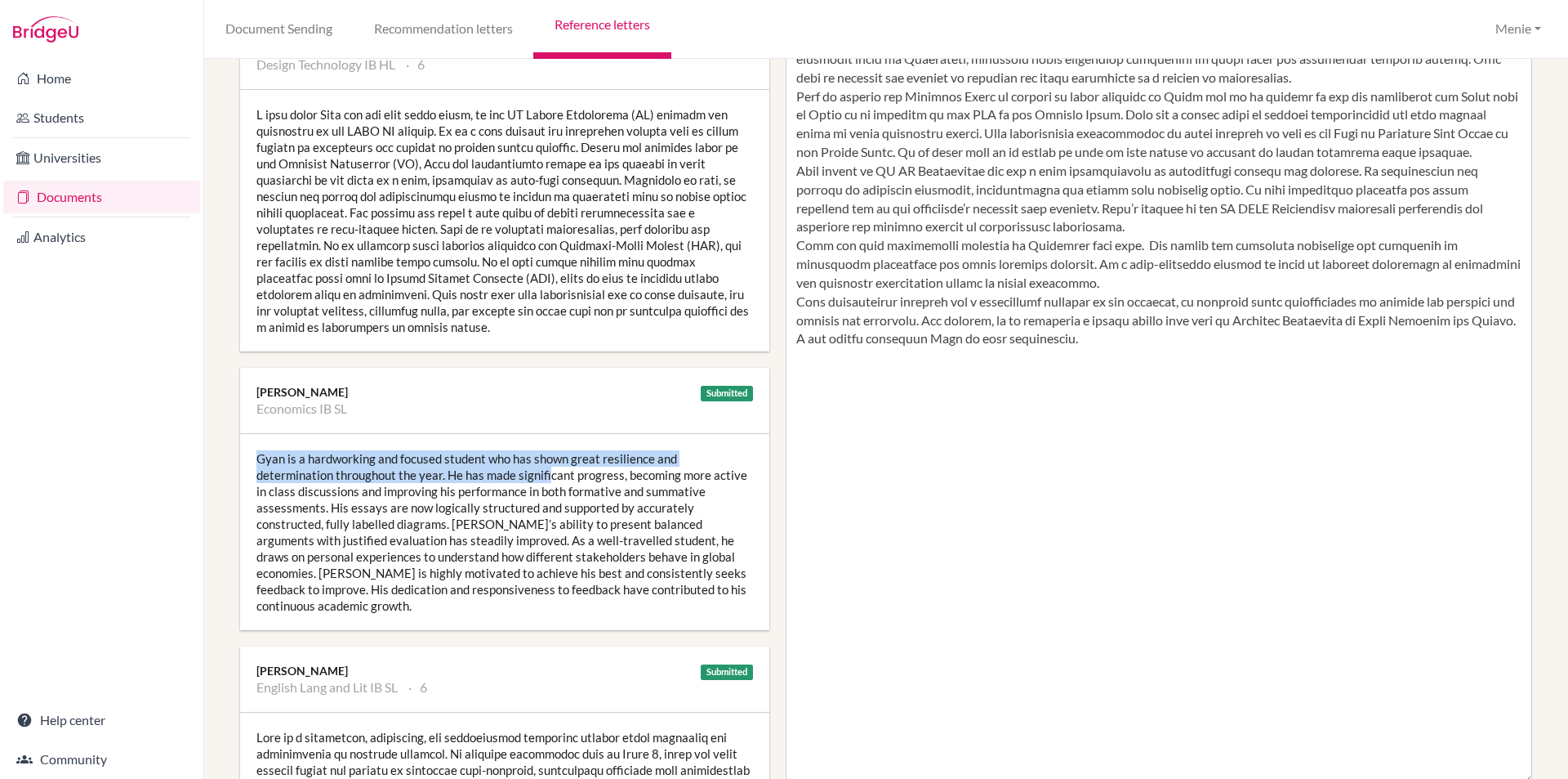
drag, startPoint x: 256, startPoint y: 459, endPoint x: 548, endPoint y: 480, distance: 292.8
click at [548, 480] on div "Gyan is a hardworking and focused student who has shown great resilience and de…" at bounding box center [504, 532] width 529 height 196
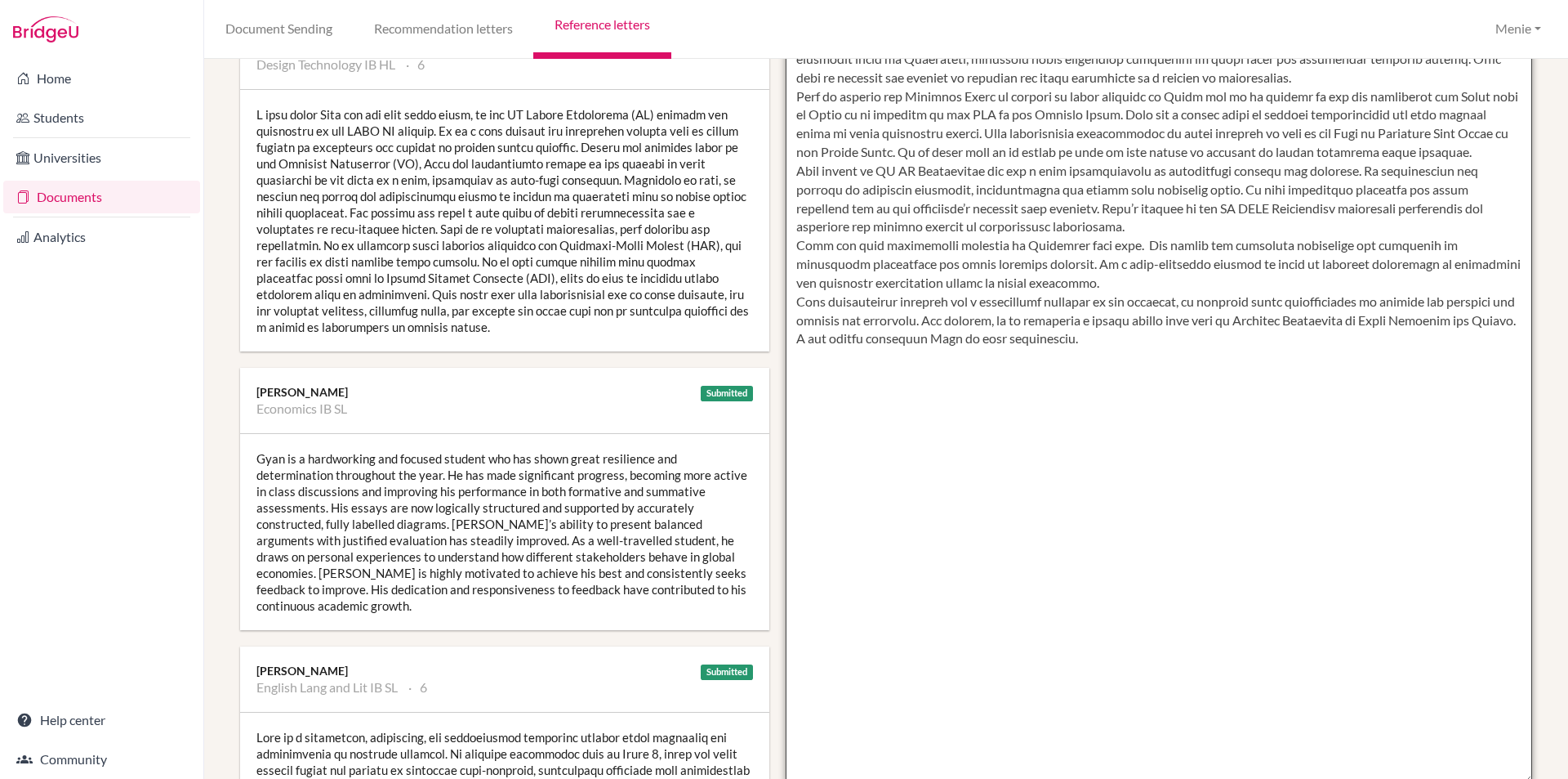
click at [1081, 558] on textarea at bounding box center [1159, 311] width 747 height 945
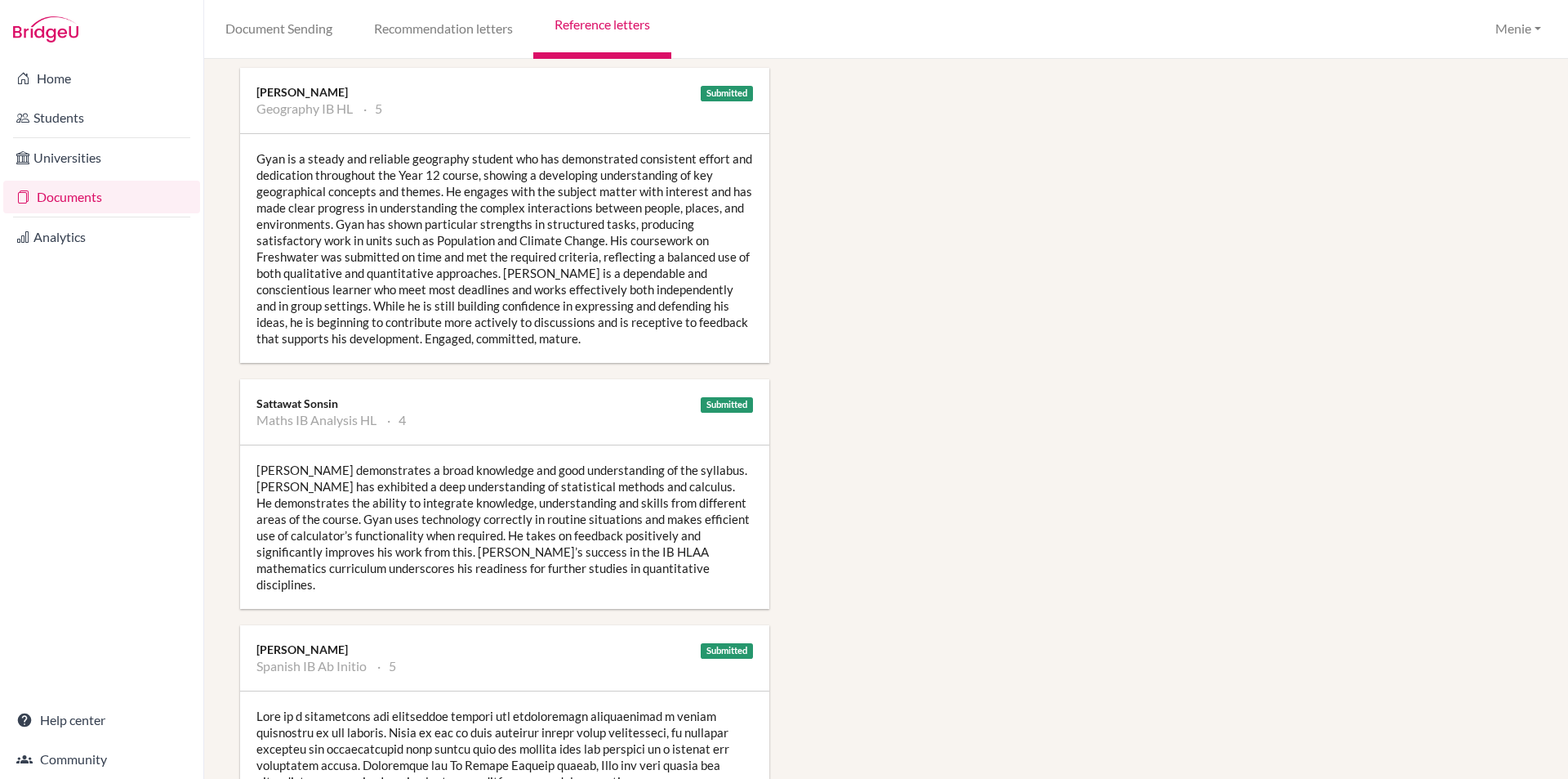
scroll to position [1307, 0]
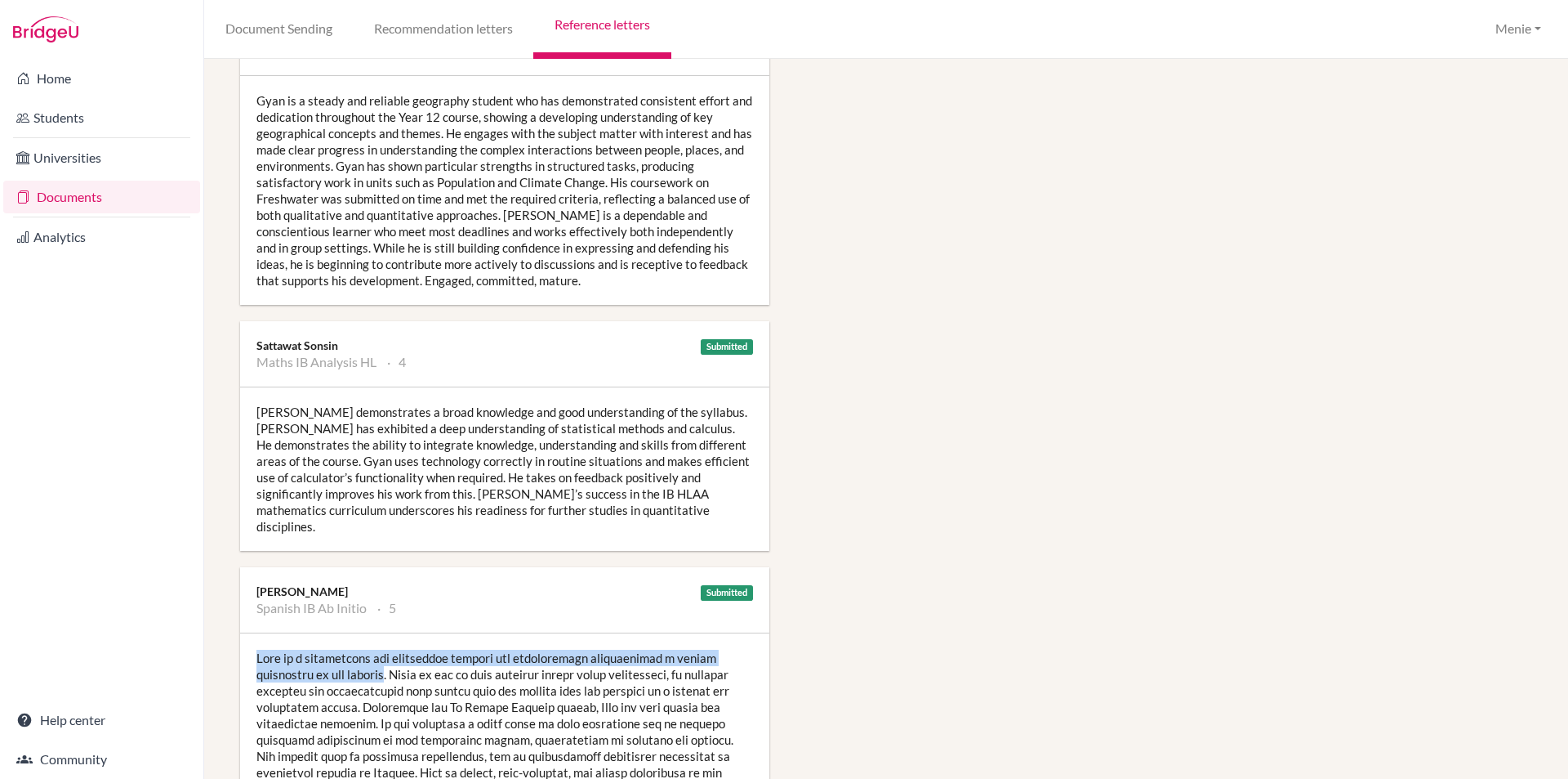
drag, startPoint x: 255, startPoint y: 637, endPoint x: 394, endPoint y: 659, distance: 140.7
click at [397, 664] on div at bounding box center [504, 748] width 529 height 228
copy div "[PERSON_NAME] is a hardworking and thoughtful student who consistently demonstr…"
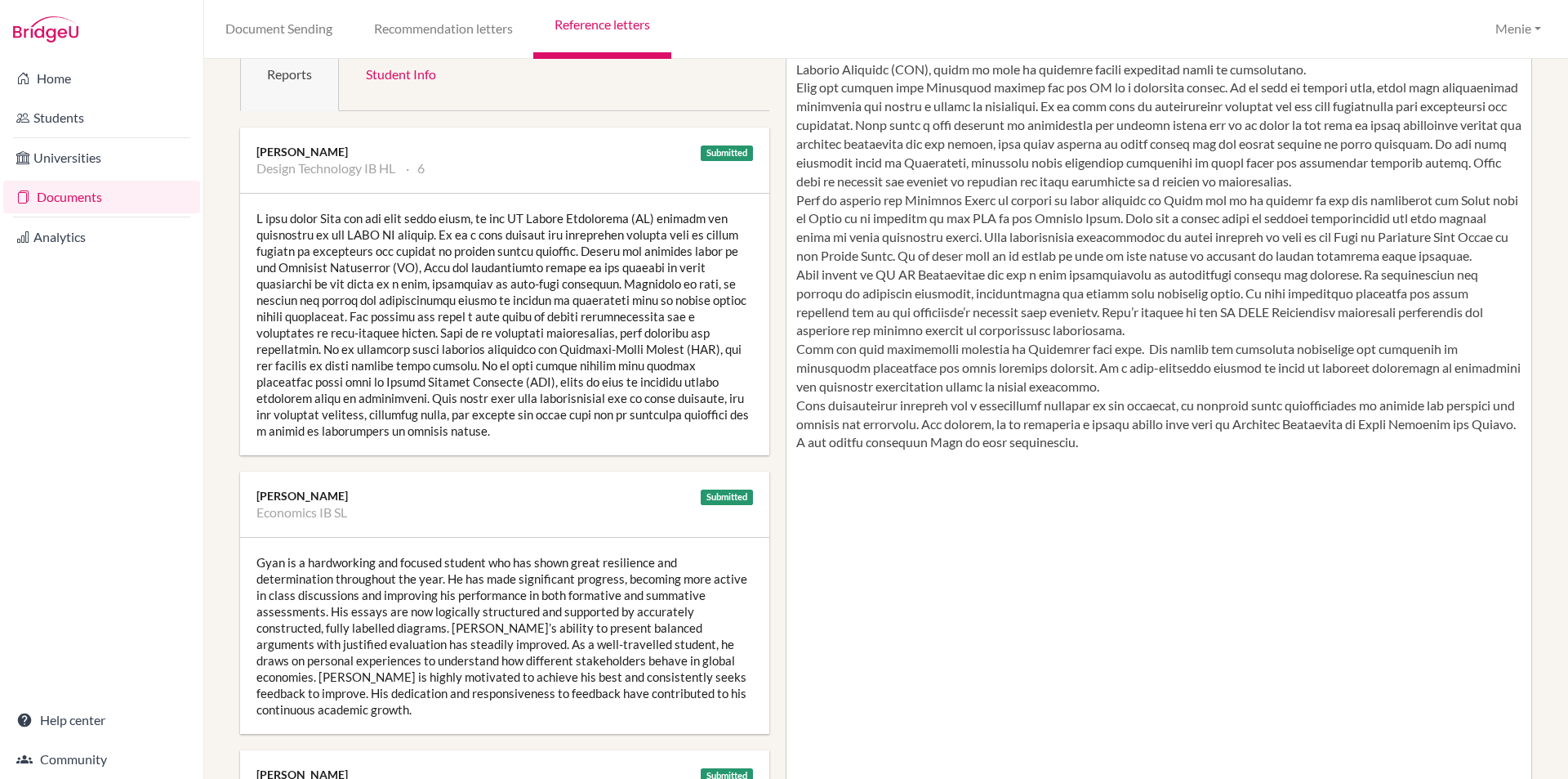
scroll to position [0, 0]
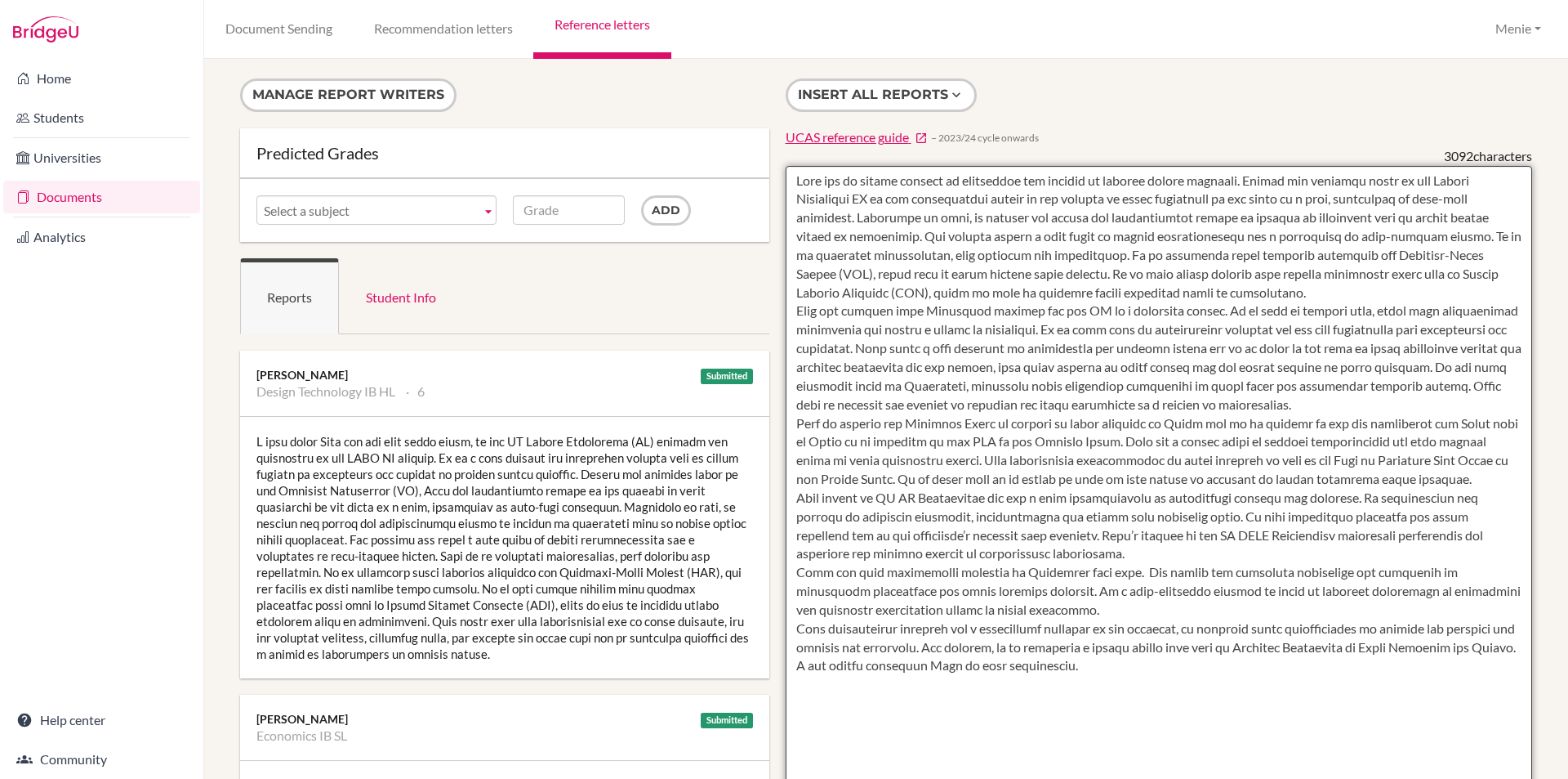
click at [1297, 292] on textarea at bounding box center [1159, 638] width 747 height 945
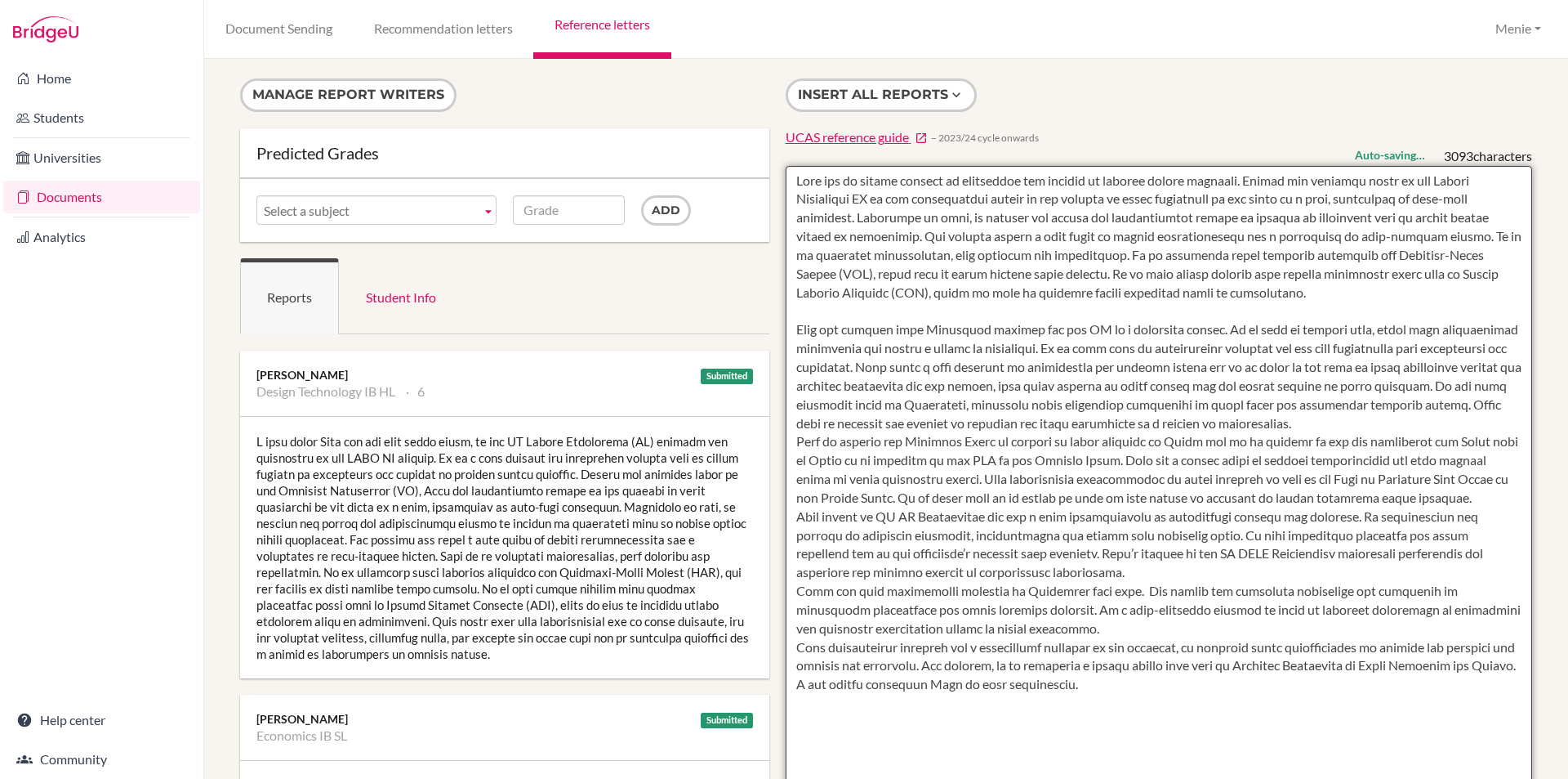
click at [1353, 426] on textarea at bounding box center [1159, 638] width 747 height 945
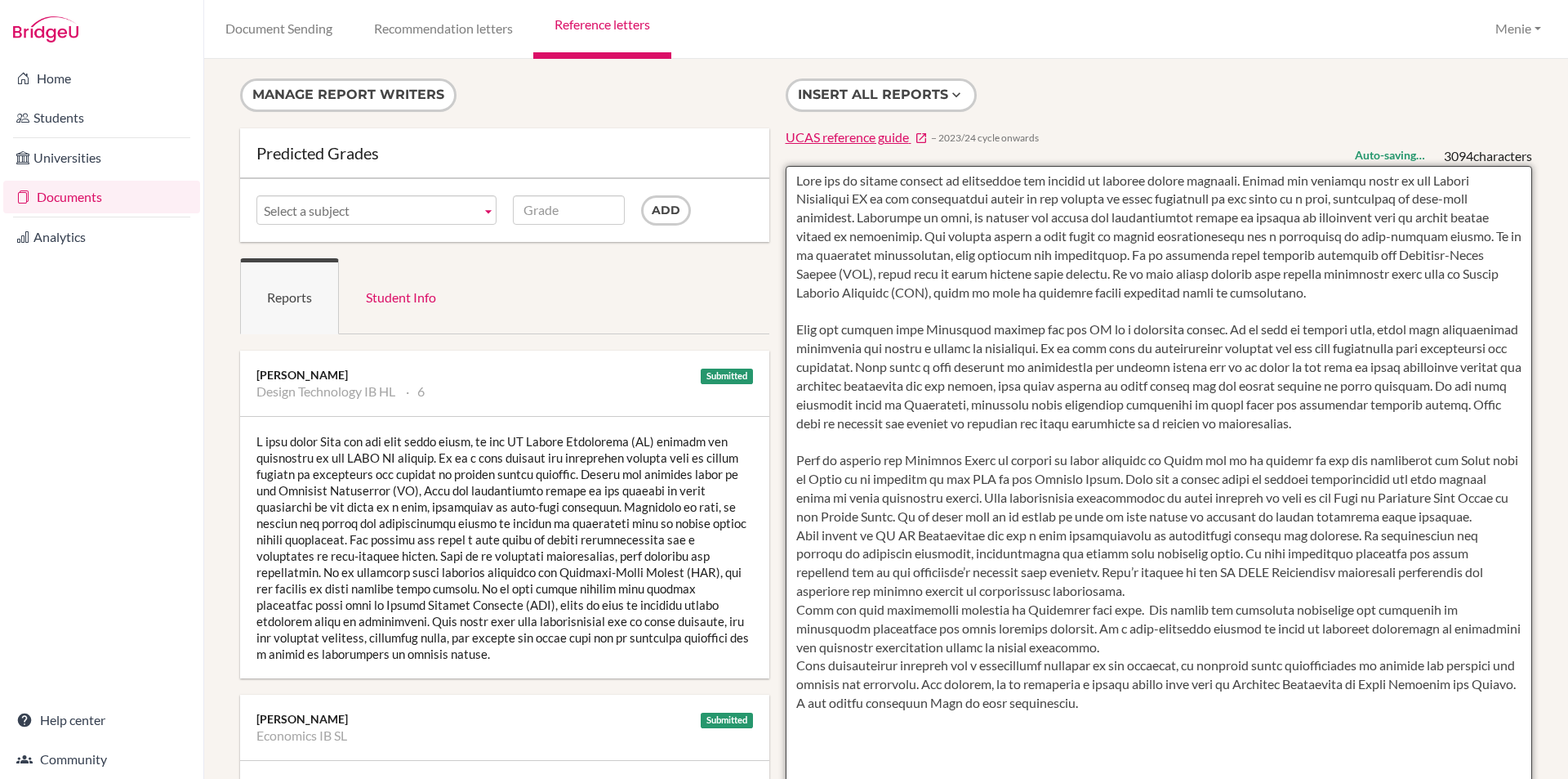
click at [1175, 583] on textarea at bounding box center [1159, 638] width 747 height 945
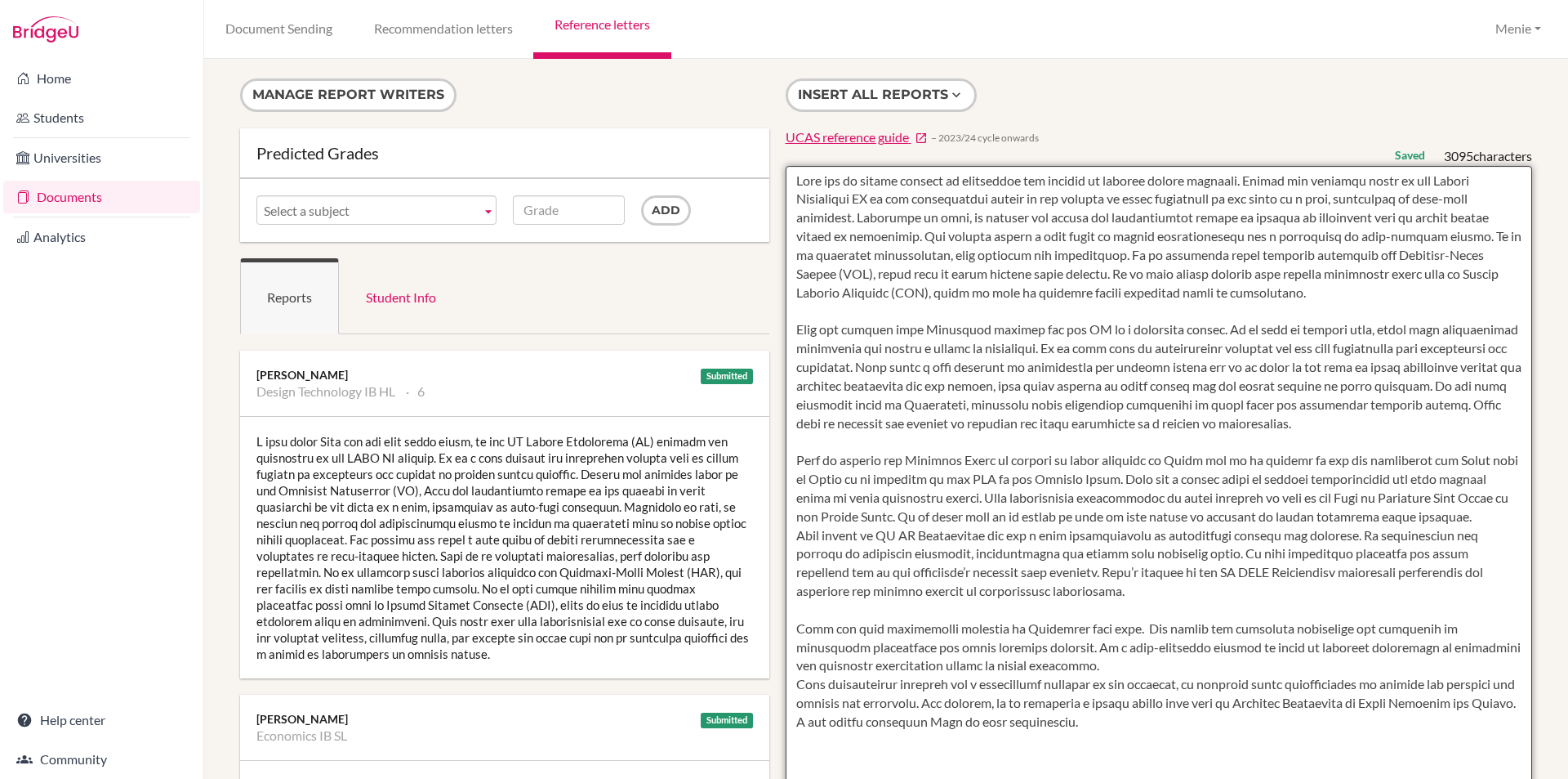
click at [1105, 656] on textarea at bounding box center [1159, 638] width 747 height 945
click at [1123, 678] on textarea at bounding box center [1159, 638] width 747 height 945
click at [1114, 659] on textarea at bounding box center [1159, 638] width 747 height 945
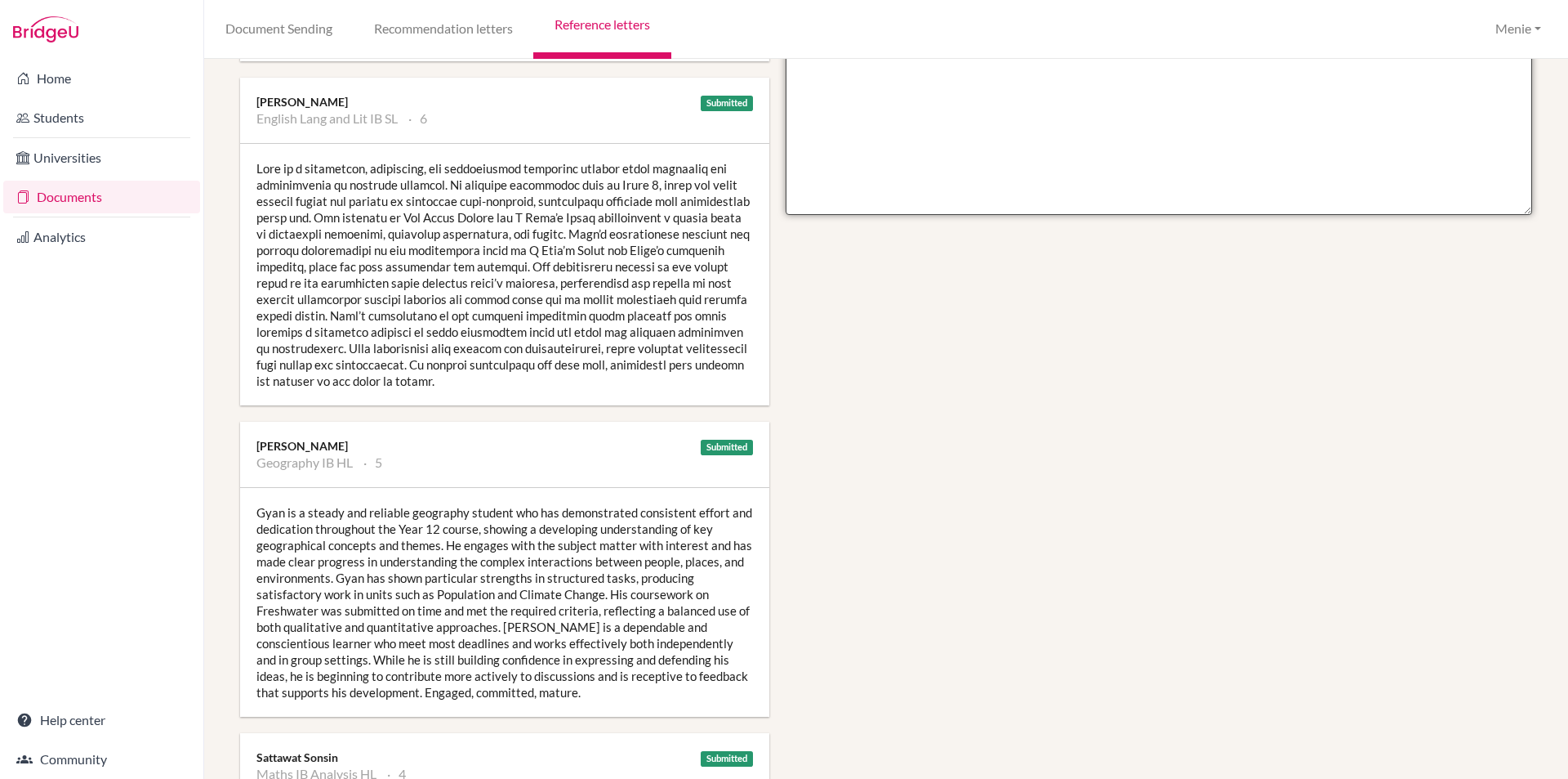
scroll to position [899, 0]
type textarea "Gyan has an innate ability to understand and respond to complex design problems…"
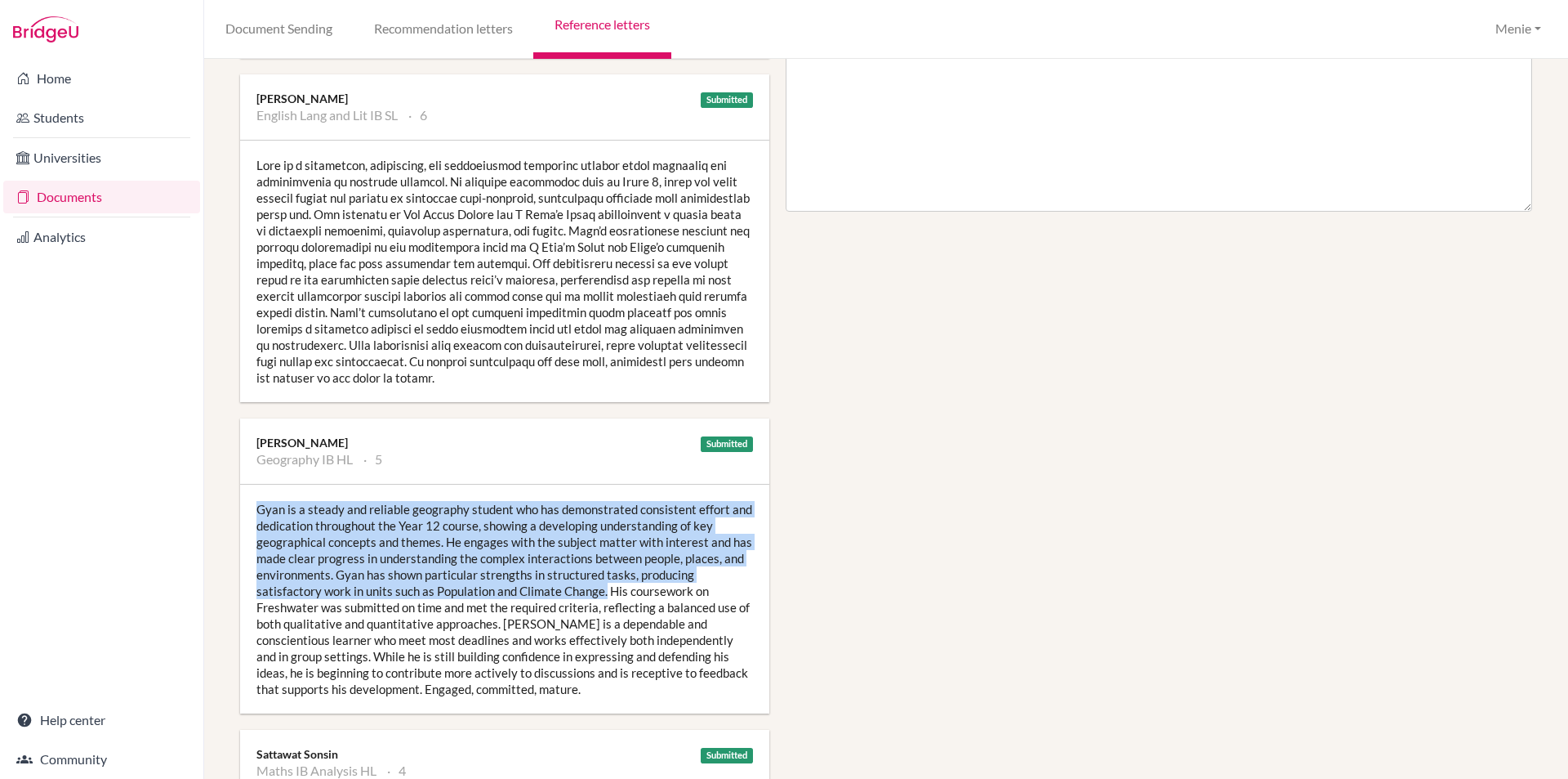
drag, startPoint x: 258, startPoint y: 508, endPoint x: 606, endPoint y: 593, distance: 358.2
click at [606, 593] on div "Gyan is a steady and reliable geography student who has demonstrated consistent…" at bounding box center [504, 599] width 529 height 228
copy div "Gyan is a steady and reliable geography student who has demonstrated consistent…"
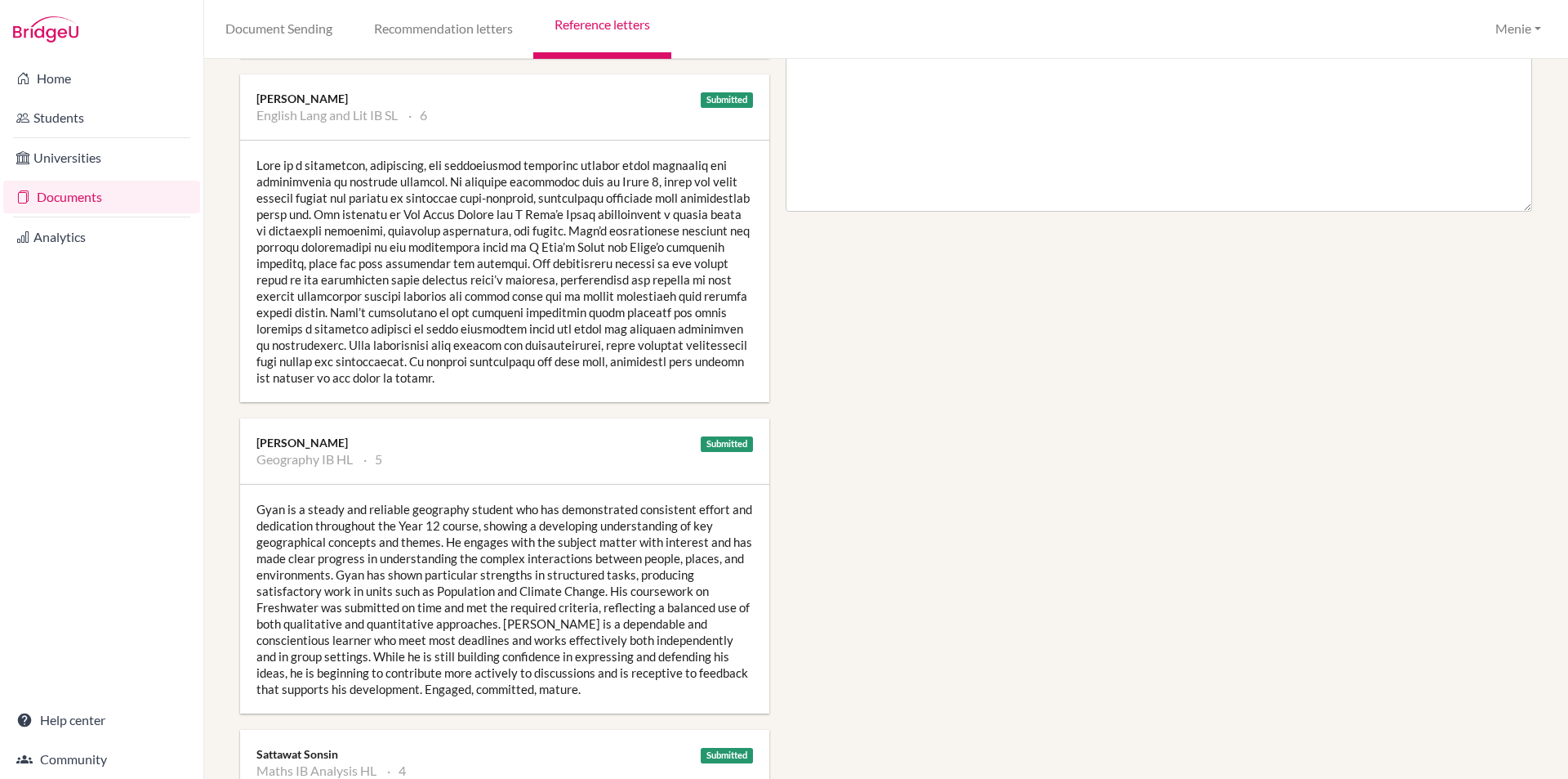
click at [469, 609] on div "Gyan is a steady and reliable geography student who has demonstrated consistent…" at bounding box center [504, 599] width 529 height 228
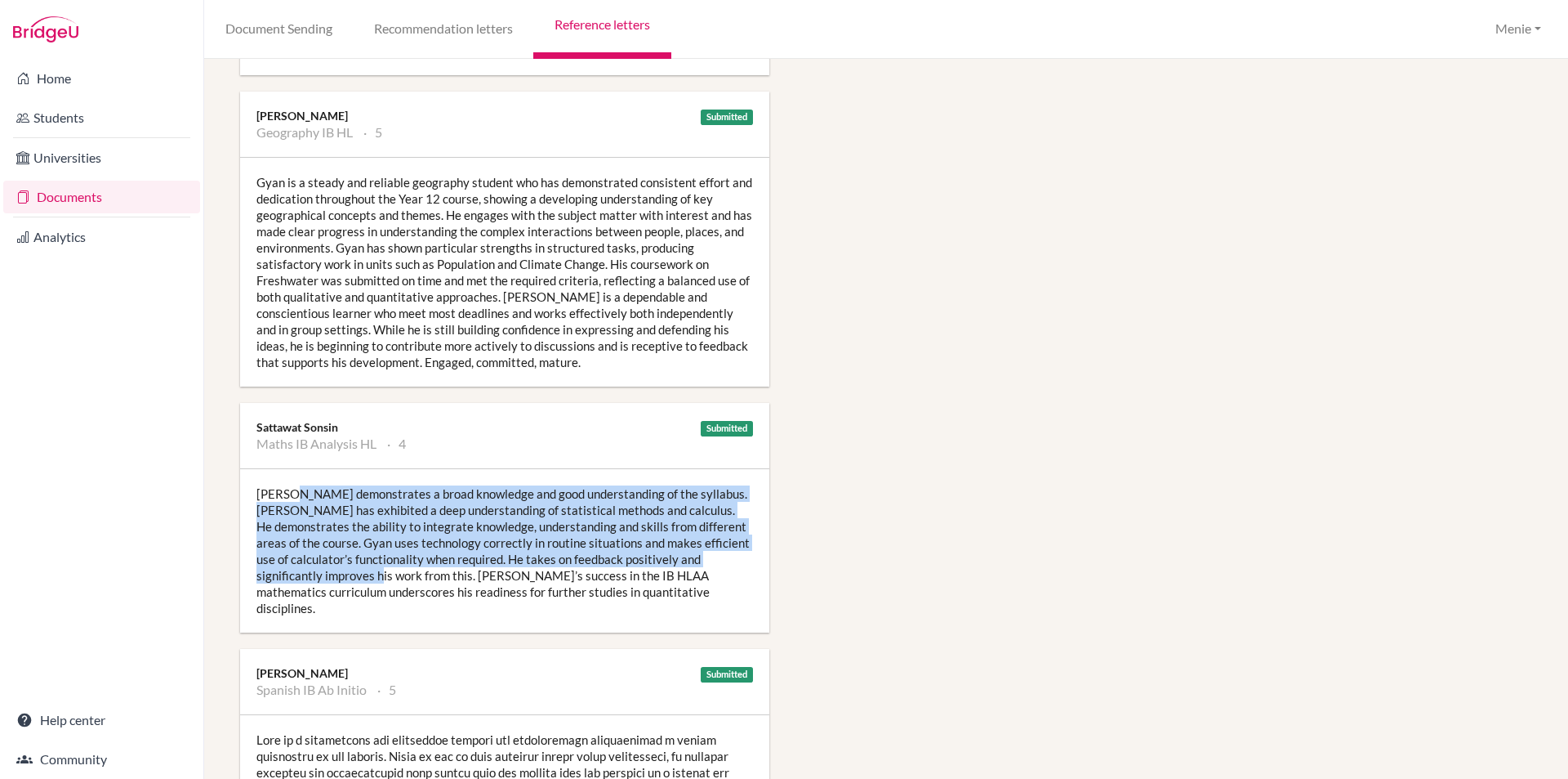
drag, startPoint x: 291, startPoint y: 493, endPoint x: 337, endPoint y: 577, distance: 95.8
click at [337, 577] on div "Gyan demonstrates a broad knowledge and good understanding of the syllabus. Gya…" at bounding box center [504, 551] width 529 height 163
copy div "emonstrates a broad knowledge and good understanding of the syllabus. Gyan has …"
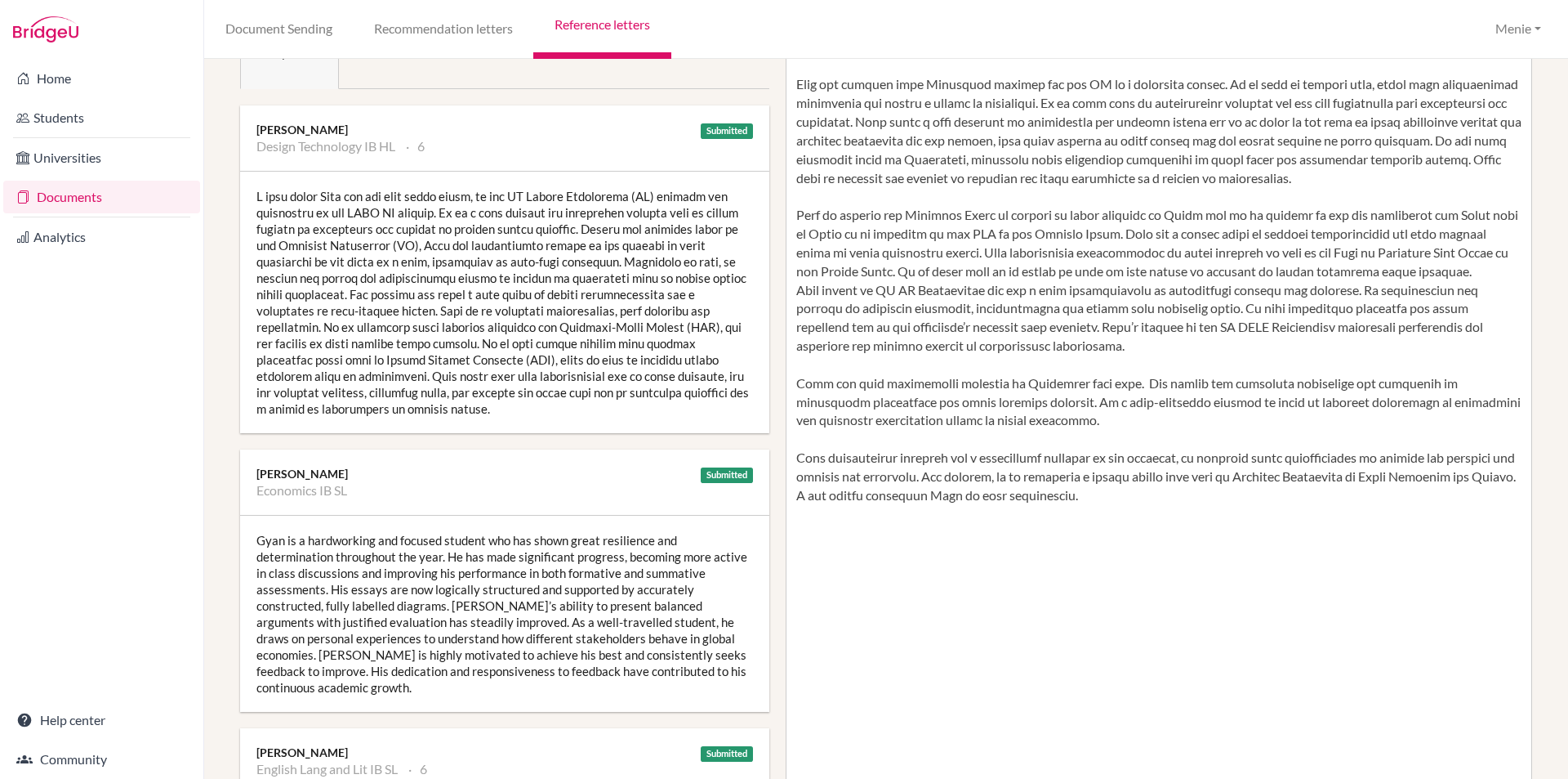
scroll to position [0, 0]
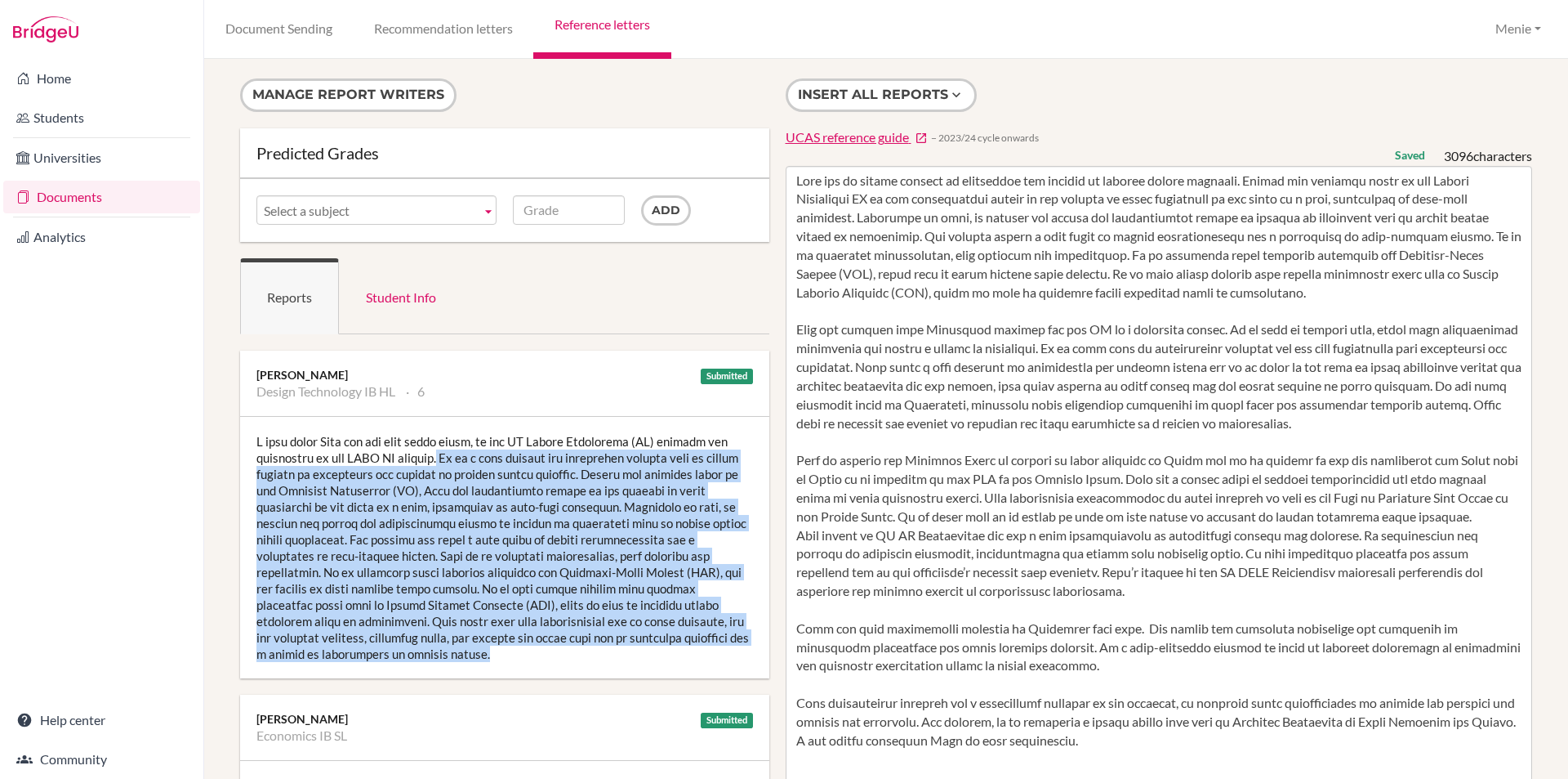
drag, startPoint x: 442, startPoint y: 459, endPoint x: 558, endPoint y: 652, distance: 225.2
click at [563, 655] on div at bounding box center [504, 547] width 529 height 261
copy div "He is a very capable and thoughtful student with an innate ability to understan…"
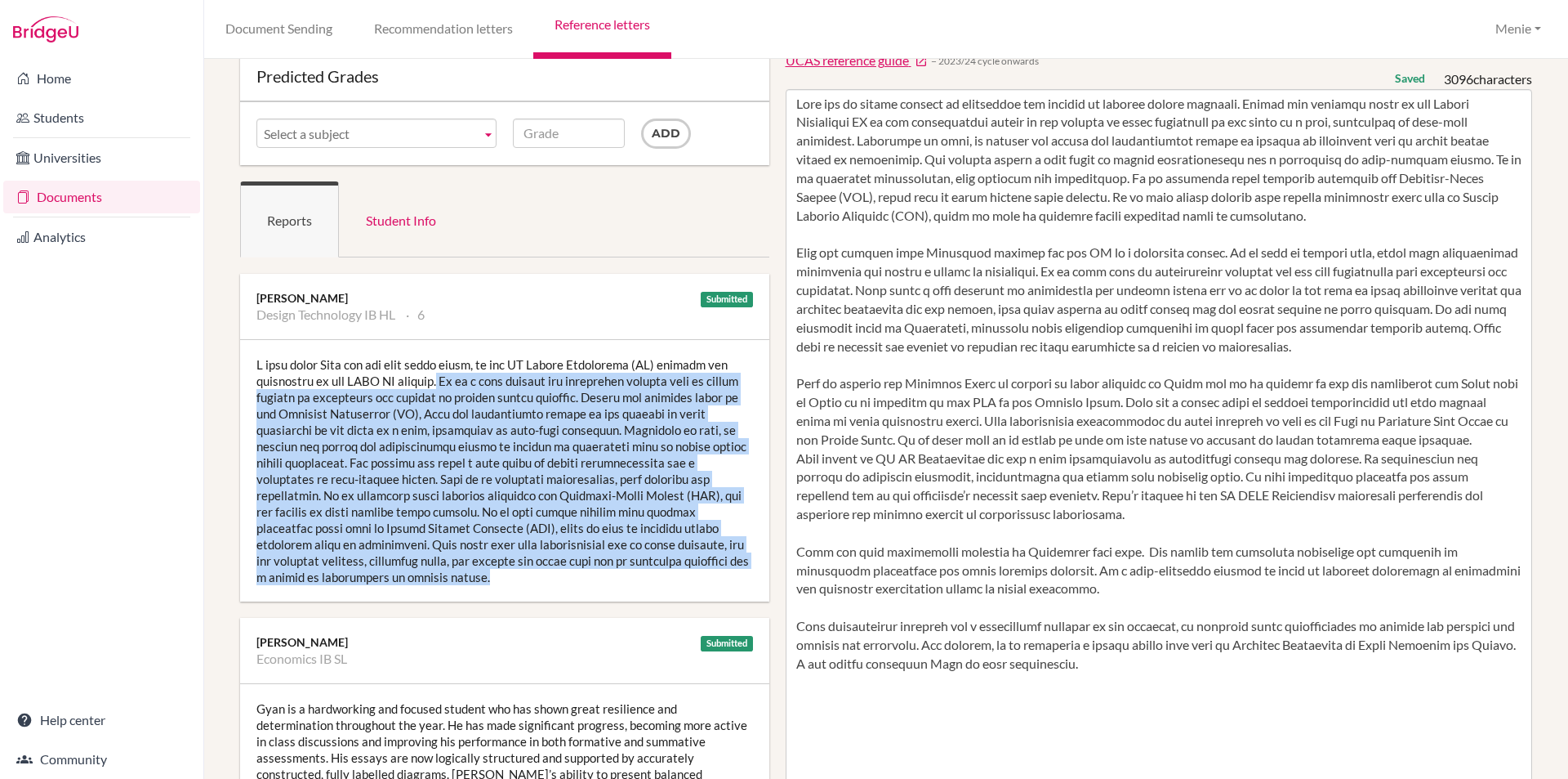
scroll to position [163, 0]
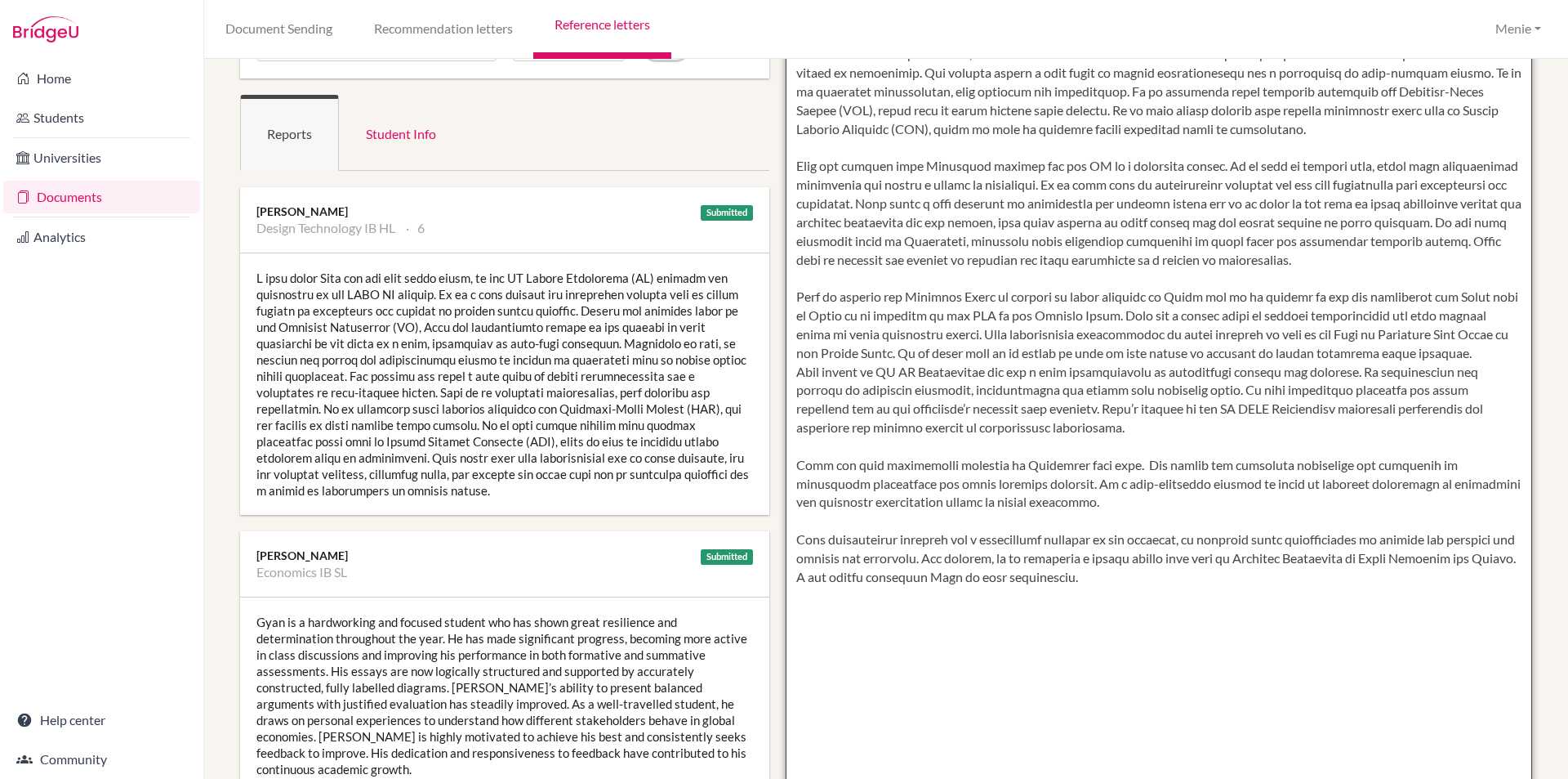
click at [975, 675] on textarea at bounding box center [1159, 475] width 747 height 945
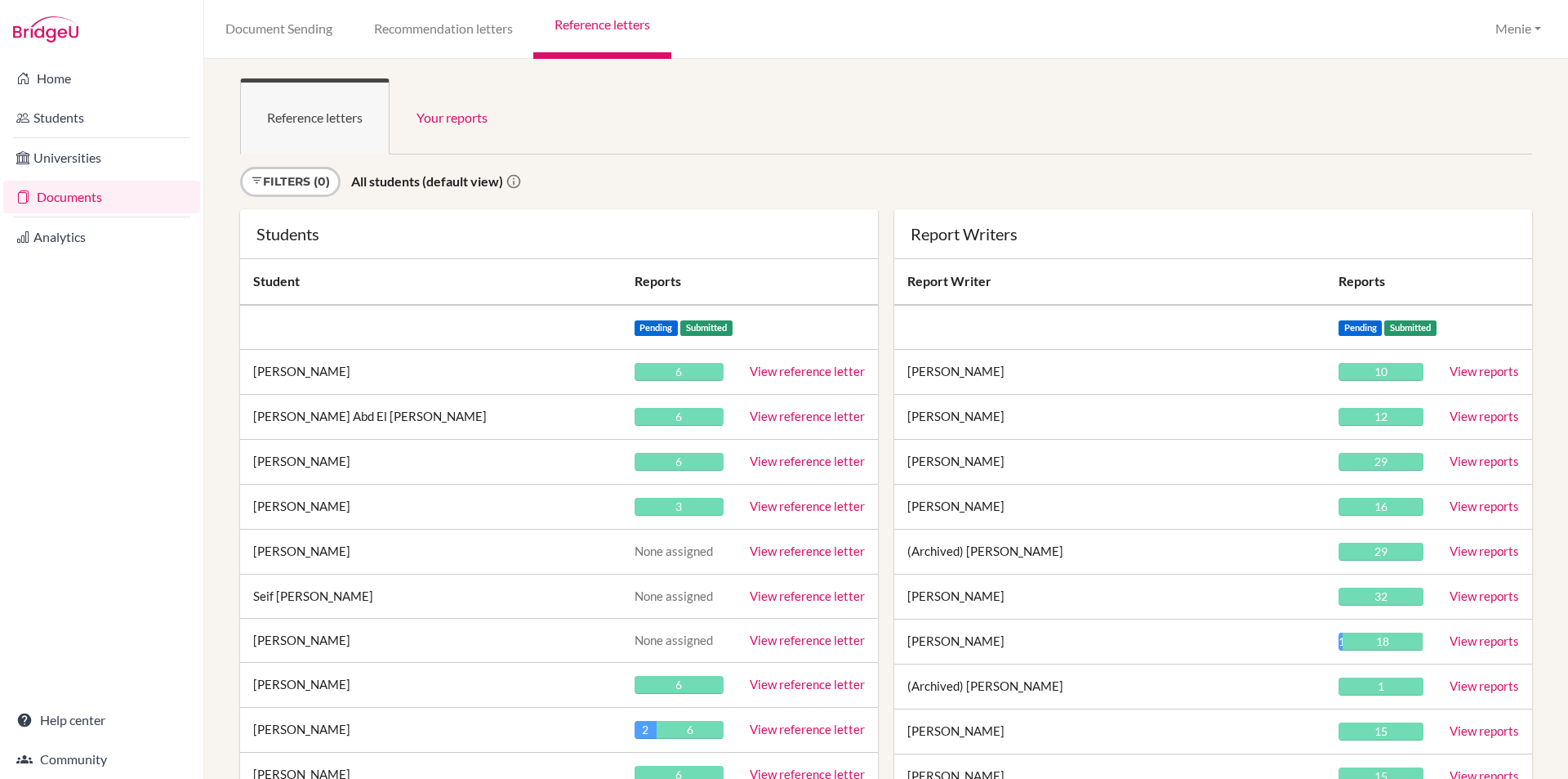
click at [810, 112] on ul "Reference letters Your reports" at bounding box center [886, 116] width 1292 height 76
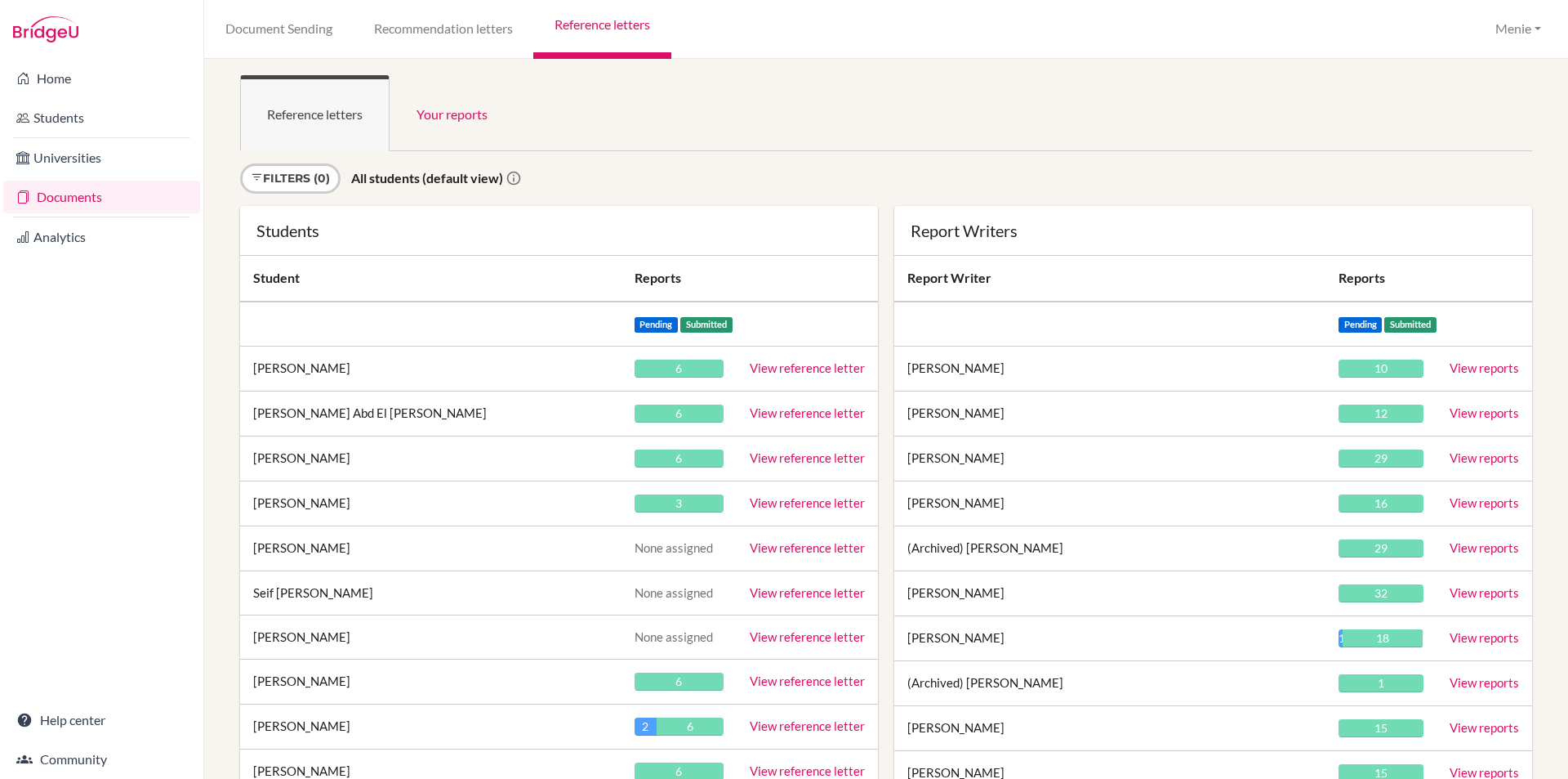
scroll to position [21237, 0]
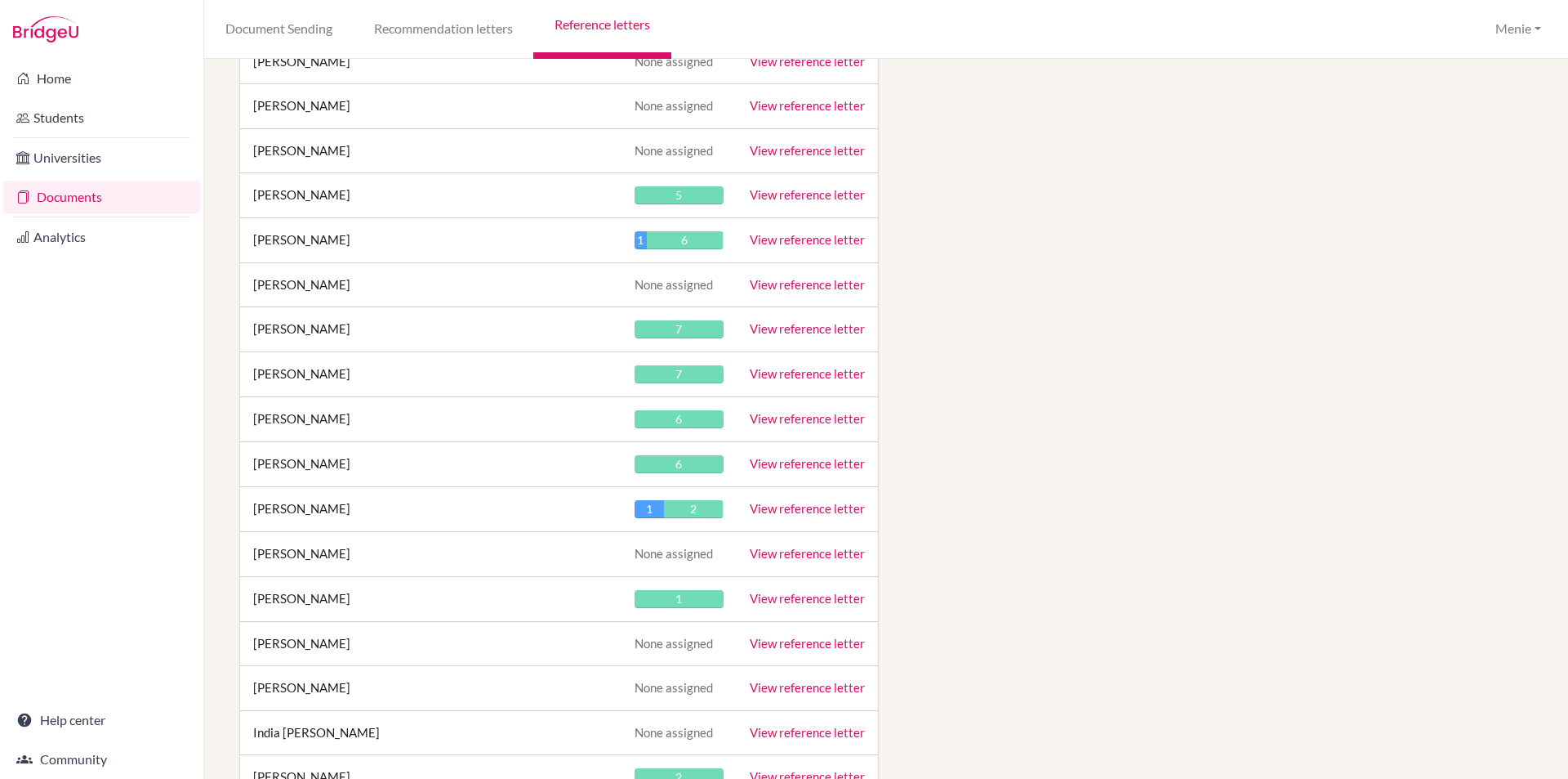
click at [780, 419] on link "View reference letter" at bounding box center [807, 419] width 115 height 14
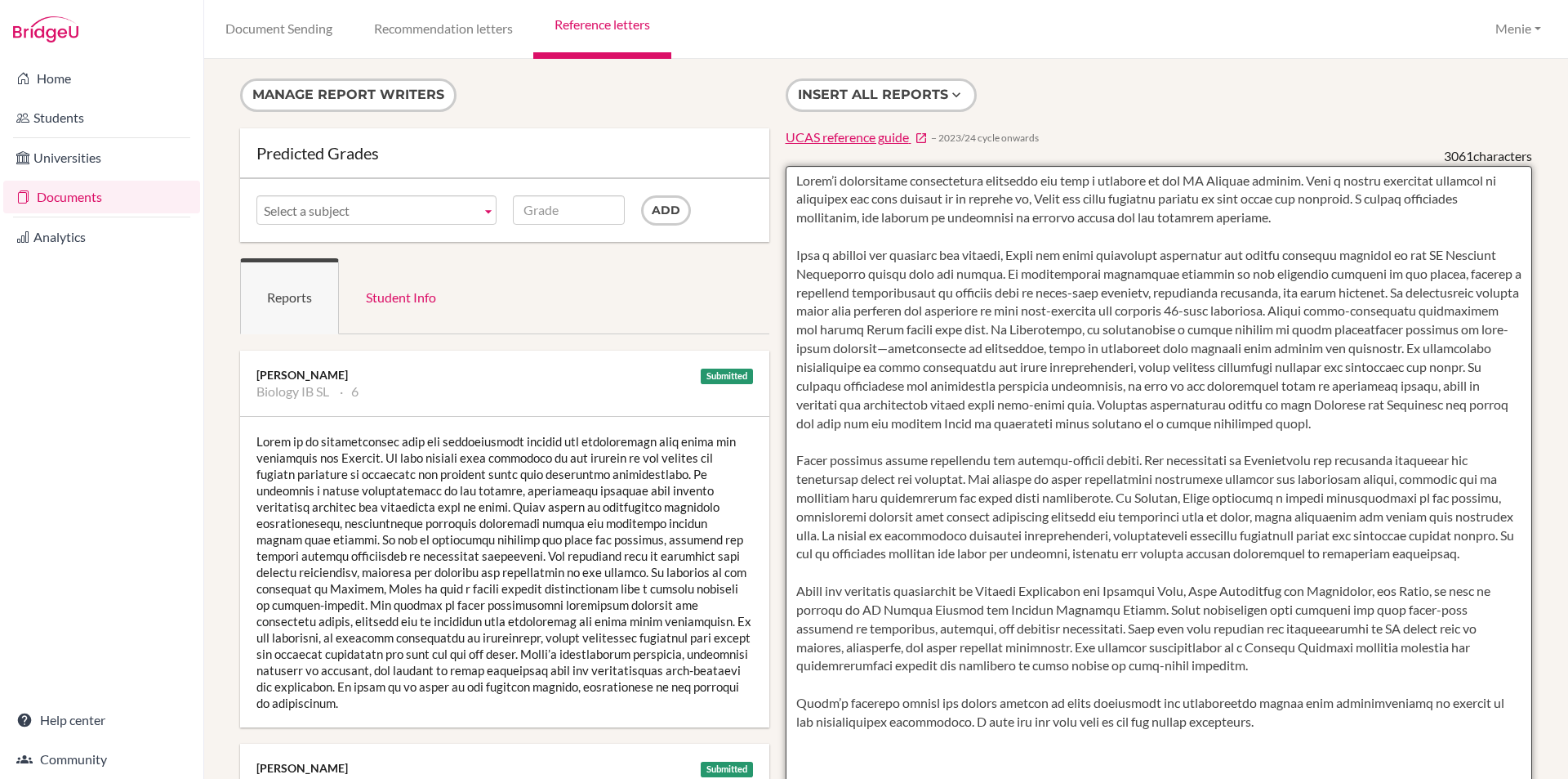
drag, startPoint x: 864, startPoint y: 180, endPoint x: 1051, endPoint y: 220, distance: 191.2
click at [1303, 228] on textarea at bounding box center [1159, 638] width 747 height 945
drag, startPoint x: 793, startPoint y: 257, endPoint x: 992, endPoint y: 269, distance: 199.4
click at [992, 269] on textarea at bounding box center [1159, 638] width 747 height 945
click at [989, 272] on textarea at bounding box center [1159, 638] width 747 height 945
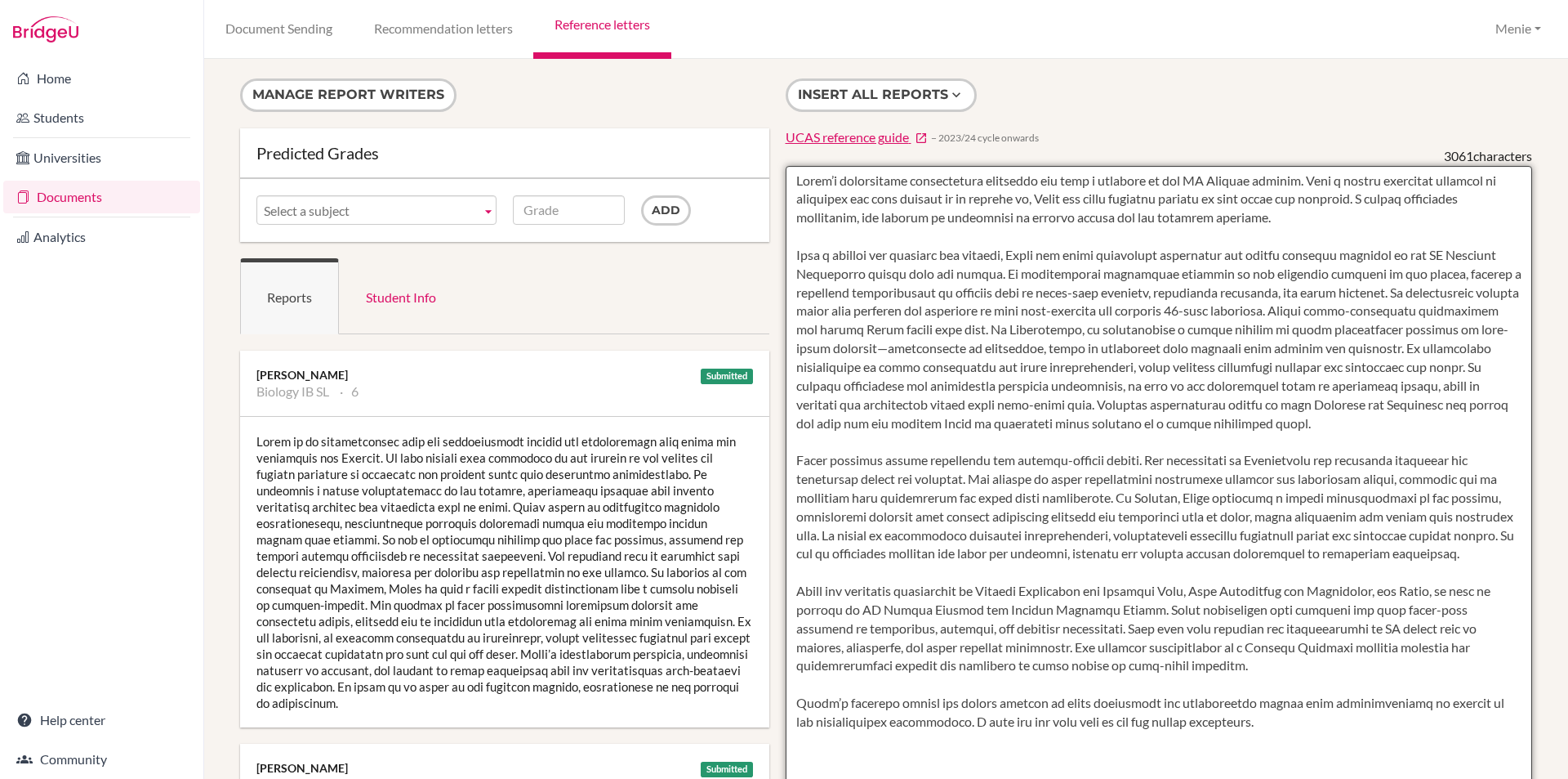
drag, startPoint x: 783, startPoint y: 248, endPoint x: 848, endPoint y: 364, distance: 133.0
click at [848, 364] on textarea at bounding box center [1159, 638] width 747 height 945
drag, startPoint x: 1291, startPoint y: 403, endPoint x: 1093, endPoint y: 500, distance: 220.5
click at [1099, 502] on textarea at bounding box center [1159, 638] width 747 height 945
paste textarea "With a passion for business and finance, Tejas has shown consistent engagement …"
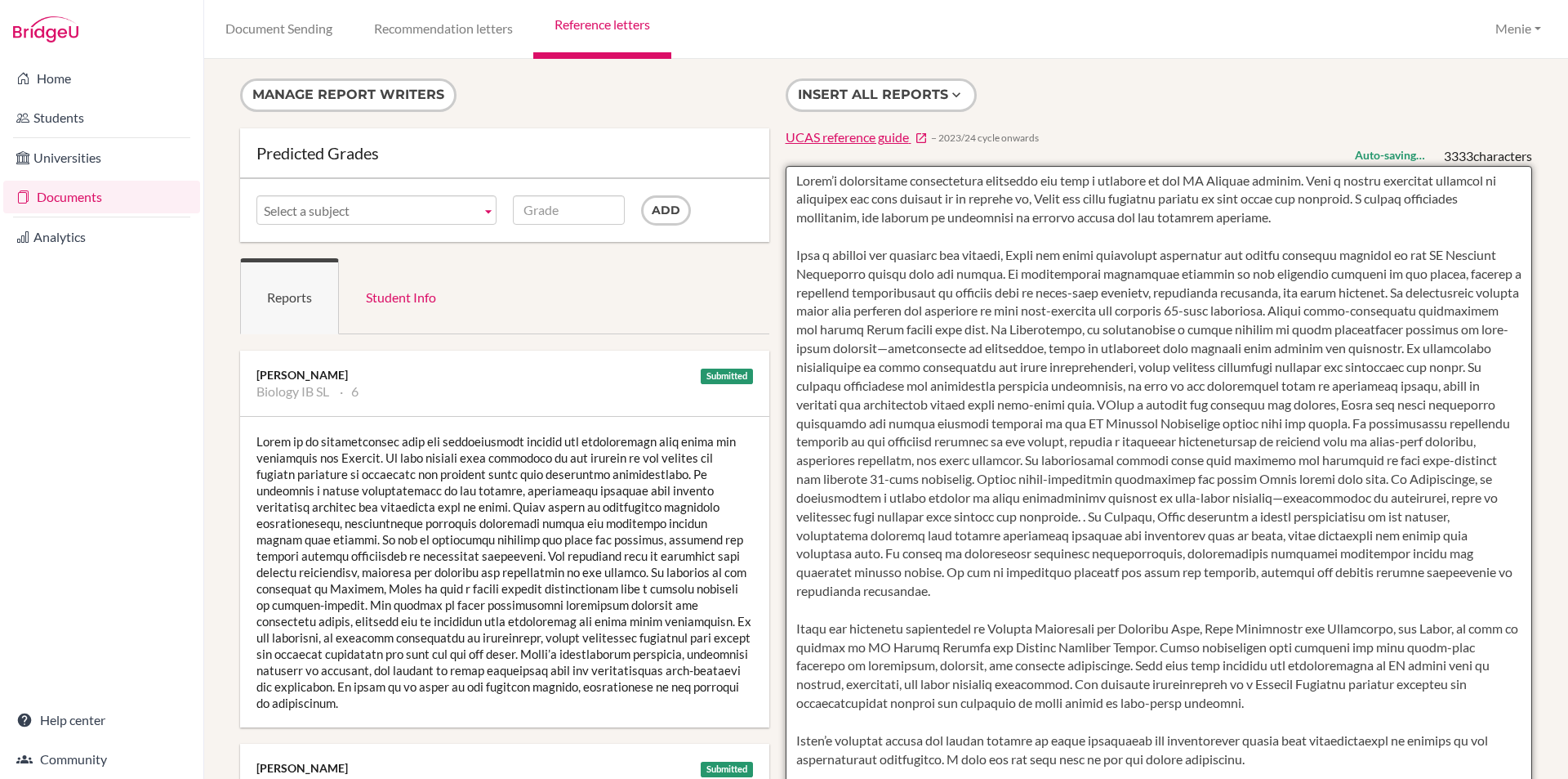
type textarea "Tejas’s exceptional intellectual curiosity has been a hallmark of his IB Diplom…"
drag, startPoint x: 1115, startPoint y: 482, endPoint x: 1203, endPoint y: 518, distance: 95.1
click at [1203, 518] on textarea at bounding box center [1159, 638] width 747 height 945
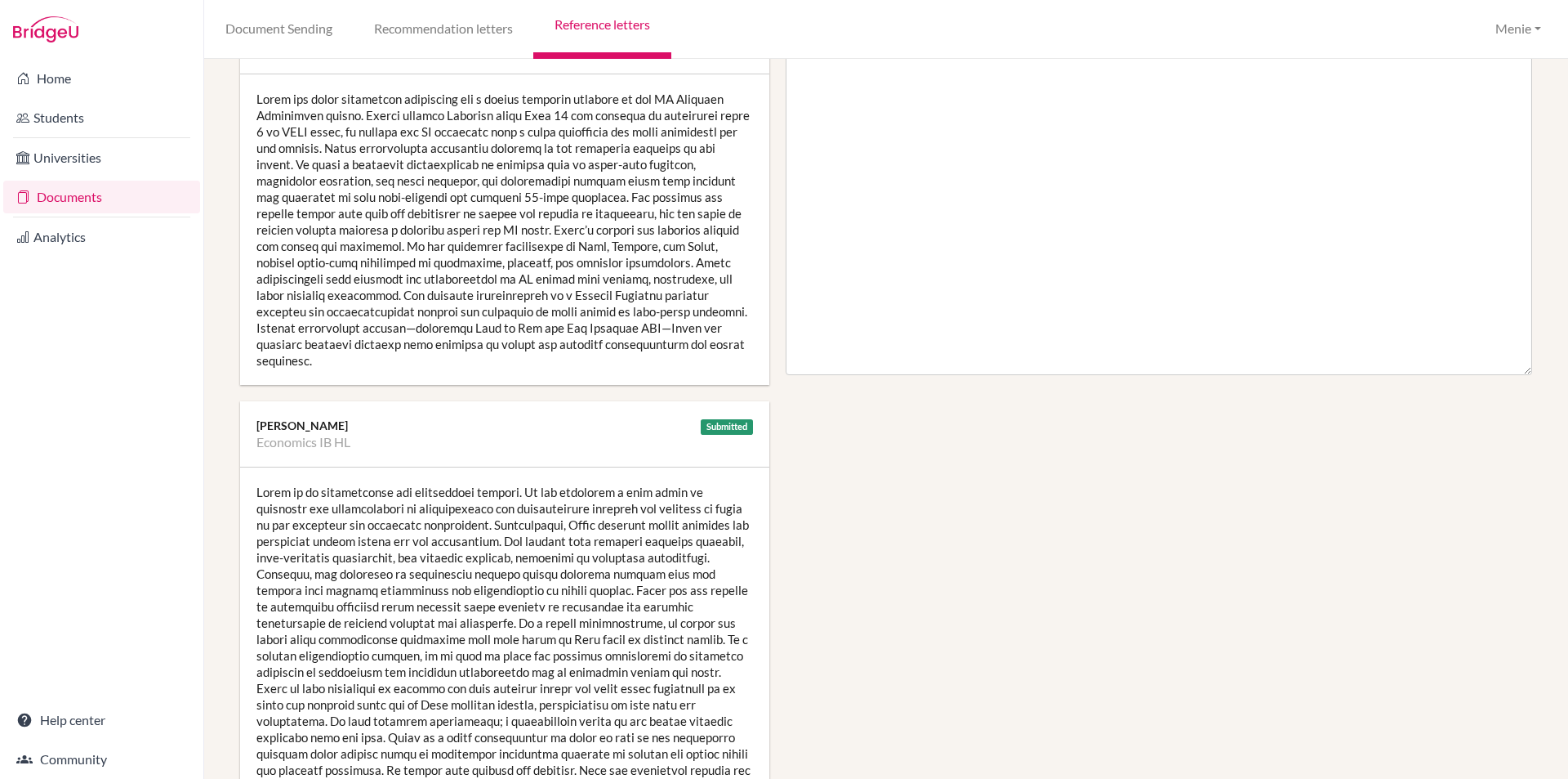
scroll to position [817, 0]
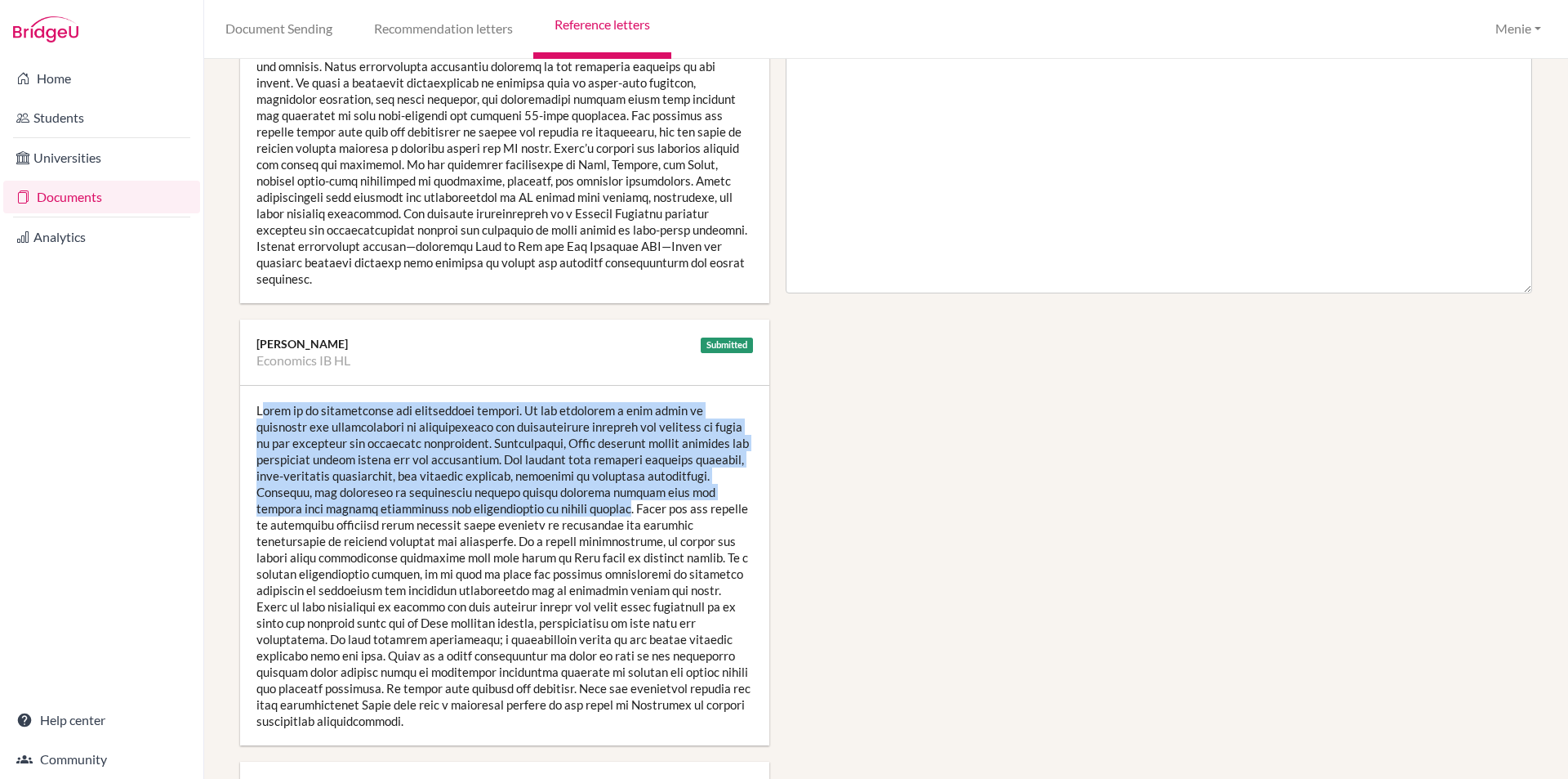
drag, startPoint x: 262, startPoint y: 393, endPoint x: 413, endPoint y: 456, distance: 163.6
click at [511, 495] on div at bounding box center [504, 565] width 529 height 360
copy div "ejas is an enthusiastic and intelligent student. He has developed a high level …"
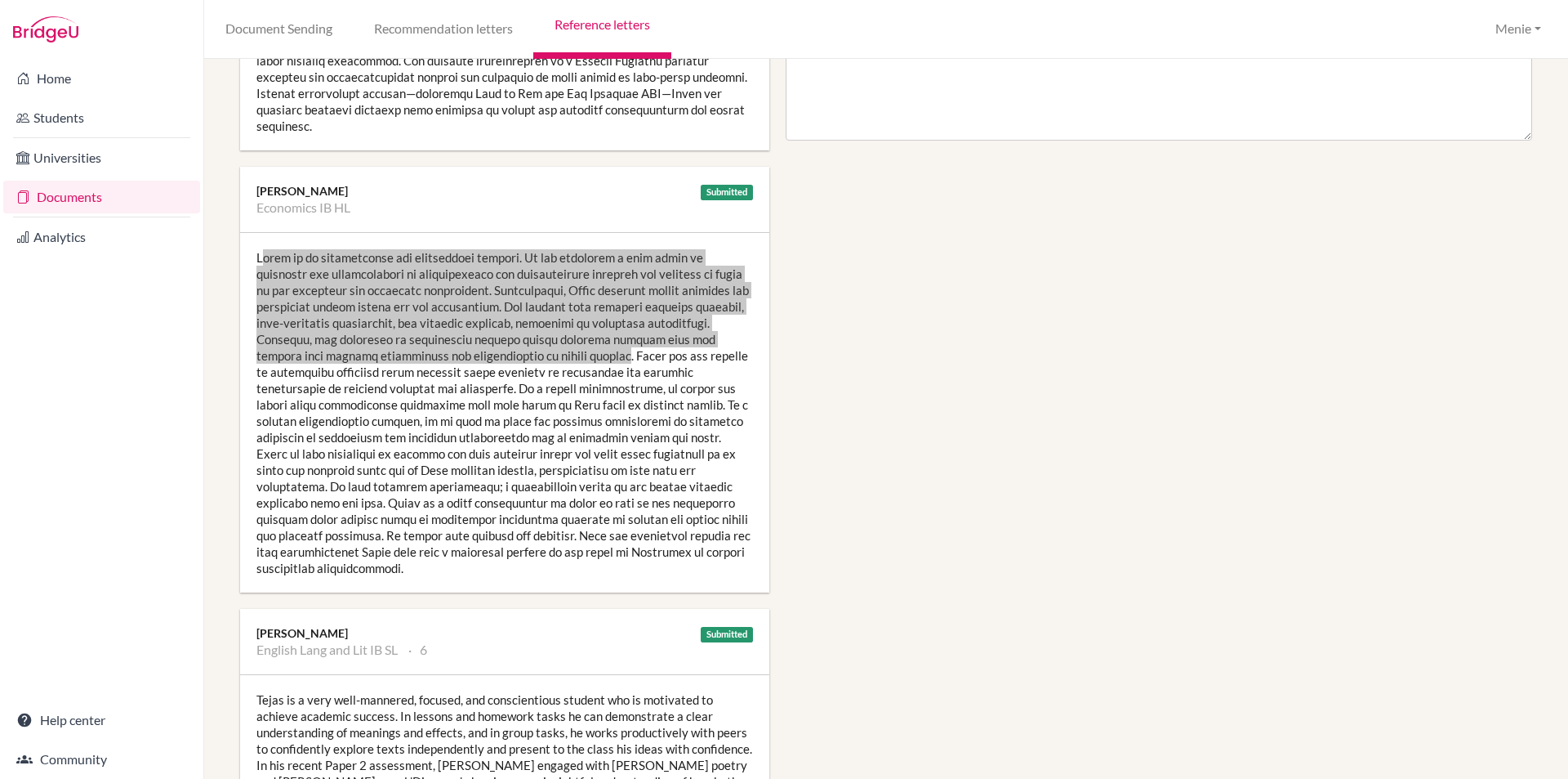
scroll to position [981, 0]
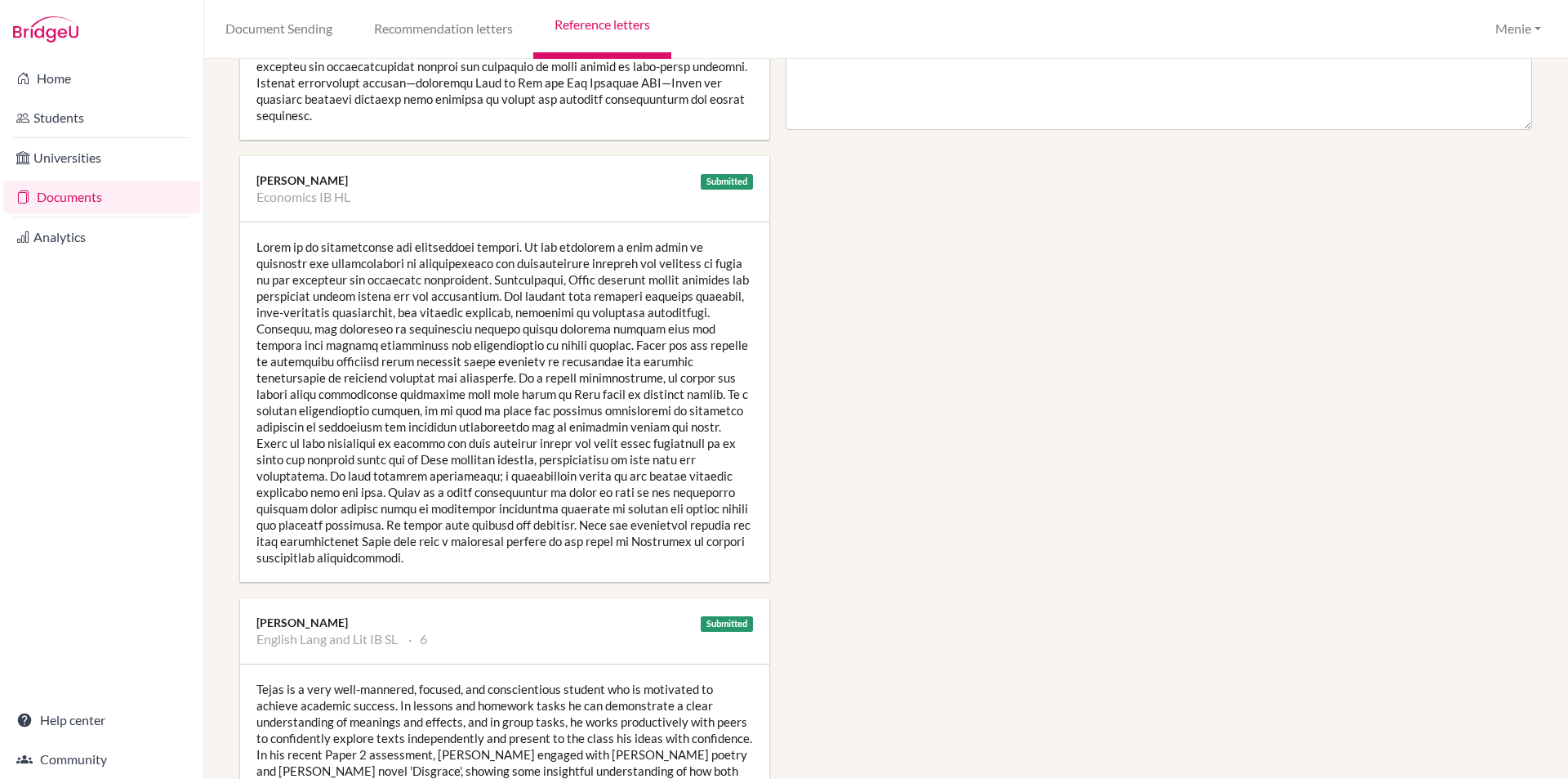
click at [380, 437] on div at bounding box center [504, 402] width 529 height 360
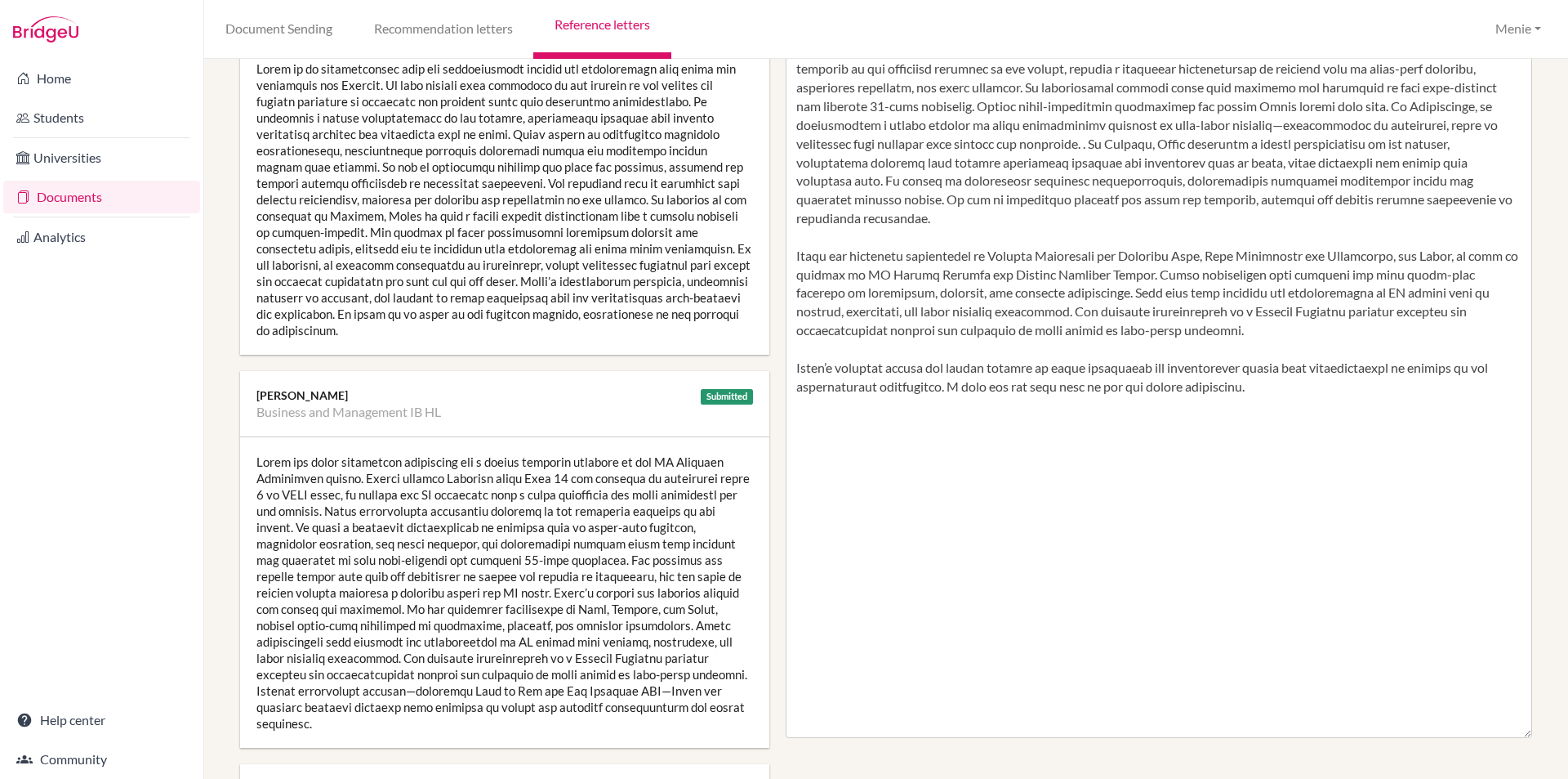
scroll to position [163, 0]
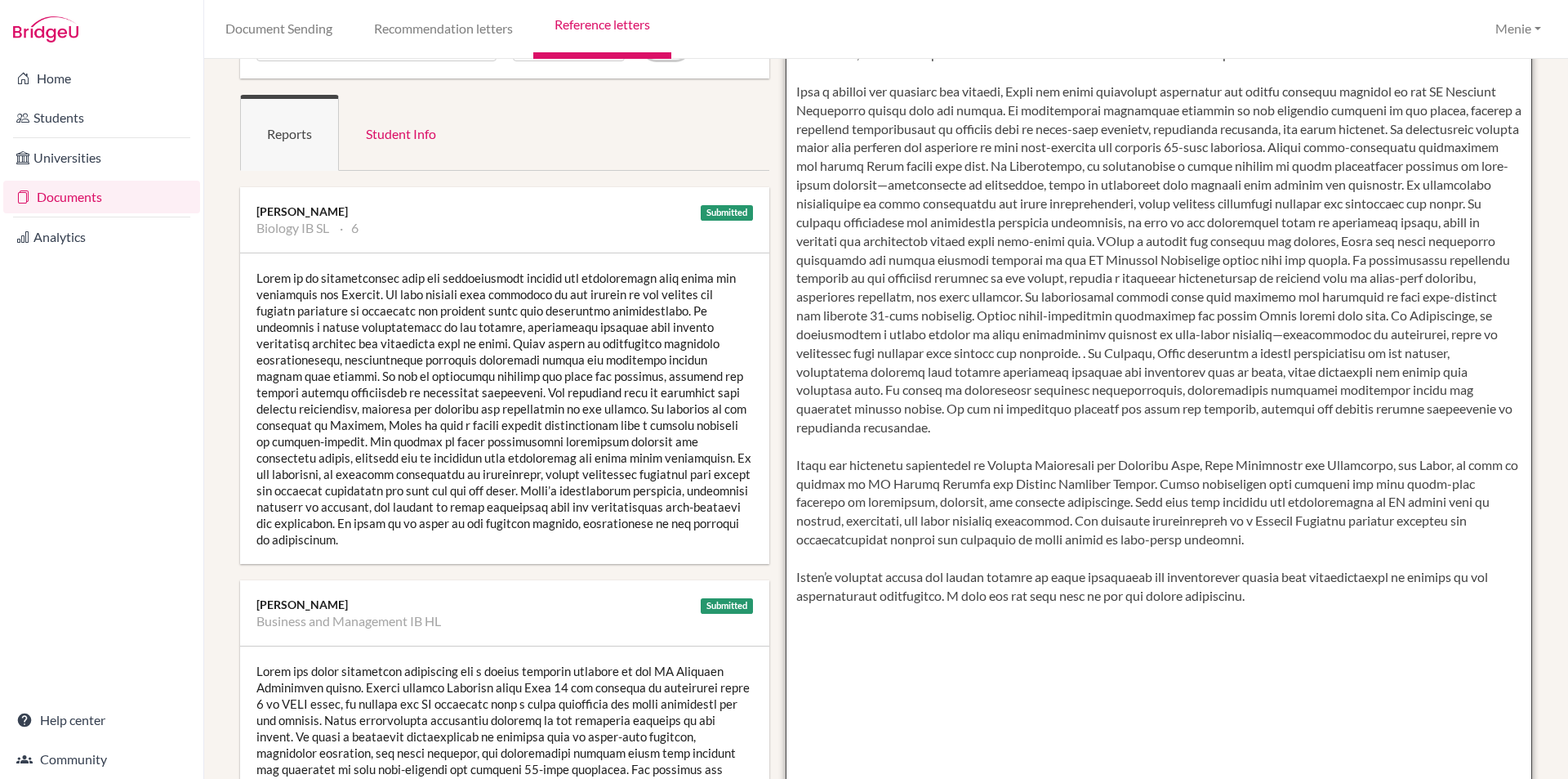
drag, startPoint x: 871, startPoint y: 567, endPoint x: 947, endPoint y: 596, distance: 81.3
click at [947, 596] on textarea at bounding box center [1159, 475] width 747 height 945
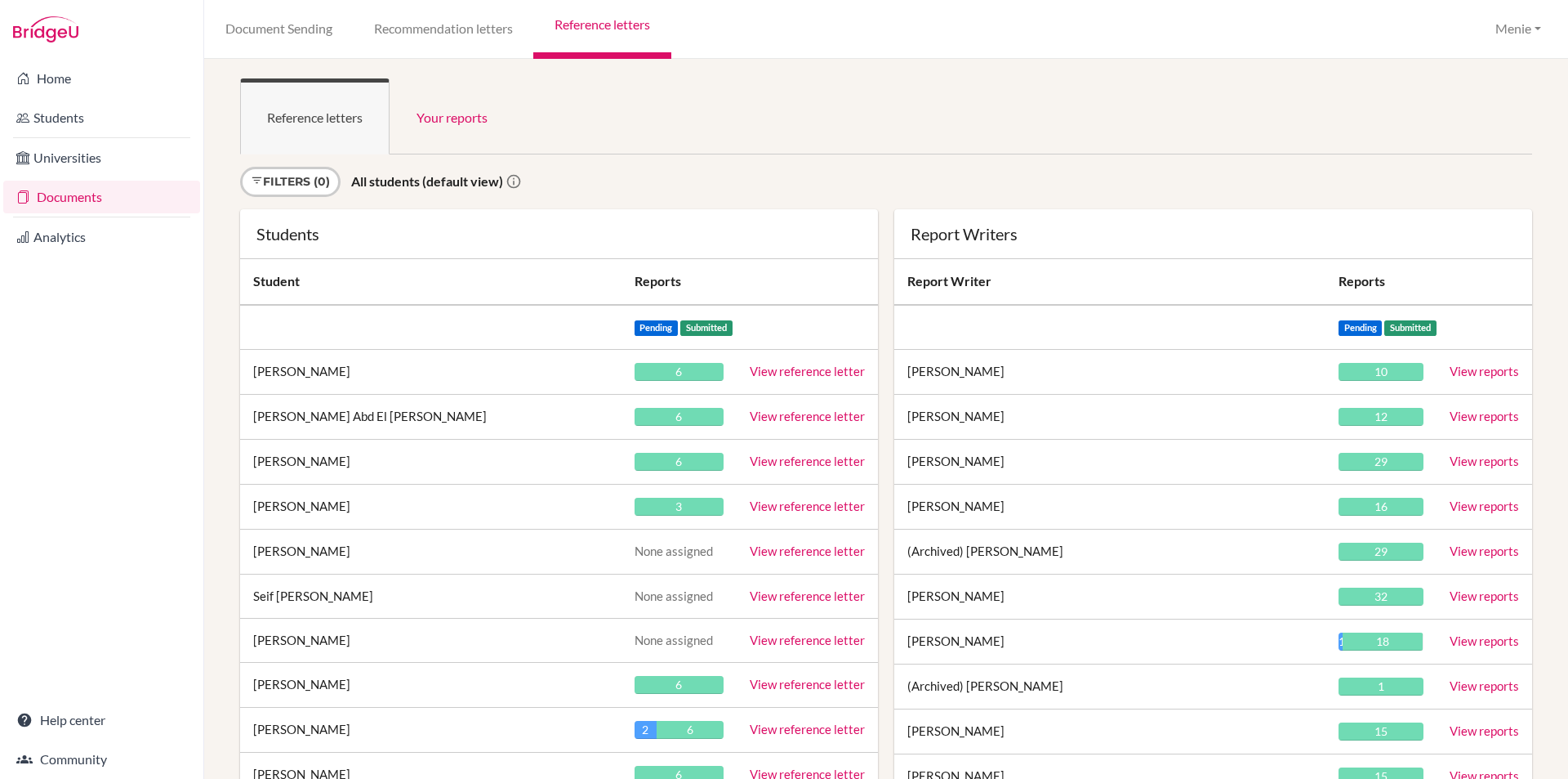
scroll to position [535, 0]
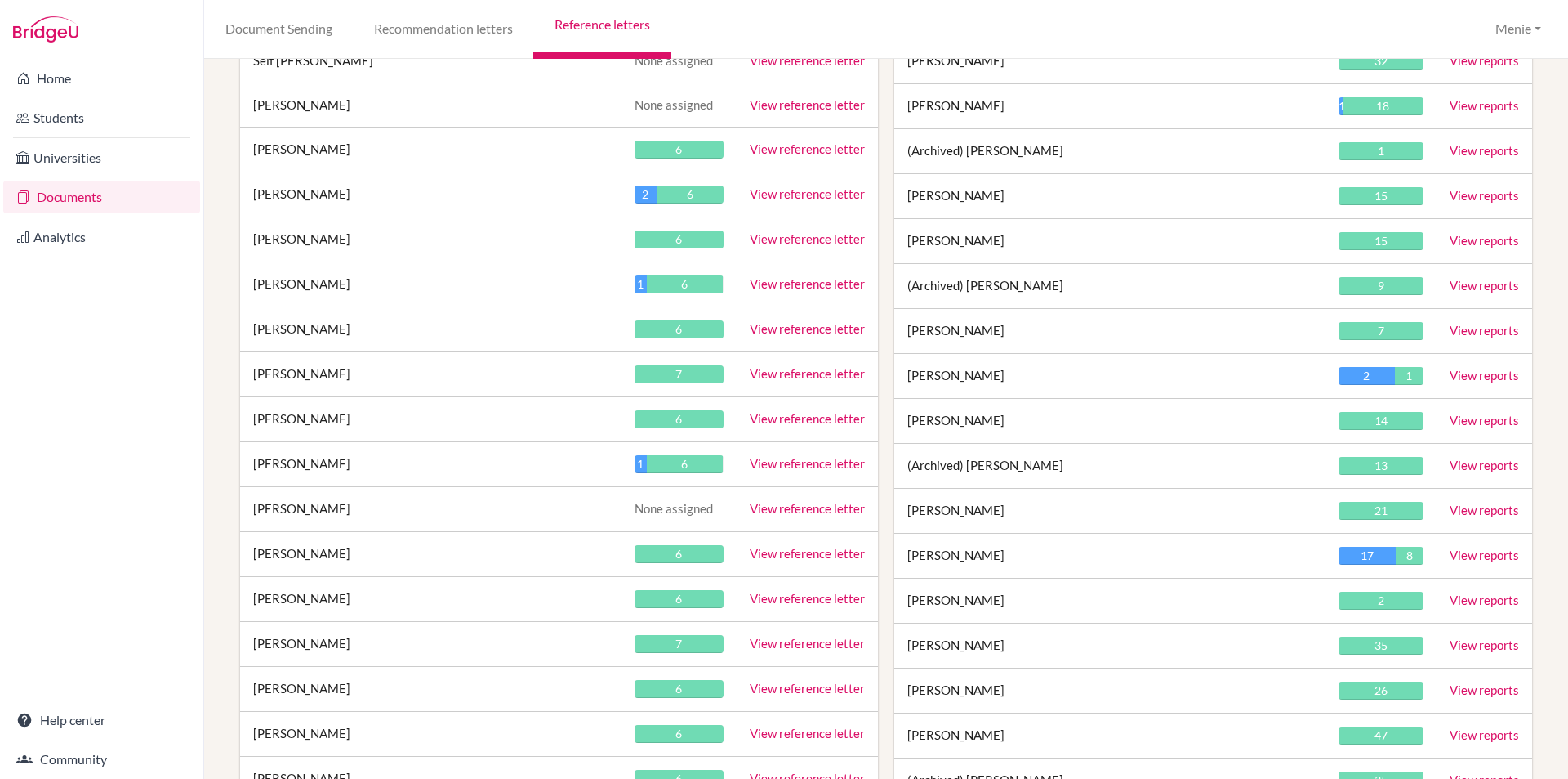
drag, startPoint x: 821, startPoint y: 417, endPoint x: 199, endPoint y: 410, distance: 622.0
click at [821, 417] on link "View reference letter" at bounding box center [807, 419] width 115 height 14
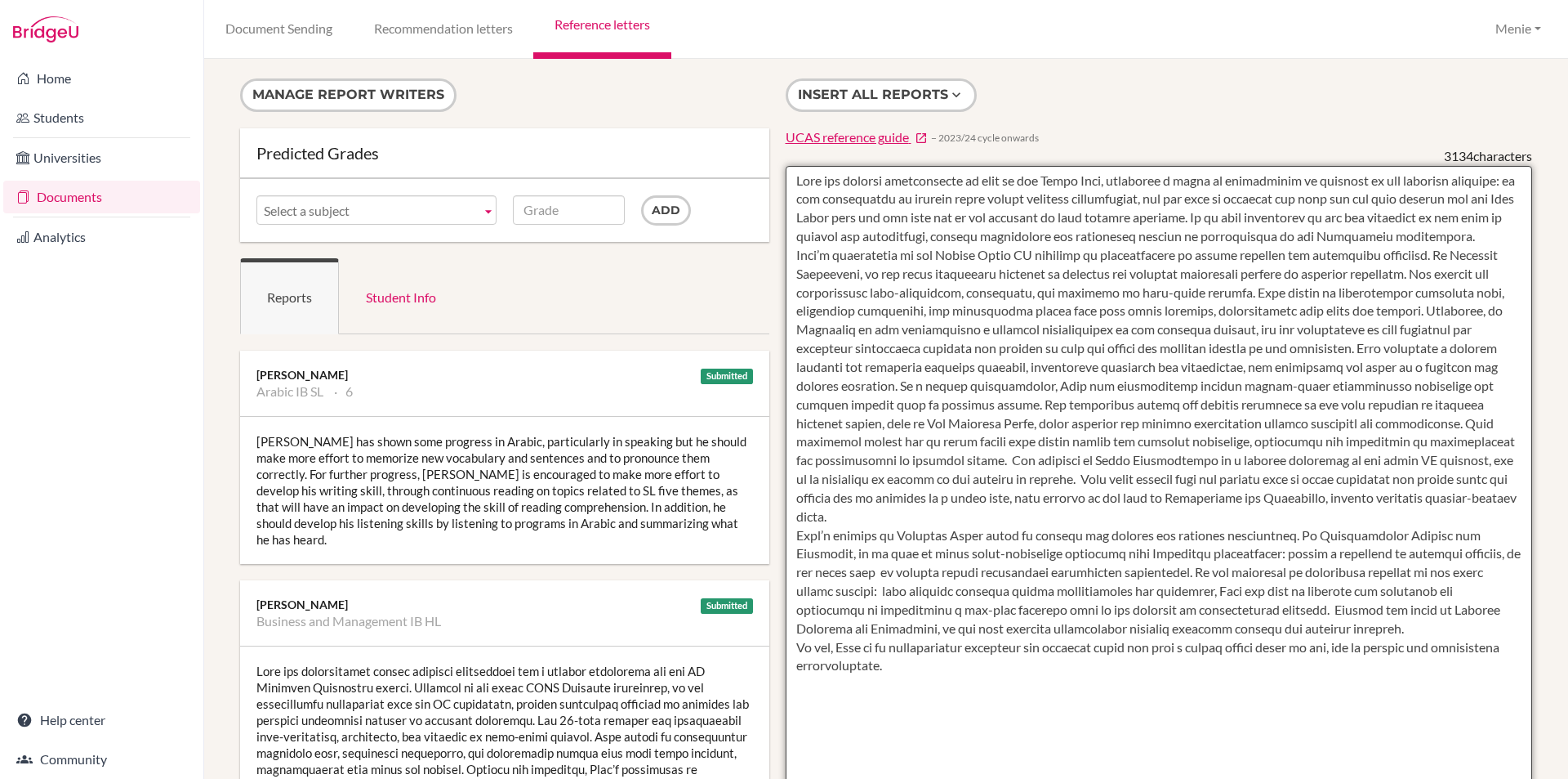
drag, startPoint x: 796, startPoint y: 178, endPoint x: 1316, endPoint y: 191, distance: 520.2
click at [1316, 191] on textarea at bounding box center [1159, 638] width 747 height 945
drag, startPoint x: 1013, startPoint y: 209, endPoint x: 924, endPoint y: 219, distance: 89.6
click at [1013, 209] on textarea at bounding box center [1159, 638] width 747 height 945
click at [1456, 233] on textarea at bounding box center [1159, 638] width 747 height 945
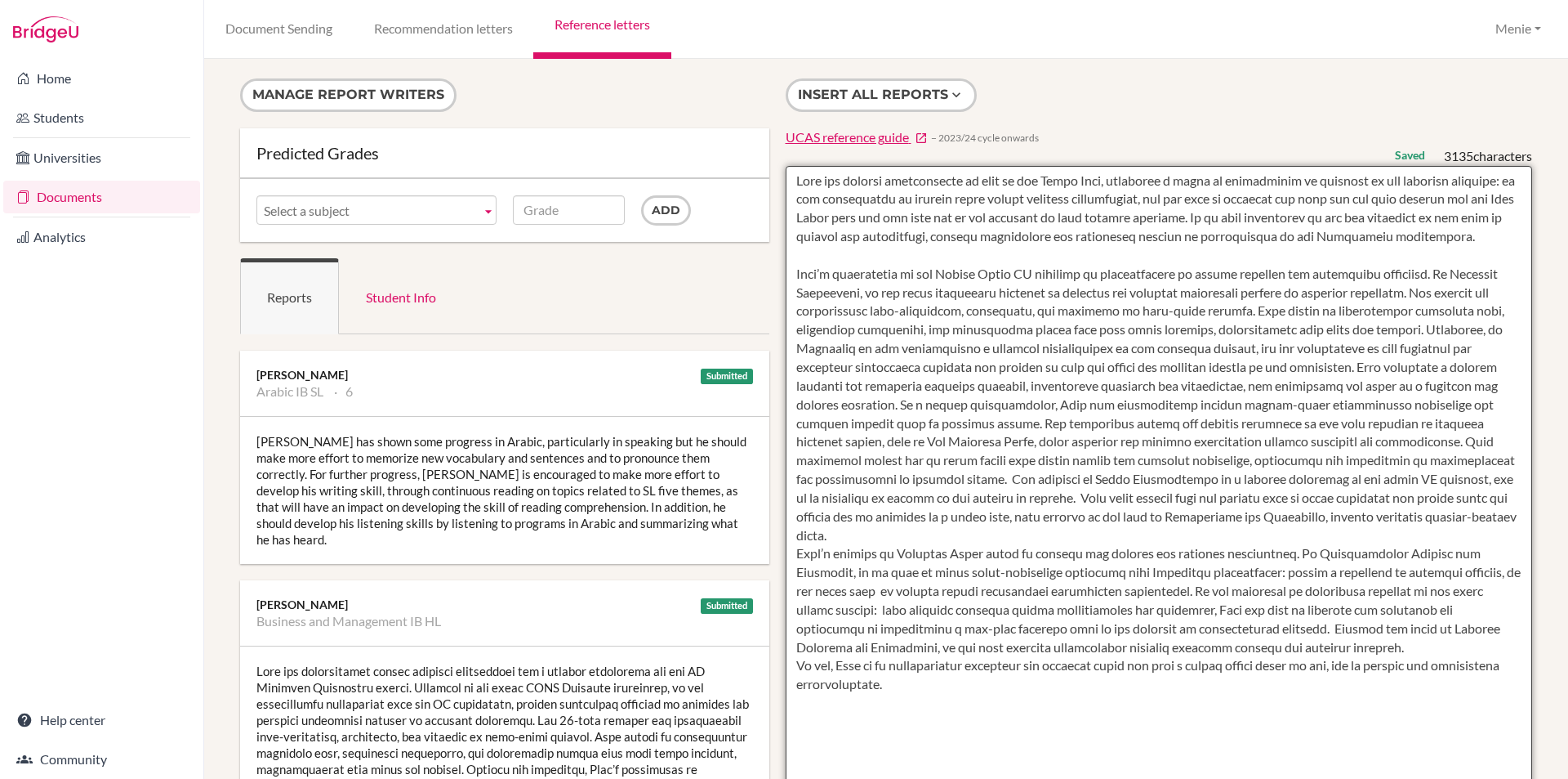
drag, startPoint x: 789, startPoint y: 179, endPoint x: 1153, endPoint y: 221, distance: 366.4
click at [1456, 246] on textarea at bounding box center [1159, 638] width 747 height 945
click at [907, 539] on textarea at bounding box center [1159, 638] width 747 height 945
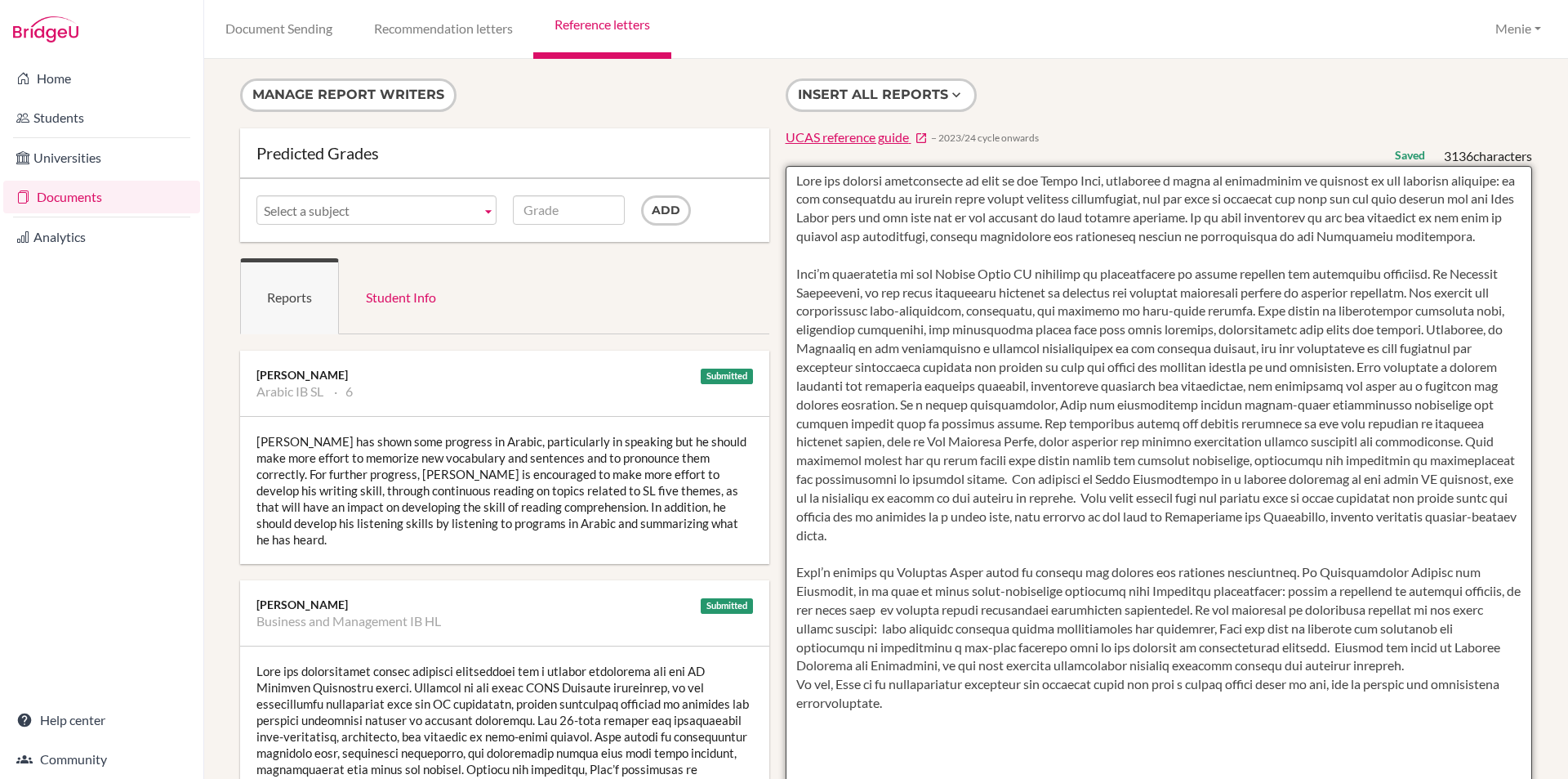
drag, startPoint x: 829, startPoint y: 289, endPoint x: 867, endPoint y: 526, distance: 240.0
click at [887, 537] on textarea at bounding box center [1159, 638] width 747 height 945
click at [1407, 665] on textarea at bounding box center [1159, 638] width 747 height 945
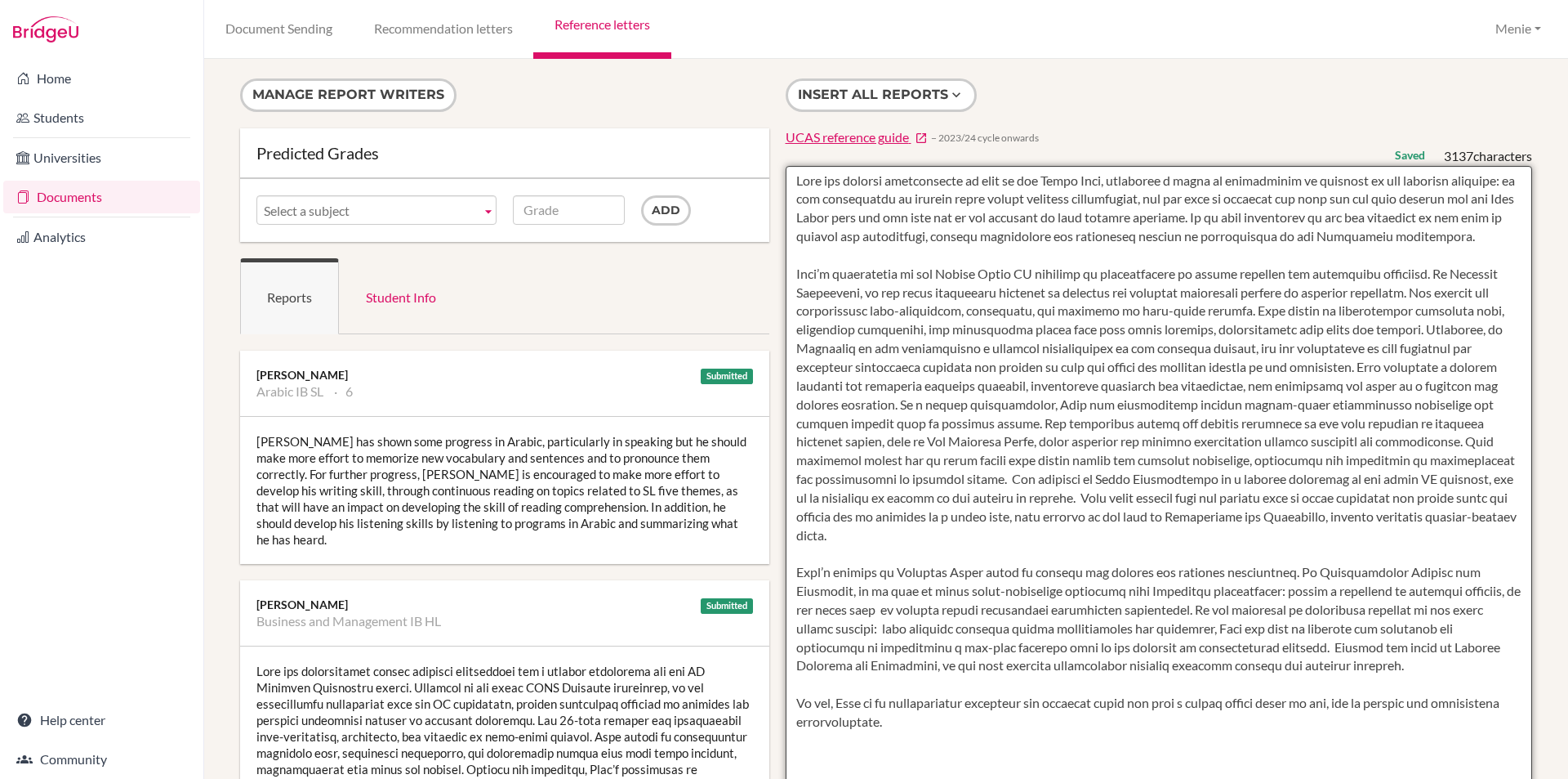
drag, startPoint x: 836, startPoint y: 702, endPoint x: 959, endPoint y: 731, distance: 126.4
click at [959, 731] on textarea at bounding box center [1159, 638] width 747 height 945
paste textarea "[Student Name] has consistently demonstrated a strong sense of cultural awarene…"
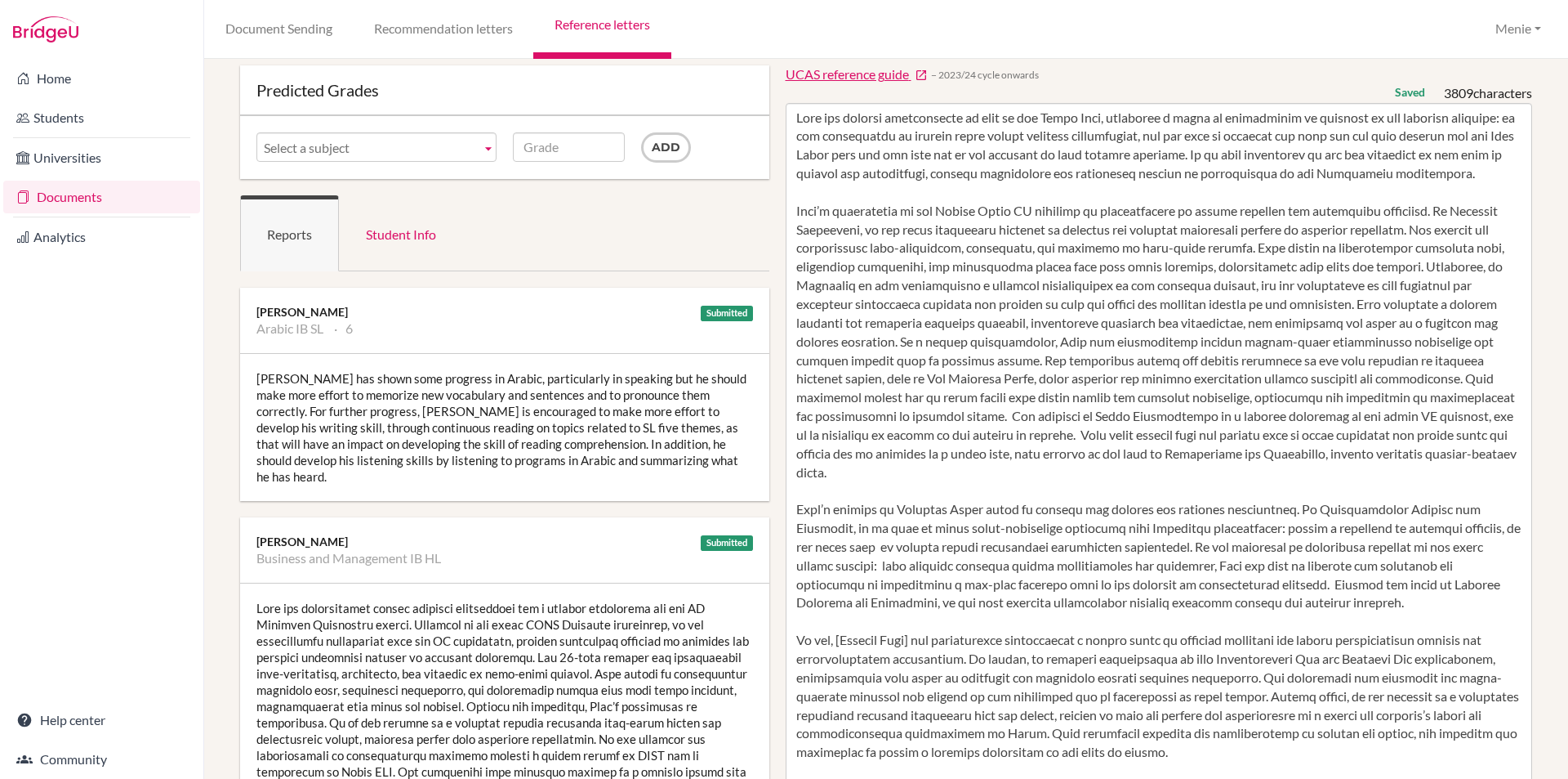
scroll to position [471, 0]
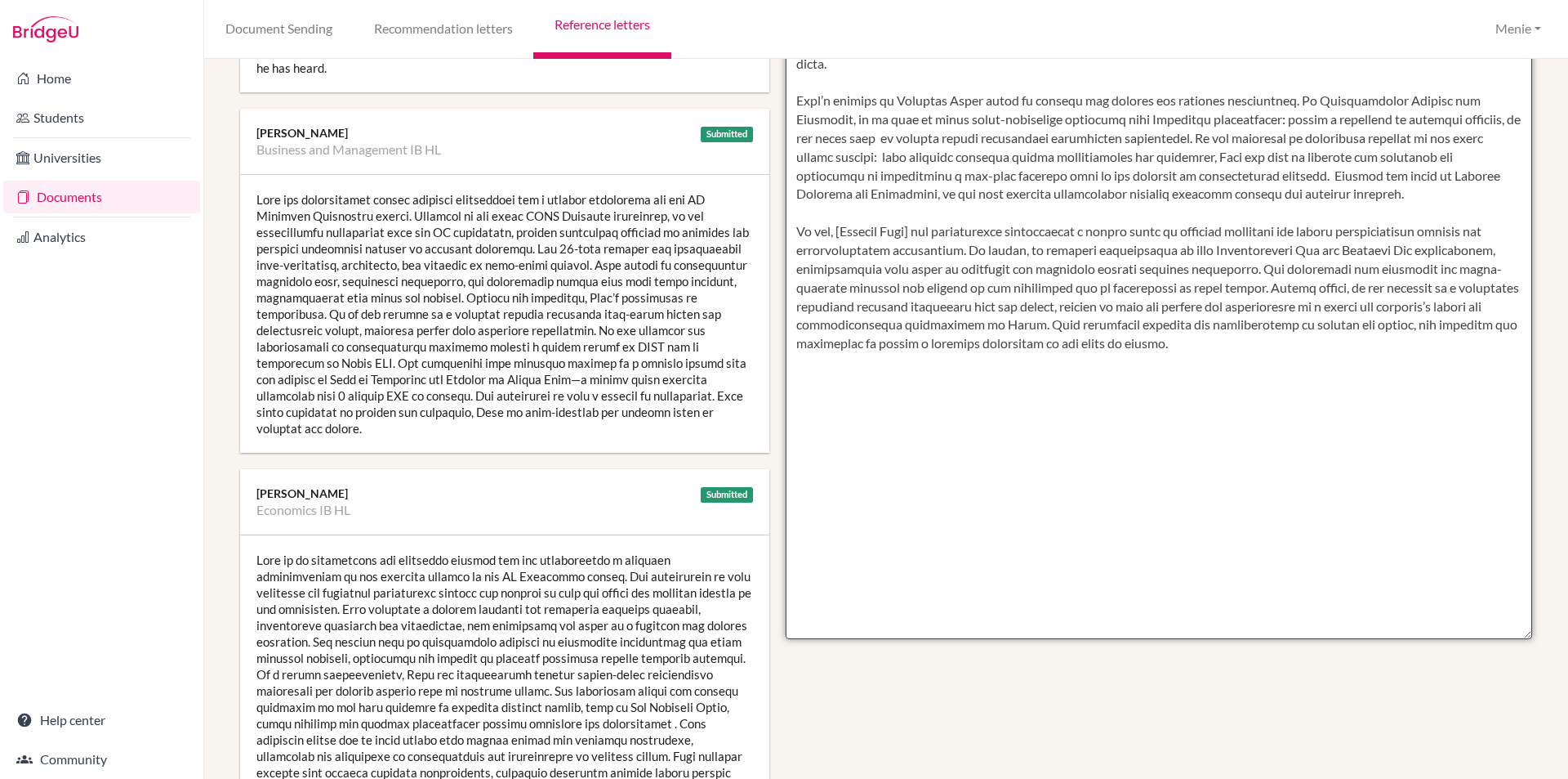
drag, startPoint x: 790, startPoint y: 229, endPoint x: 1163, endPoint y: 344, distance: 390.3
click at [1163, 344] on textarea at bounding box center [1159, 166] width 747 height 945
drag, startPoint x: 1030, startPoint y: 291, endPoint x: 901, endPoint y: 553, distance: 292.0
click at [901, 553] on textarea at bounding box center [1159, 166] width 747 height 945
drag, startPoint x: 795, startPoint y: 232, endPoint x: 1198, endPoint y: 369, distance: 425.7
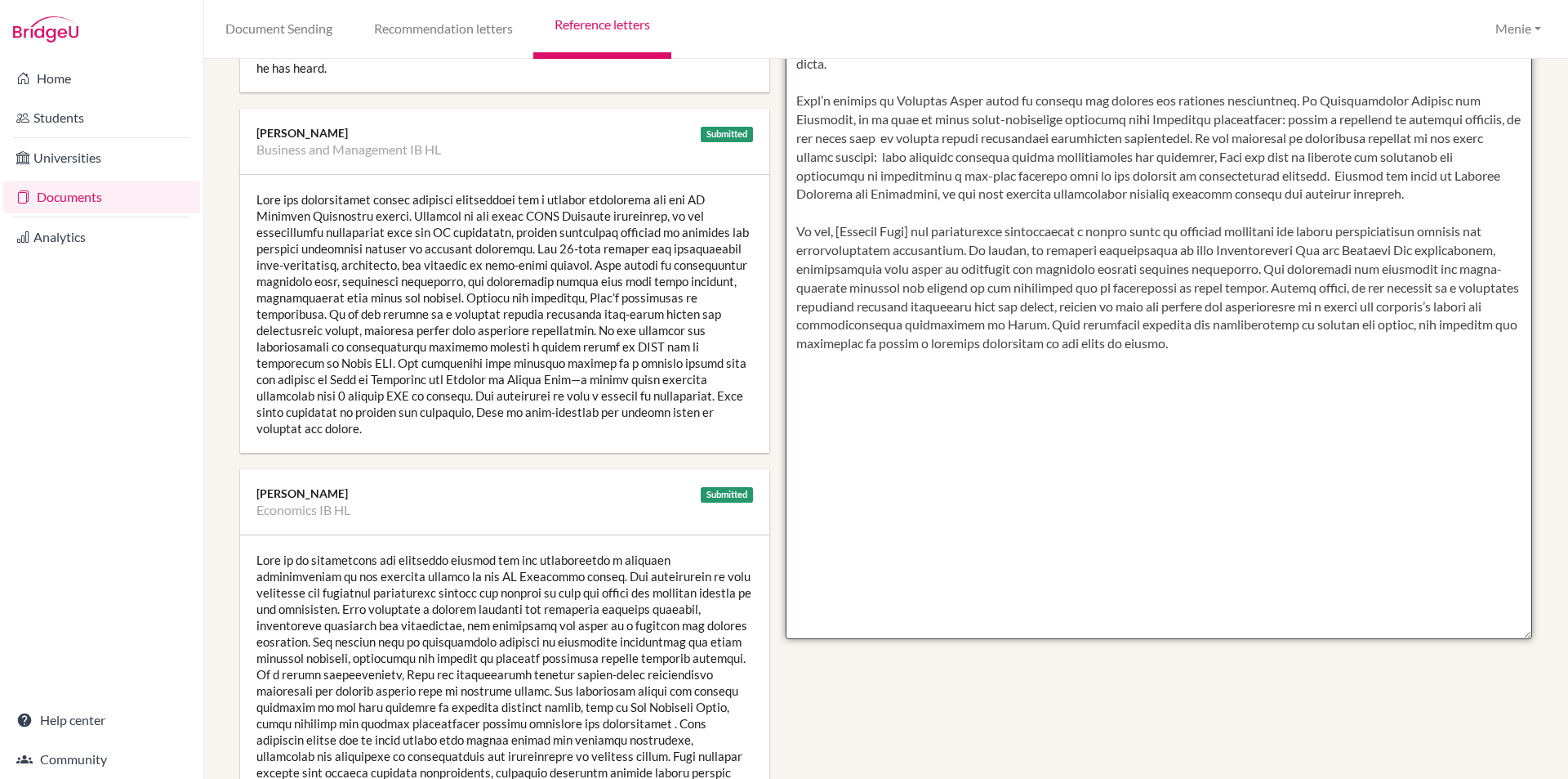
click at [1207, 366] on textarea at bounding box center [1159, 166] width 747 height 945
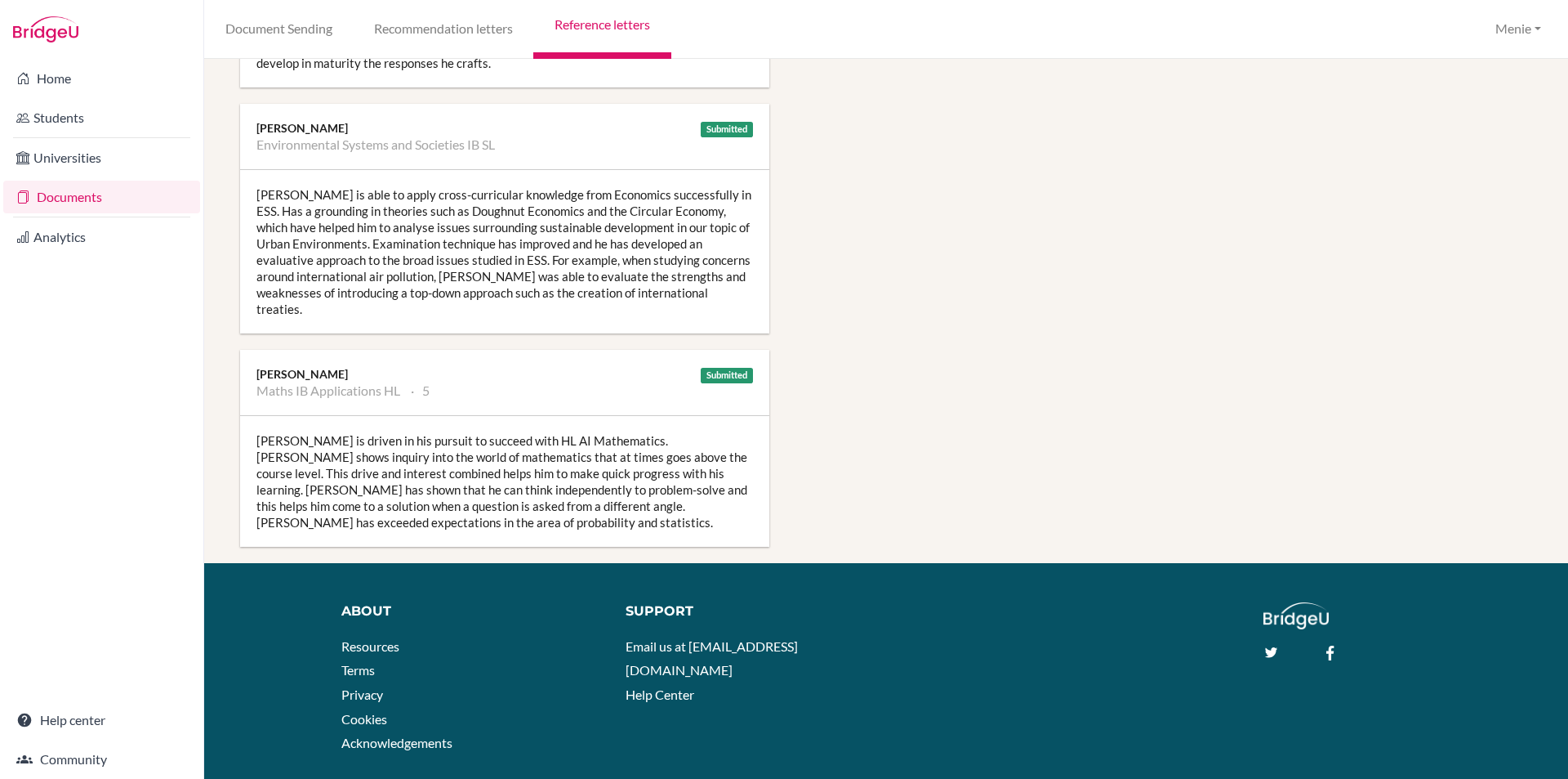
scroll to position [1559, 0]
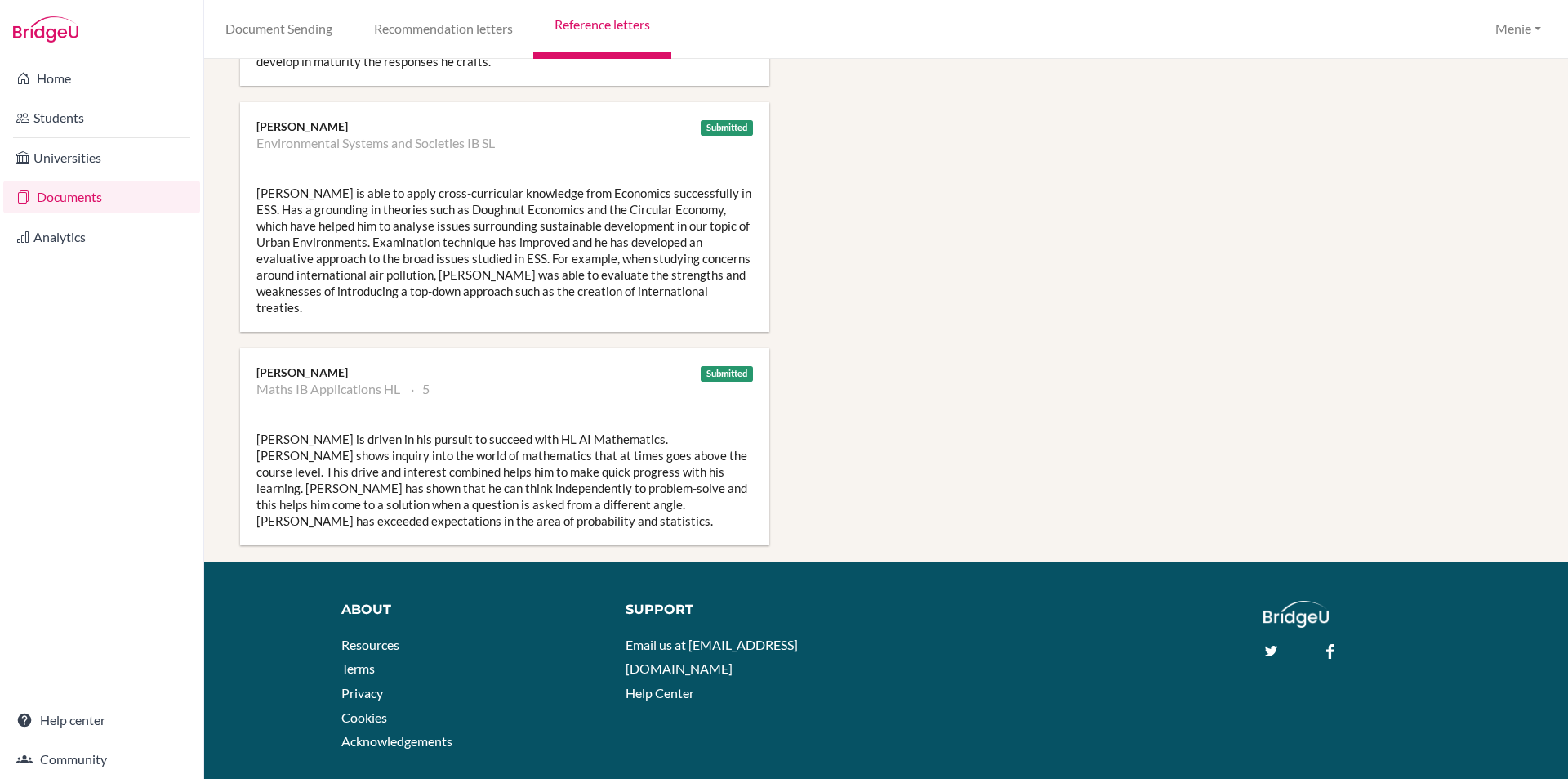
type textarea "Lore ips dolorsi ametconsecte ad elit se doe Tempo Inci, utlaboree d magna al e…"
